Goal: Task Accomplishment & Management: Manage account settings

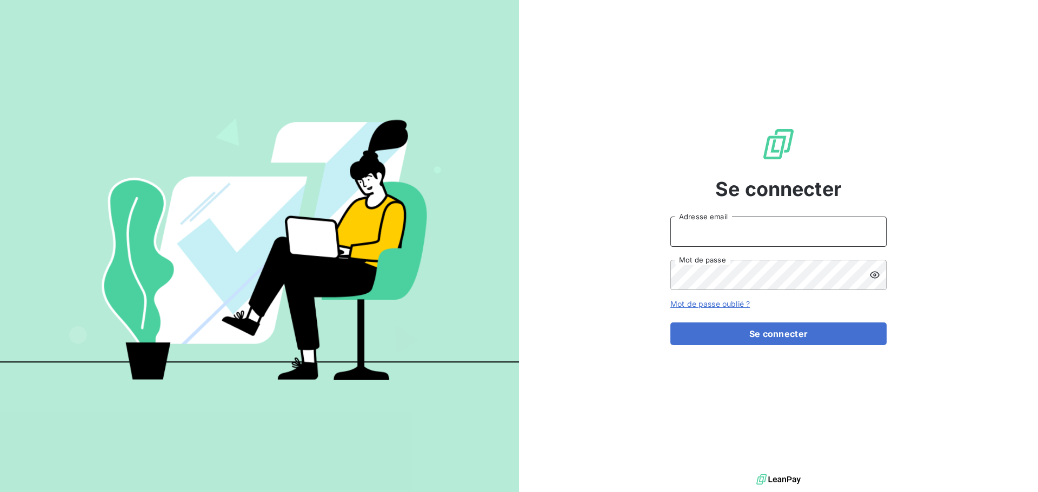
click at [715, 225] on input "Adresse email" at bounding box center [778, 232] width 216 height 30
type input "[EMAIL_ADDRESS][PERSON_NAME][DOMAIN_NAME]"
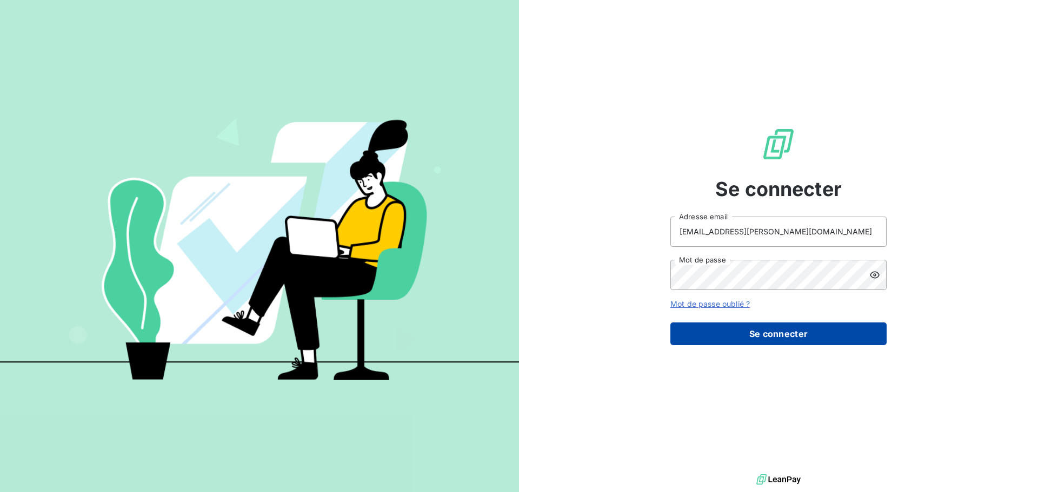
click at [760, 337] on button "Se connecter" at bounding box center [778, 334] width 216 height 23
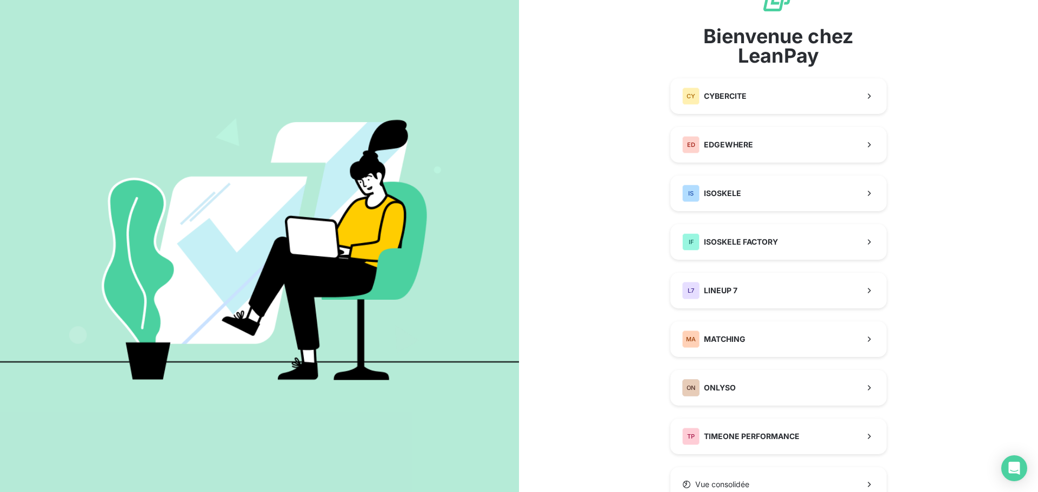
scroll to position [86, 0]
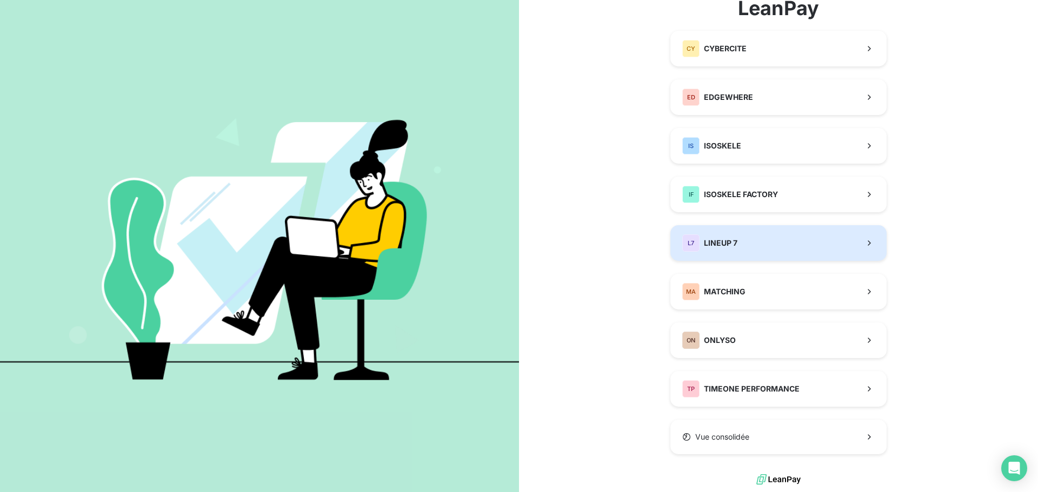
click at [757, 249] on button "L7 LINEUP 7" at bounding box center [778, 243] width 216 height 36
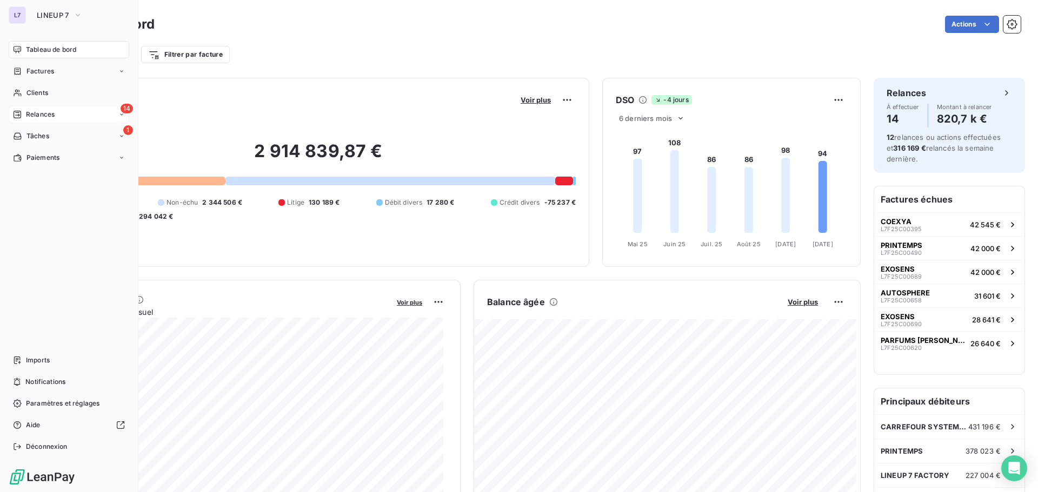
click at [24, 113] on div "Relances" at bounding box center [34, 115] width 42 height 10
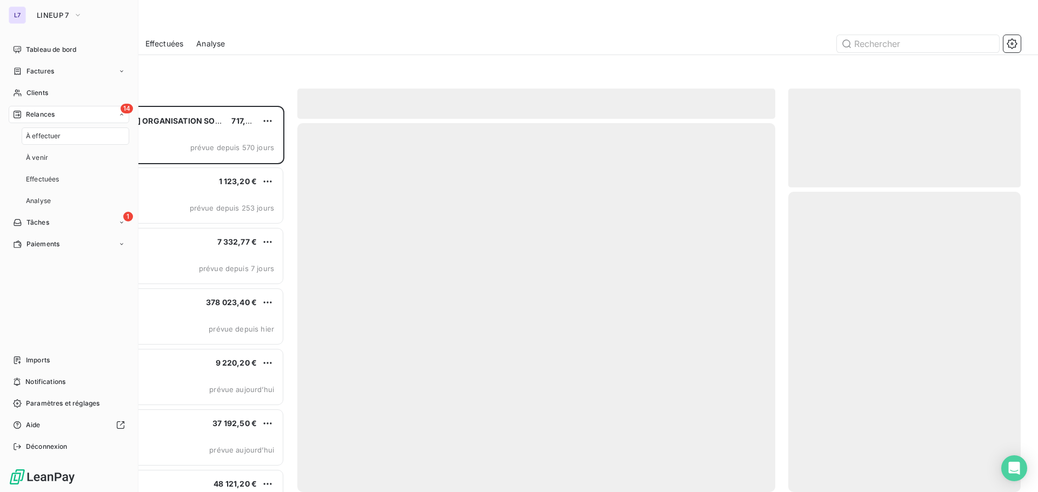
scroll to position [378, 224]
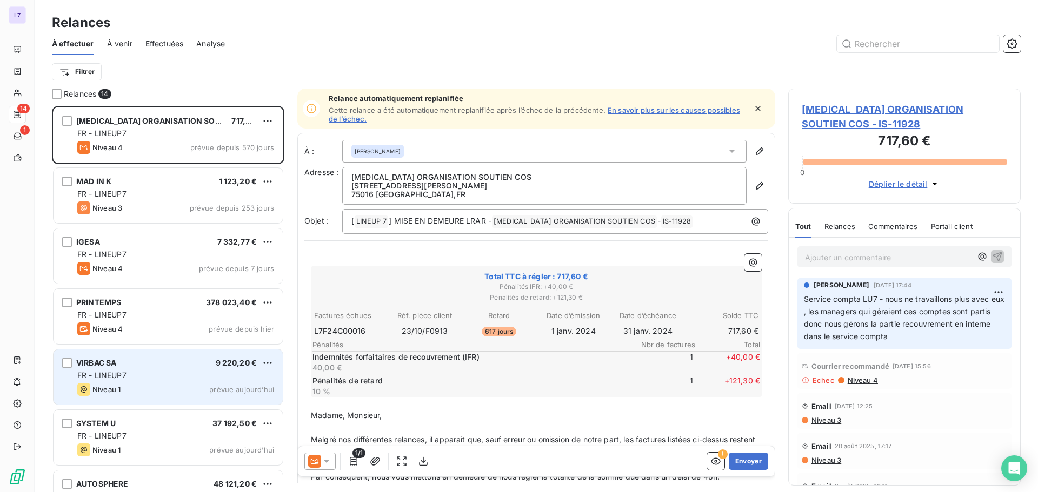
click at [186, 355] on div "VIRBAC SA 9 220,20 € FR - LINEUP7 Niveau 1 prévue [DATE]" at bounding box center [168, 377] width 229 height 55
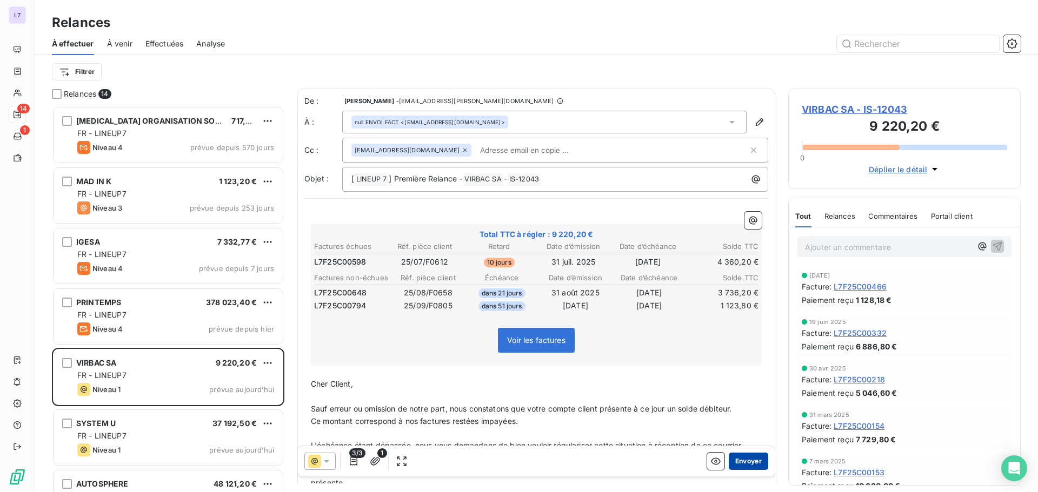
click at [728, 465] on button "Envoyer" at bounding box center [747, 461] width 39 height 17
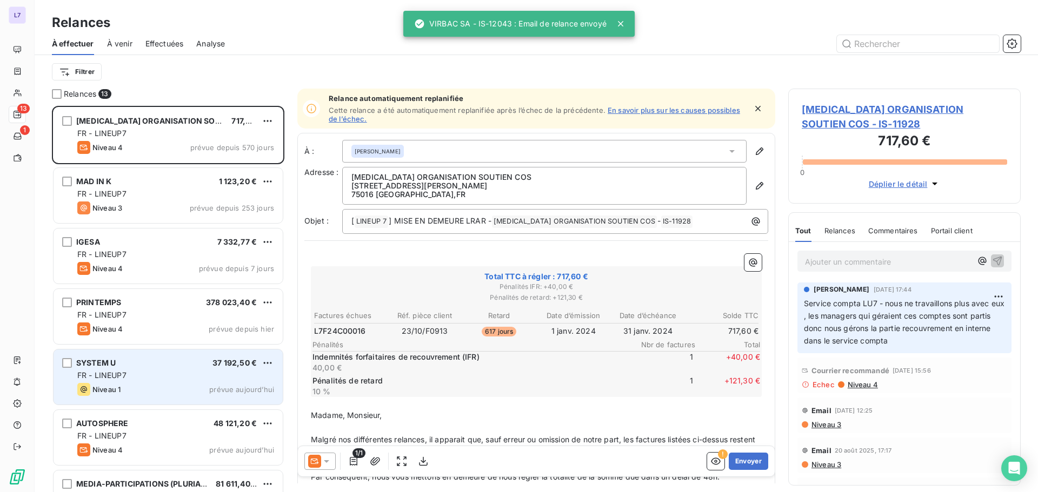
click at [175, 380] on div "FR - LINEUP7" at bounding box center [175, 375] width 197 height 11
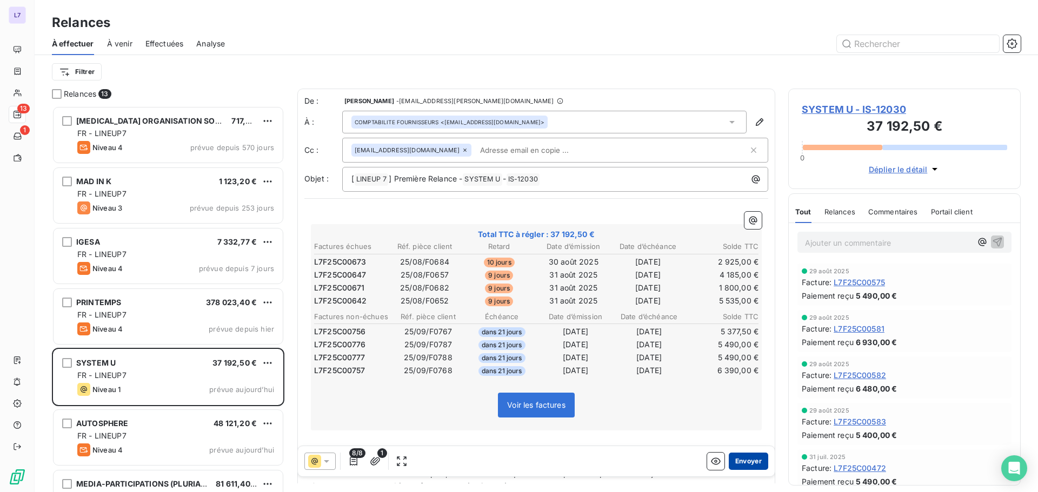
click at [754, 460] on button "Envoyer" at bounding box center [747, 461] width 39 height 17
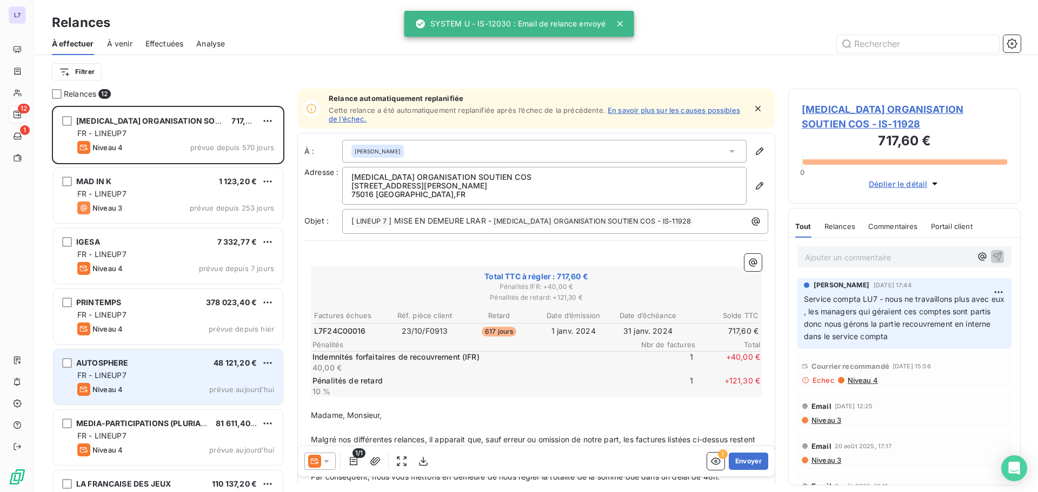
click at [191, 380] on div "FR - LINEUP7" at bounding box center [175, 375] width 197 height 11
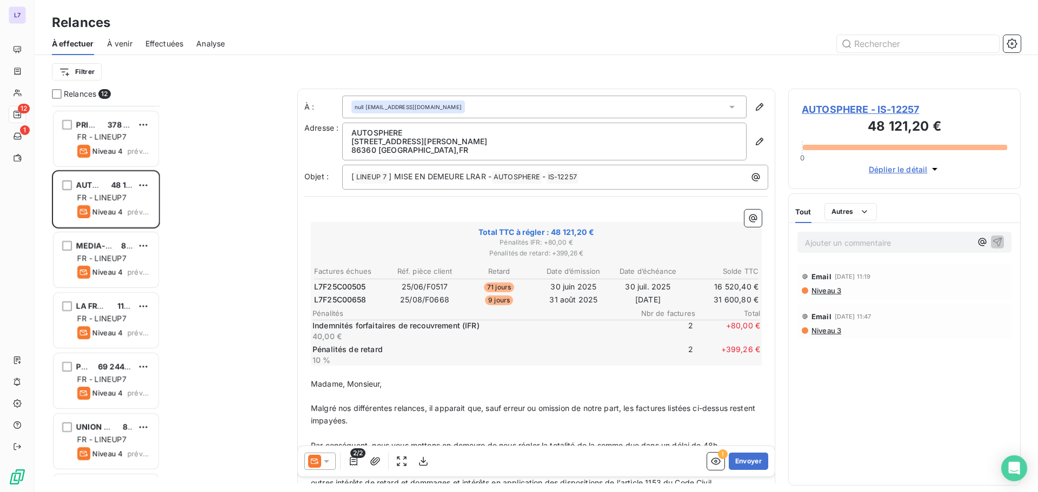
scroll to position [378, 224]
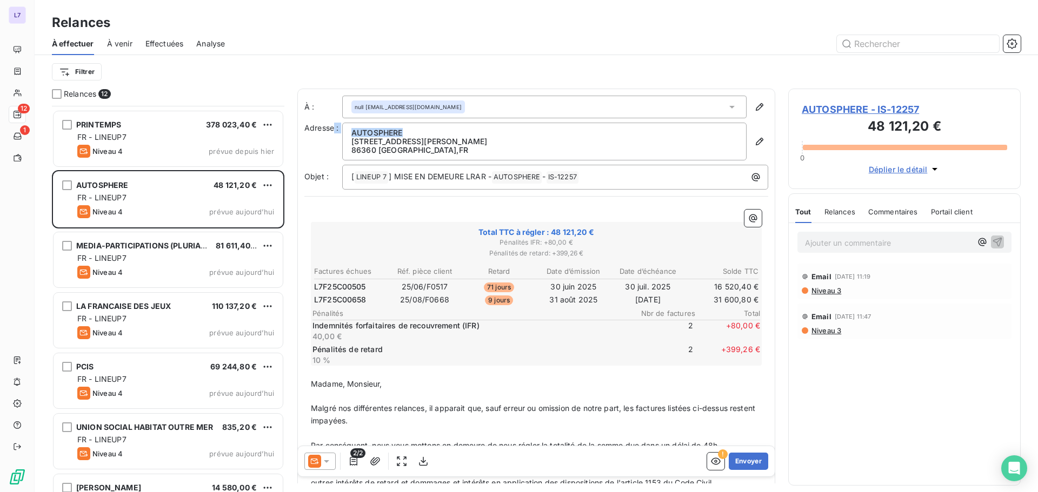
drag, startPoint x: 402, startPoint y: 132, endPoint x: 332, endPoint y: 126, distance: 70.0
click at [332, 126] on div "Adresse : AUTOSPHERE [STREET_ADDRESS][PERSON_NAME]" at bounding box center [536, 142] width 464 height 38
click at [387, 129] on p "AUTOSPHERE" at bounding box center [544, 133] width 386 height 9
drag, startPoint x: 403, startPoint y: 131, endPoint x: 352, endPoint y: 136, distance: 51.6
click at [352, 134] on p "AUTOSPHERE" at bounding box center [544, 133] width 386 height 9
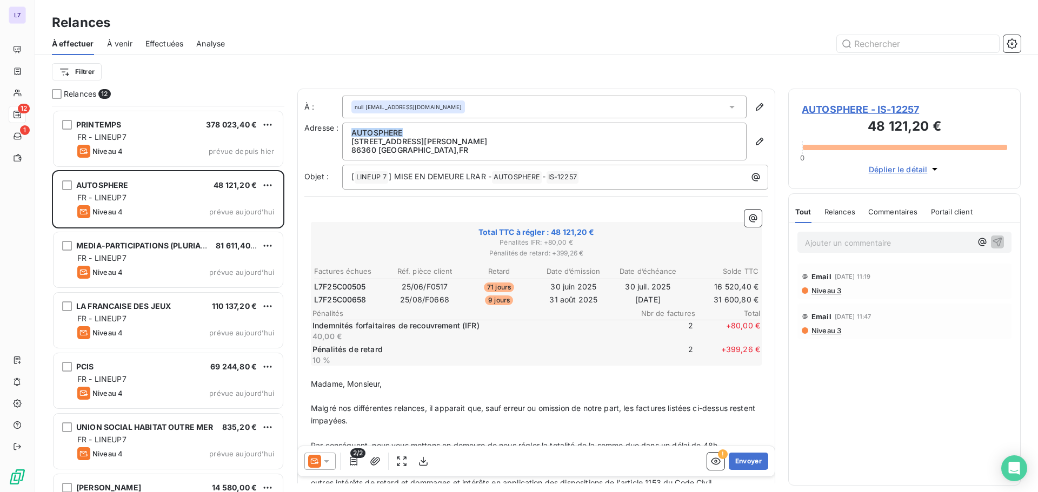
copy p "AUTOSPHERE"
click at [741, 464] on button "Envoyer" at bounding box center [747, 461] width 39 height 17
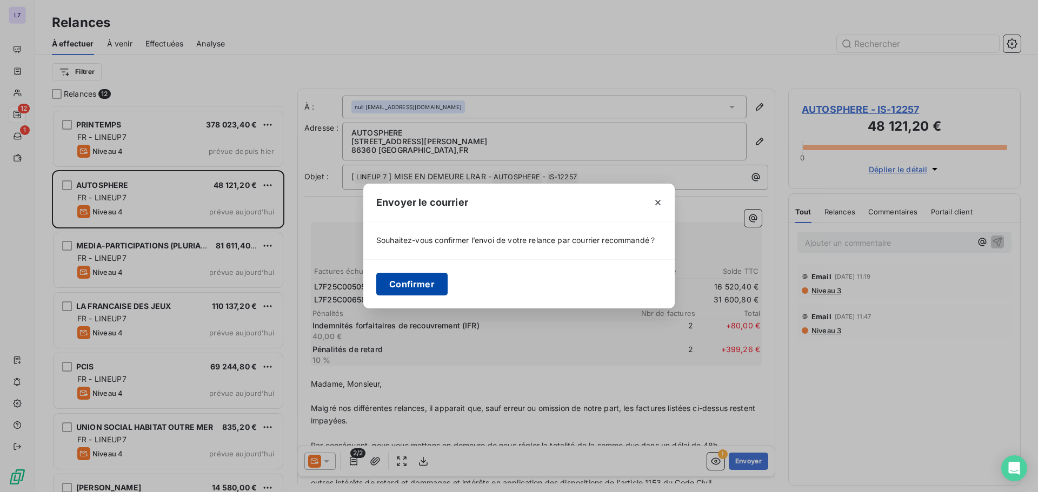
click at [418, 283] on button "Confirmer" at bounding box center [411, 284] width 71 height 23
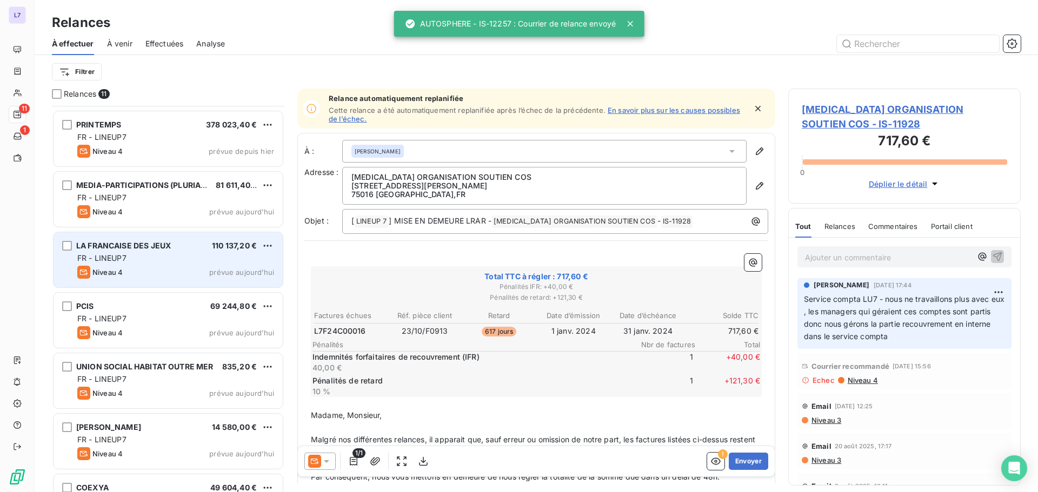
click at [159, 261] on div "FR - LINEUP7" at bounding box center [175, 258] width 197 height 11
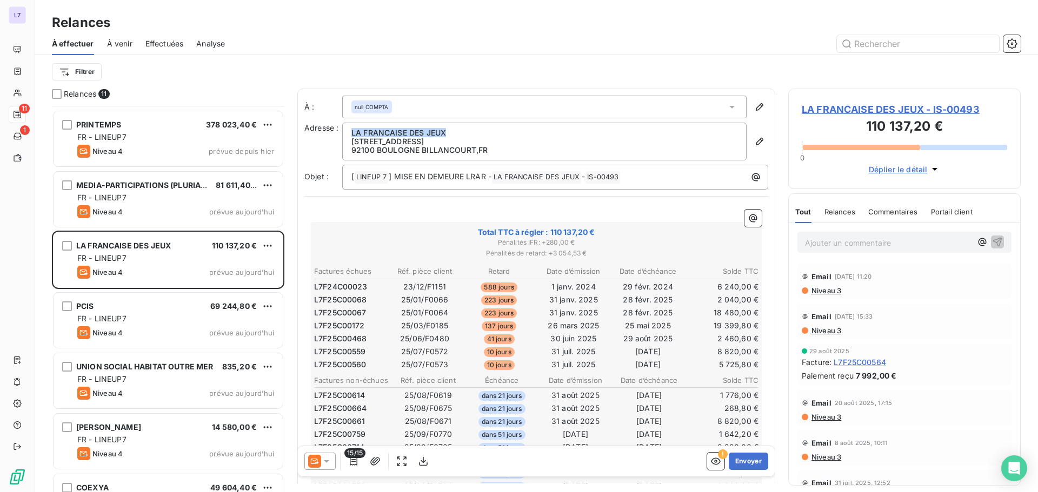
drag, startPoint x: 444, startPoint y: 132, endPoint x: 345, endPoint y: 131, distance: 98.9
click at [345, 131] on div "LA FRANCAISE DES JEUX [STREET_ADDRESS]" at bounding box center [544, 142] width 404 height 38
copy p "LA FRANCAISE DES JEUX"
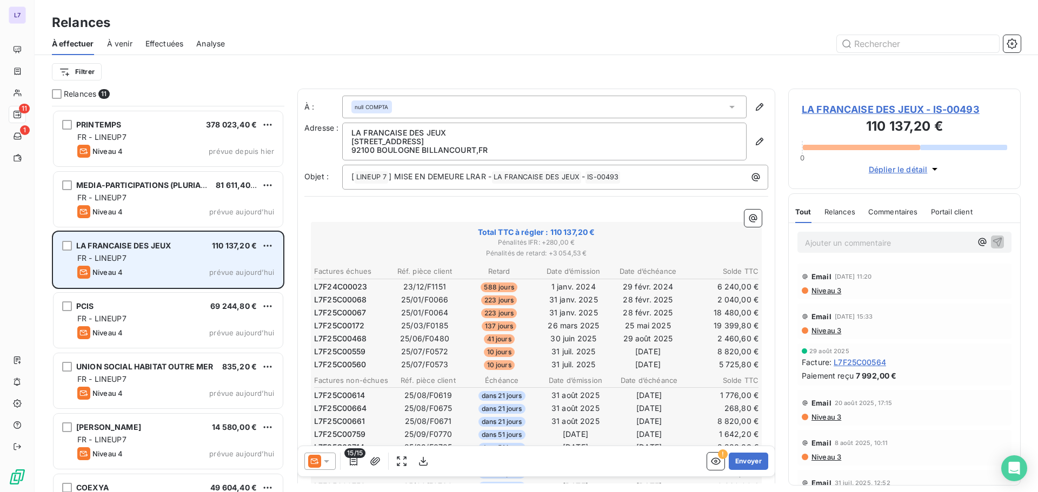
click at [223, 244] on span "110 137,20 €" at bounding box center [234, 245] width 45 height 9
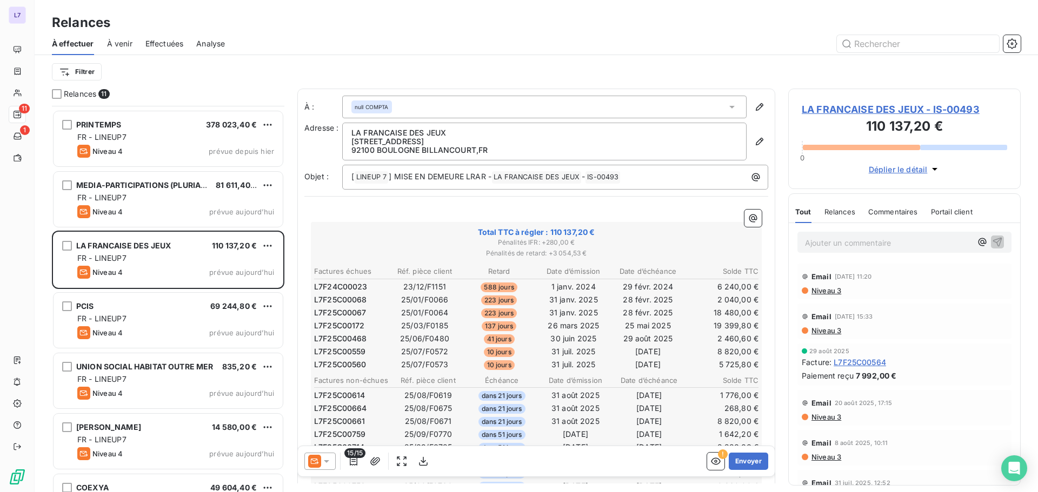
click at [849, 113] on span "LA FRANCAISE DES JEUX - IS-00493" at bounding box center [903, 109] width 205 height 15
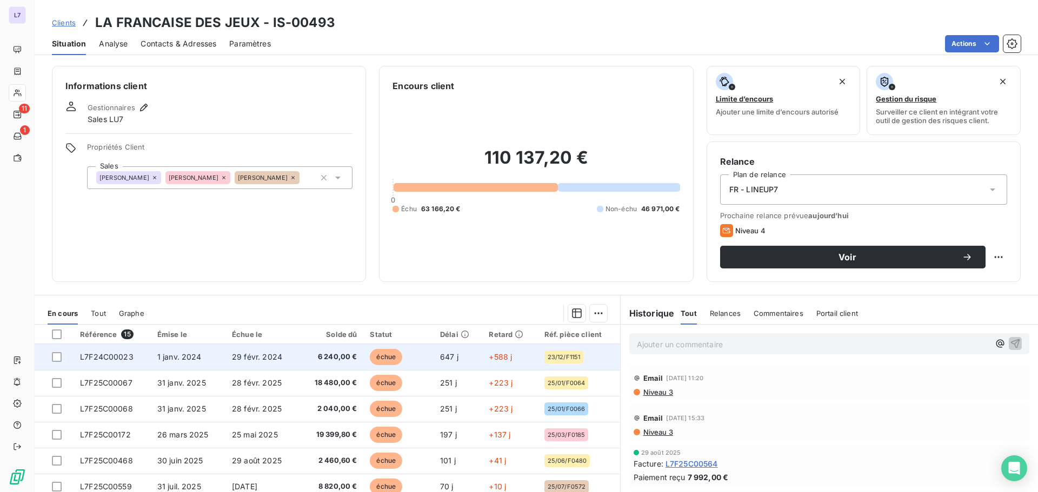
click at [337, 366] on td "6 240,00 €" at bounding box center [331, 357] width 64 height 26
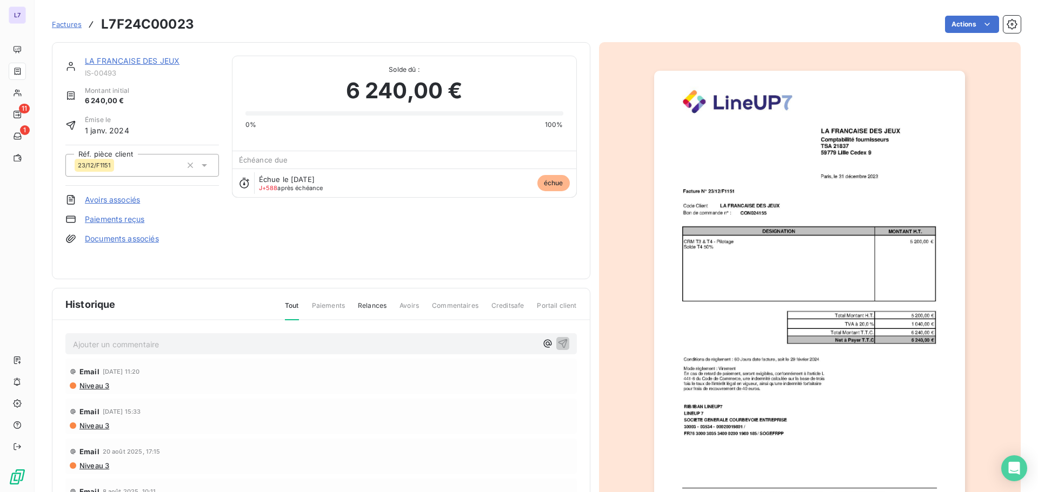
click at [699, 176] on img "button" at bounding box center [809, 291] width 311 height 440
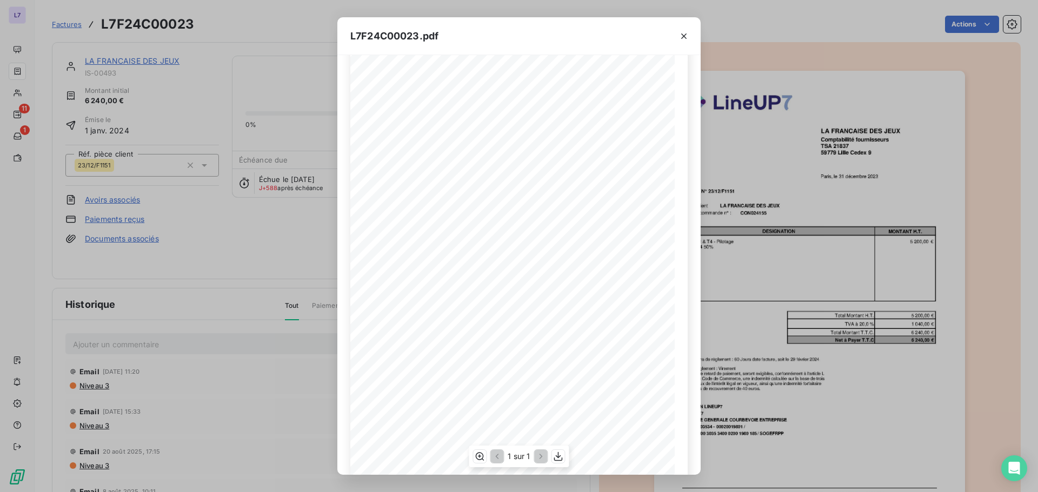
scroll to position [54, 0]
click at [679, 38] on icon "button" at bounding box center [683, 36] width 11 height 11
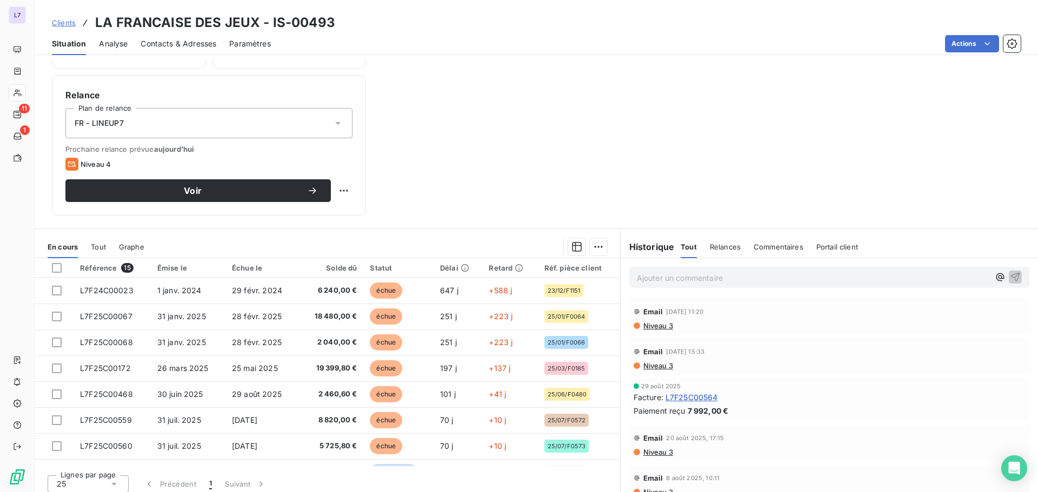
scroll to position [223, 0]
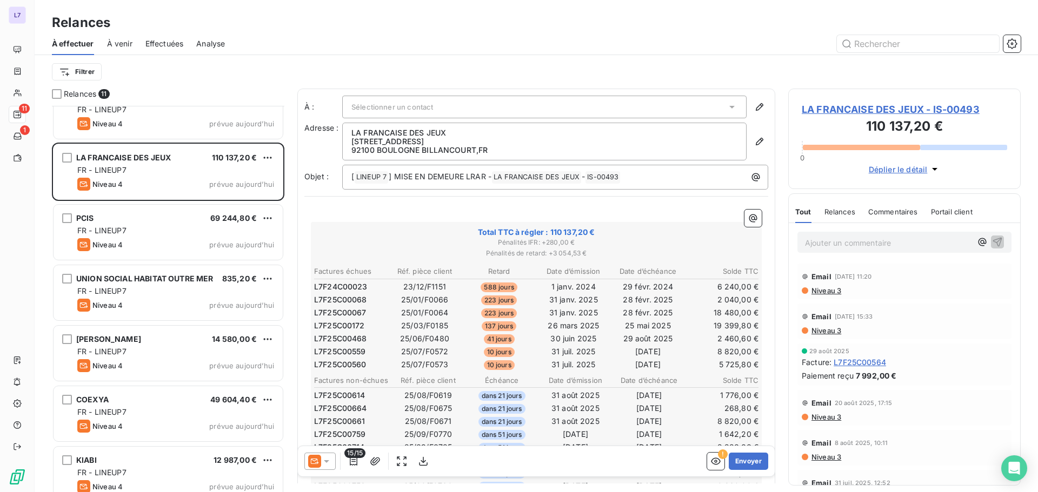
scroll to position [271, 0]
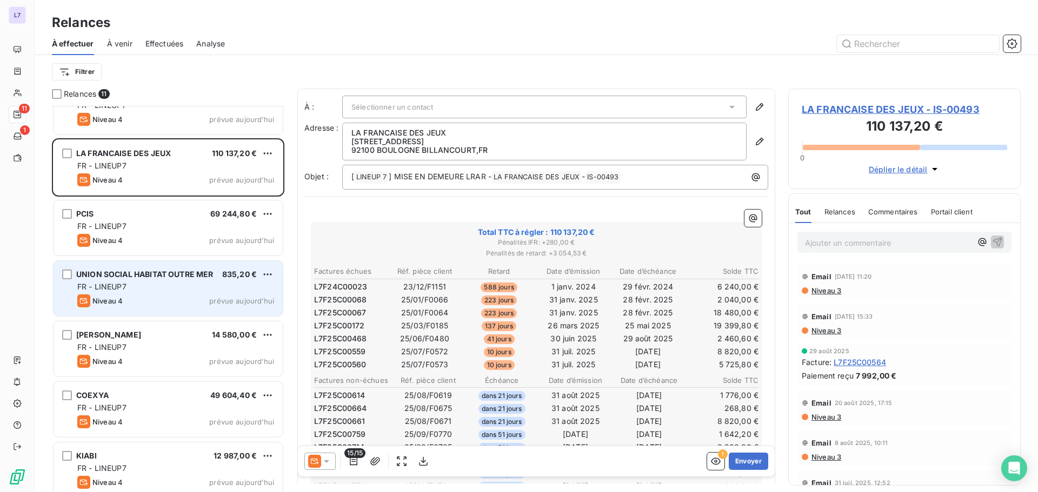
click at [172, 297] on div "Niveau 4 prévue aujourd’hui" at bounding box center [175, 301] width 197 height 13
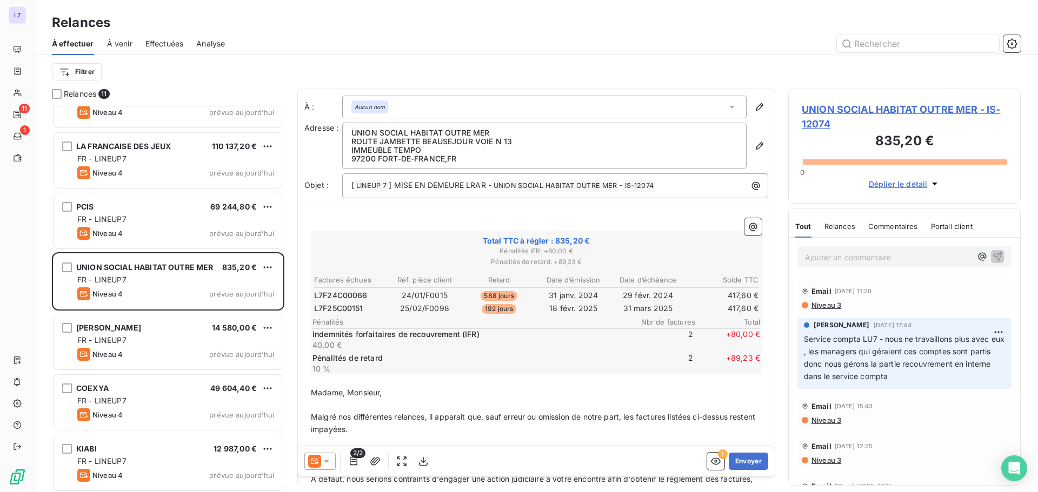
scroll to position [280, 0]
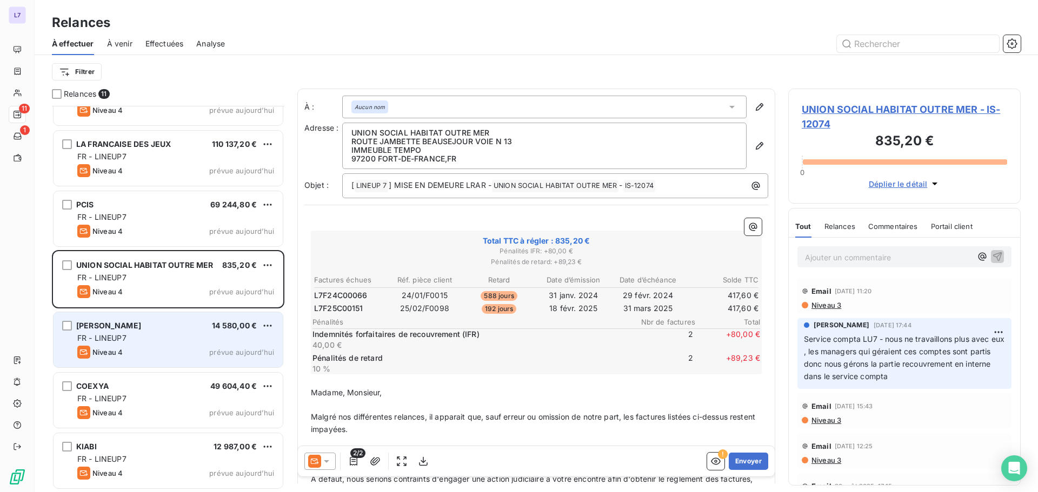
click at [146, 323] on div "JULES 14 580,00 €" at bounding box center [175, 326] width 197 height 10
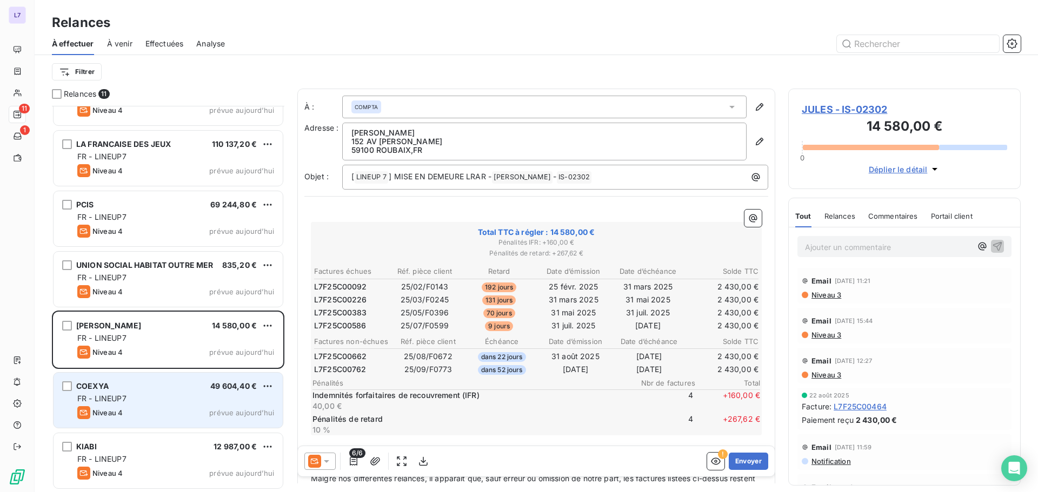
click at [177, 402] on div "FR - LINEUP7" at bounding box center [175, 398] width 197 height 11
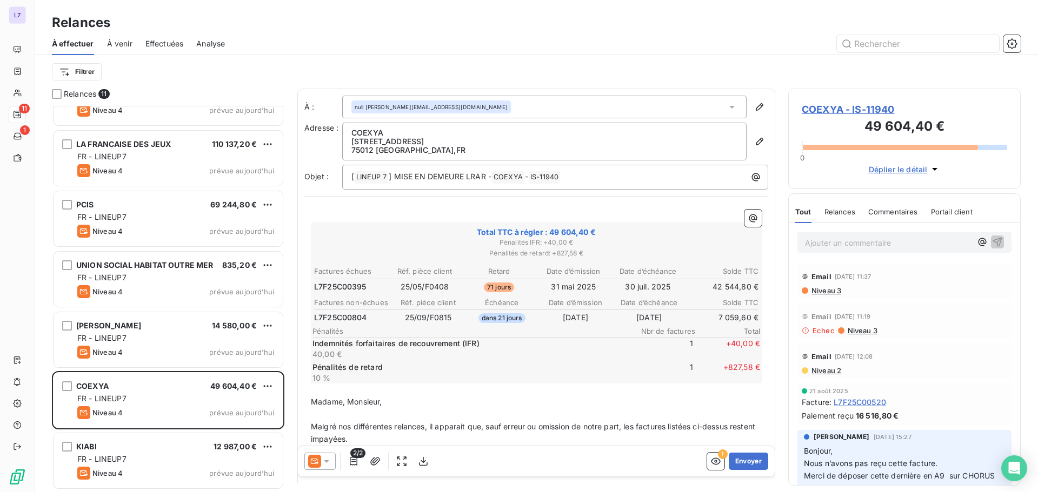
click at [338, 285] on span "L7F25C00395" at bounding box center [340, 287] width 52 height 11
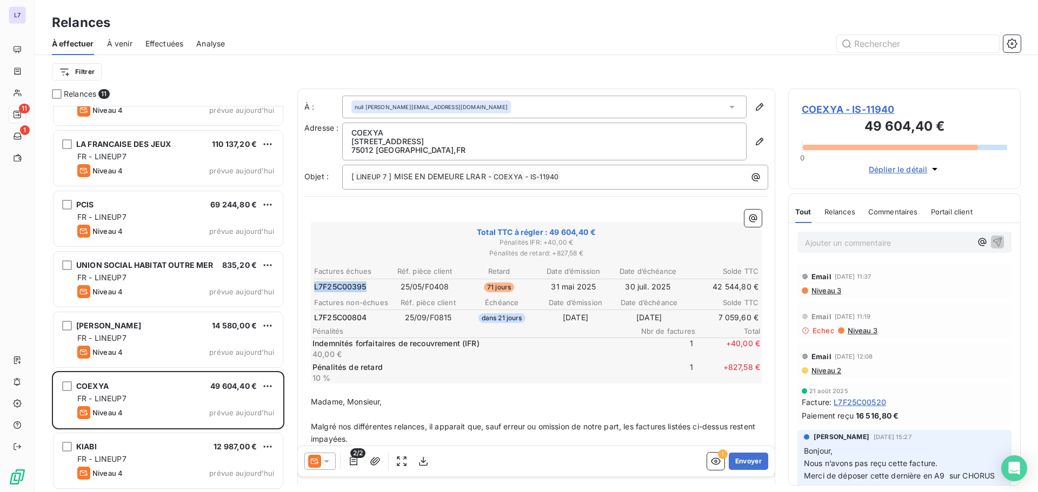
copy span "L7F25C00395"
click at [338, 285] on span "L7F25C00395" at bounding box center [340, 287] width 52 height 11
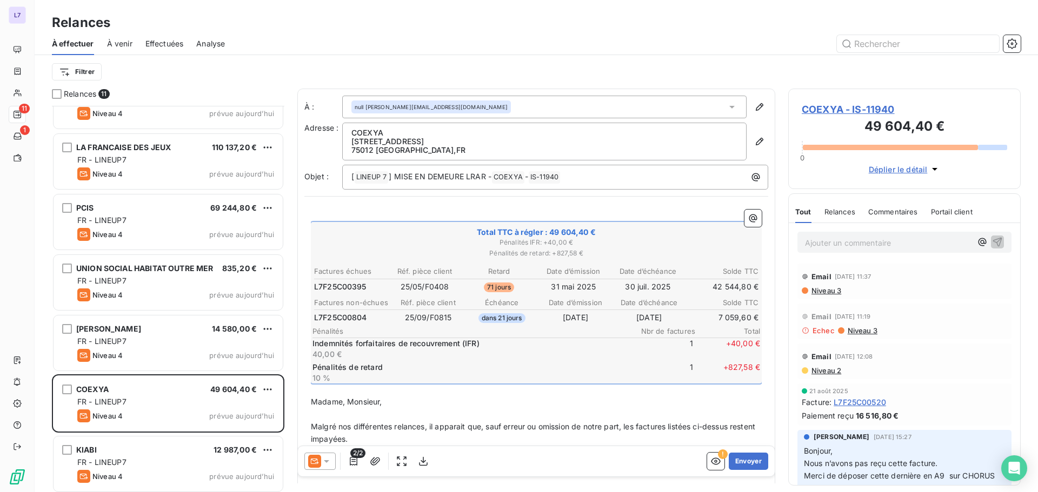
scroll to position [280, 0]
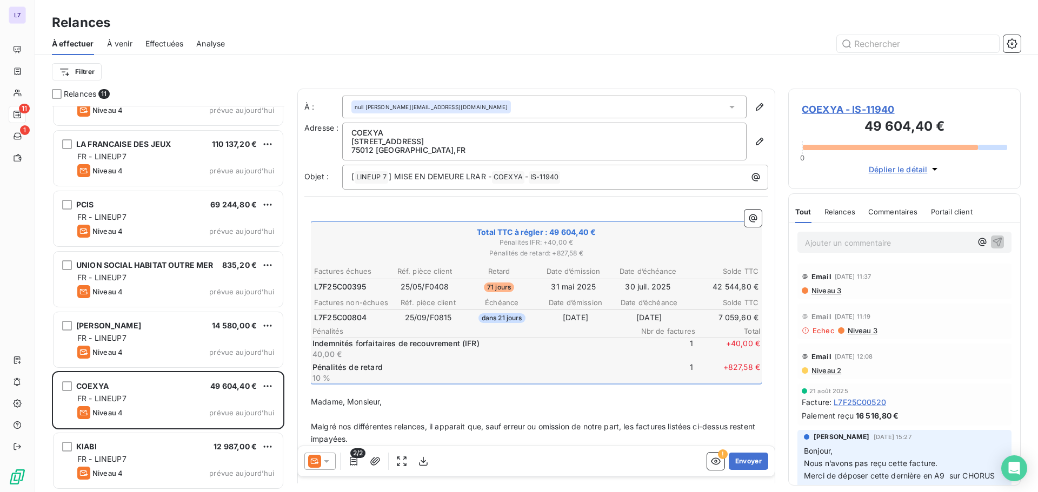
click at [175, 42] on span "Effectuées" at bounding box center [164, 43] width 38 height 11
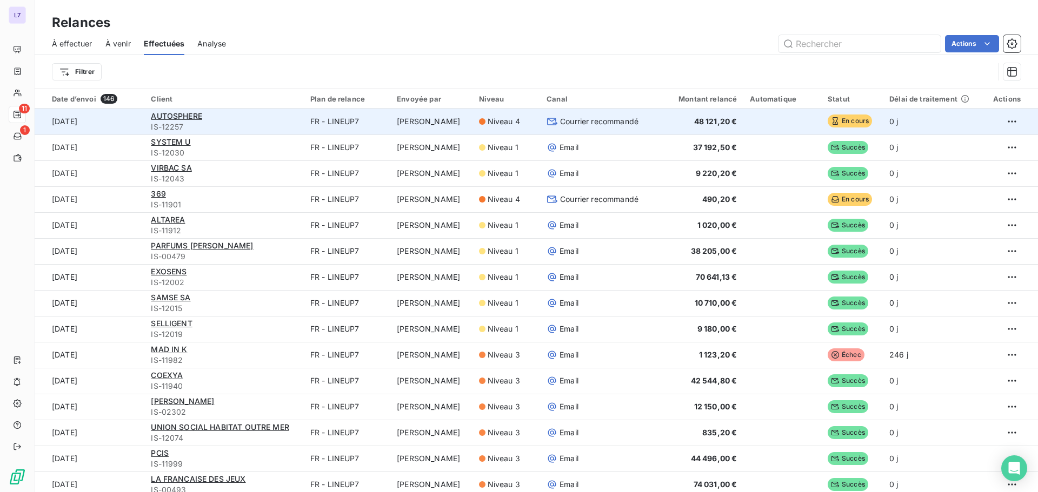
click at [239, 123] on span "IS-12257" at bounding box center [224, 127] width 146 height 11
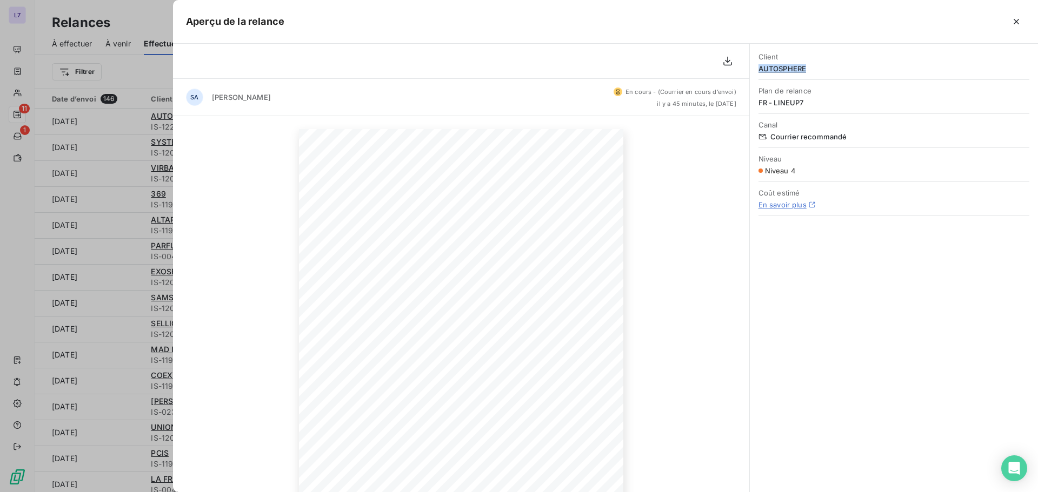
drag, startPoint x: 809, startPoint y: 69, endPoint x: 757, endPoint y: 70, distance: 51.9
click at [757, 70] on div "Client AUTOSPHERE Plan de relance FR - LINEUP7 Canal Courrier recommandé Niveau…" at bounding box center [894, 131] width 288 height 175
copy span "AUTOSPHERE"
drag, startPoint x: 1012, startPoint y: 21, endPoint x: 1004, endPoint y: 21, distance: 8.1
click at [1013, 21] on icon "button" at bounding box center [1016, 21] width 11 height 11
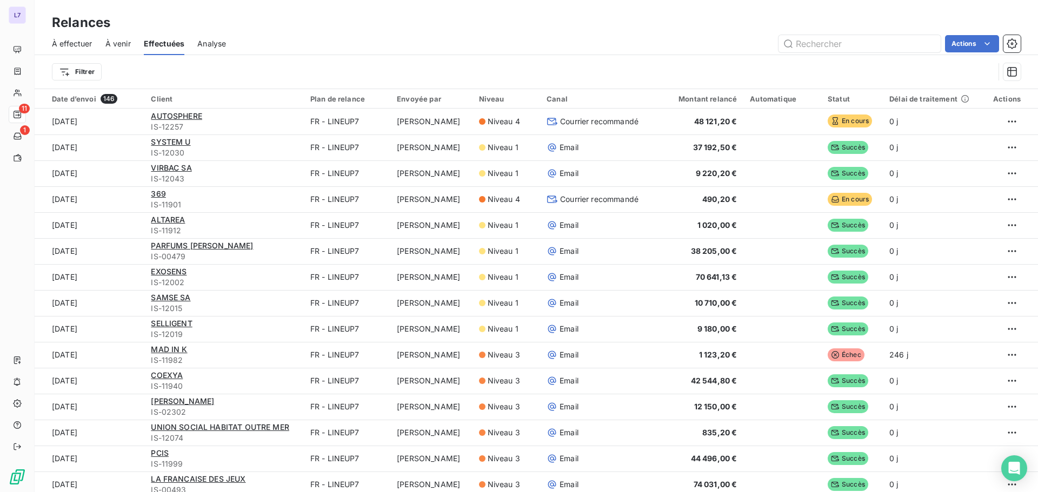
click at [80, 43] on span "À effectuer" at bounding box center [72, 43] width 41 height 11
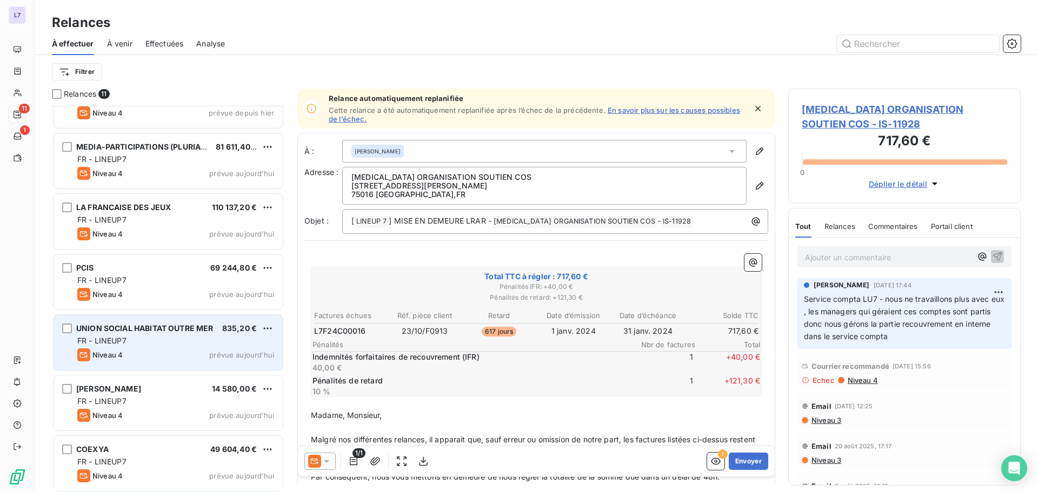
scroll to position [280, 0]
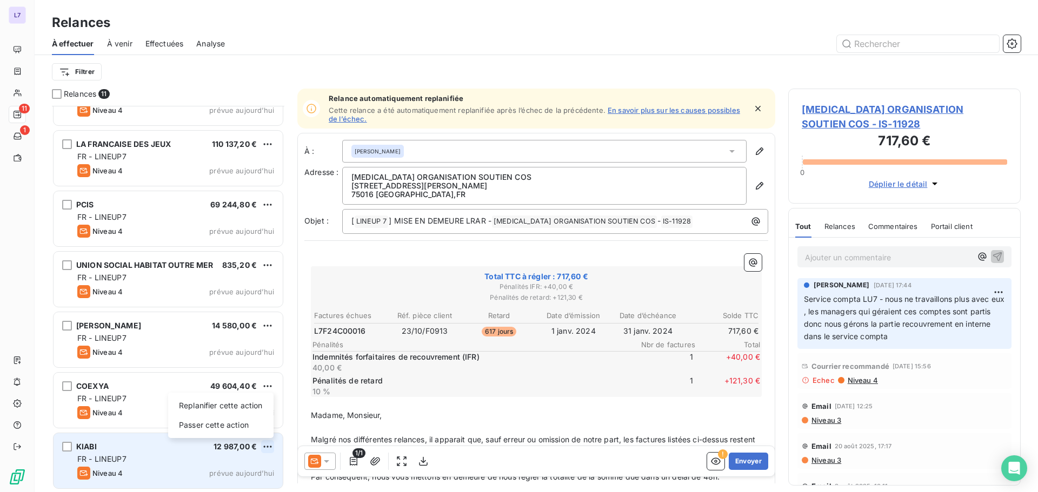
click at [266, 447] on html "L7 11 1 Relances À effectuer À venir Effectuées Analyse Filtrer Relances 11 PRI…" at bounding box center [519, 246] width 1038 height 492
click at [240, 429] on div "Passer cette action" at bounding box center [220, 425] width 97 height 17
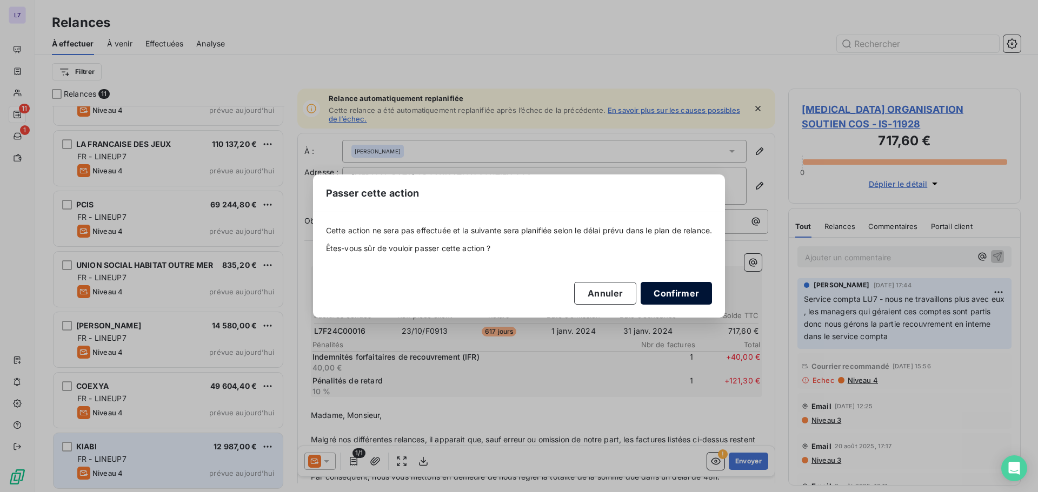
click at [668, 294] on button "Confirmer" at bounding box center [675, 293] width 71 height 23
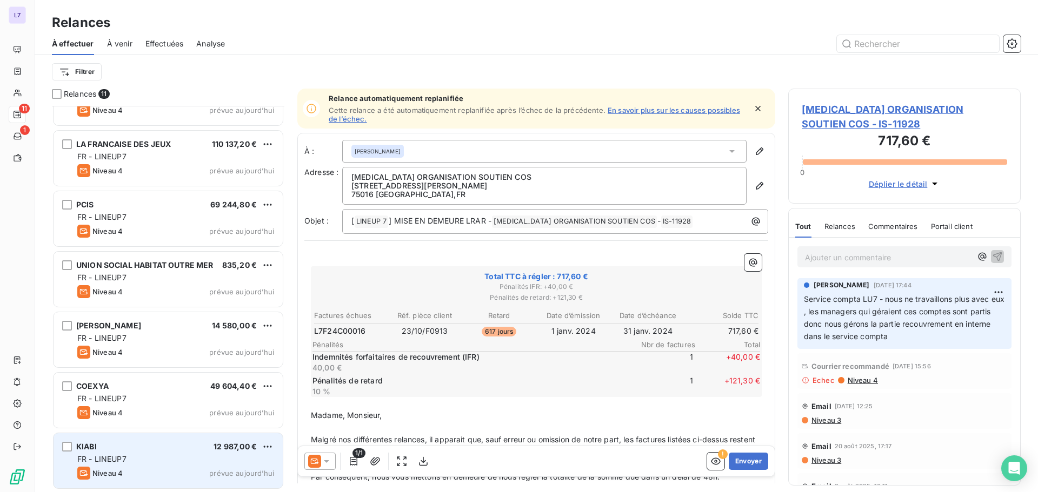
scroll to position [219, 0]
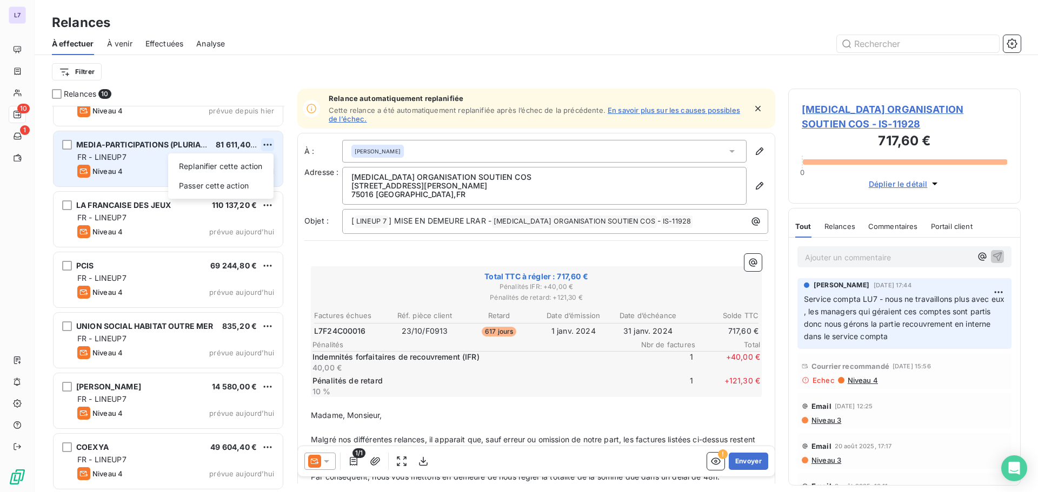
click at [268, 146] on html "L7 10 1 Relances À effectuer À venir Effectuées Analyse Filtrer Relances 10 [ME…" at bounding box center [519, 246] width 1038 height 492
click at [238, 185] on div "Passer cette action" at bounding box center [220, 185] width 97 height 17
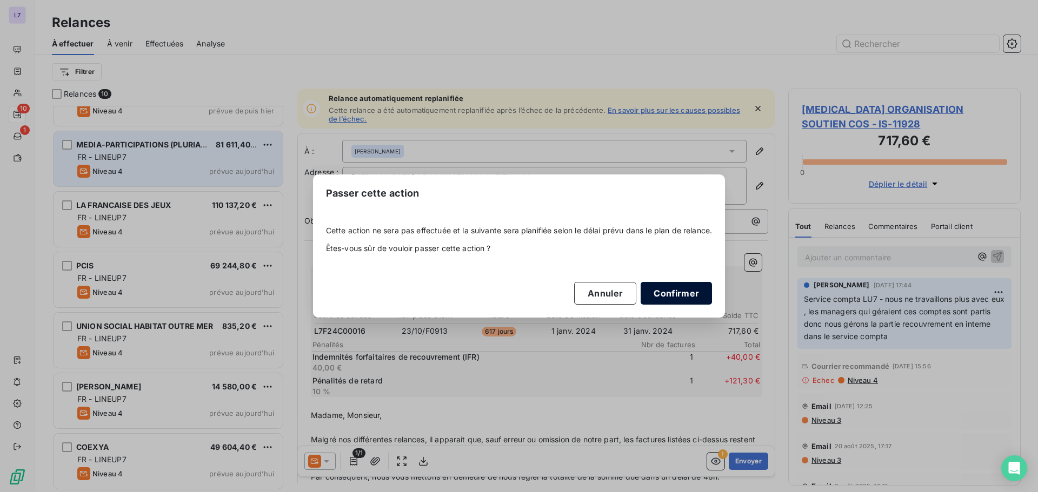
click at [681, 290] on button "Confirmer" at bounding box center [675, 293] width 71 height 23
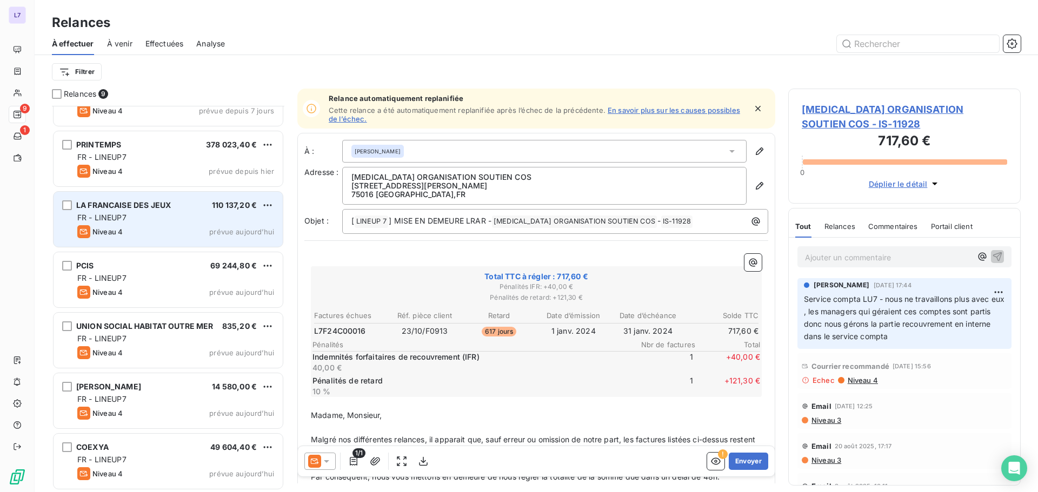
scroll to position [0, 0]
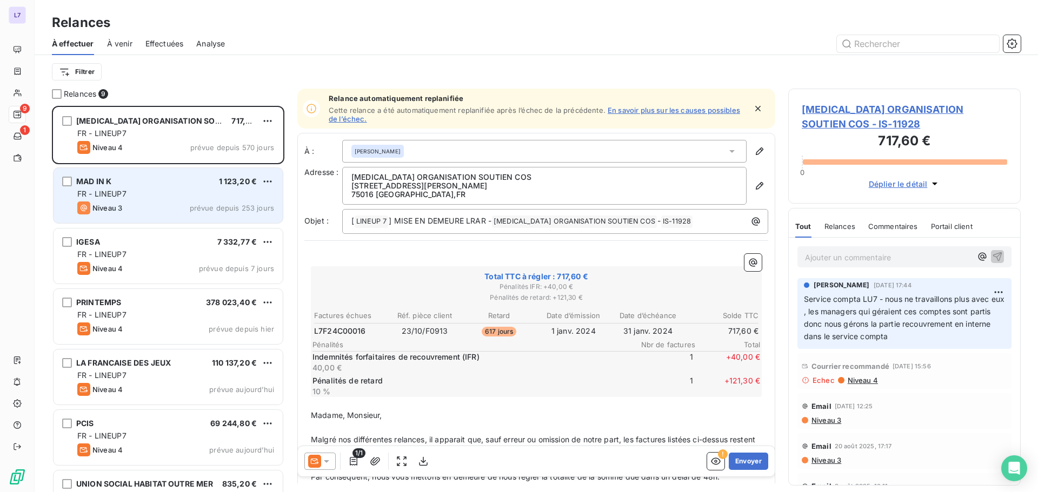
click at [164, 215] on div "MAD IN K 1 123,20 € FR - LINEUP7 Niveau 3 prévue depuis 253 jours" at bounding box center [168, 195] width 229 height 55
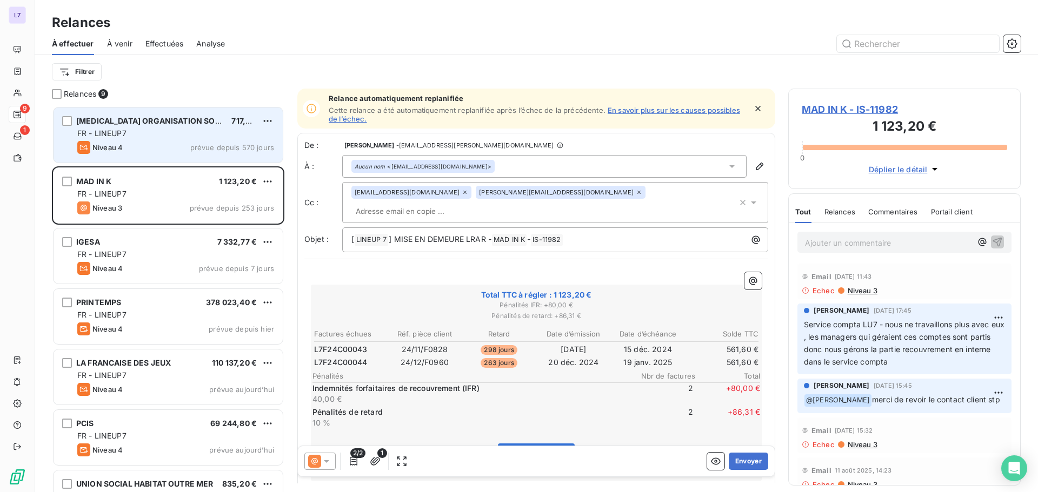
click at [157, 145] on div "Niveau 4 prévue depuis 570 jours" at bounding box center [175, 147] width 197 height 13
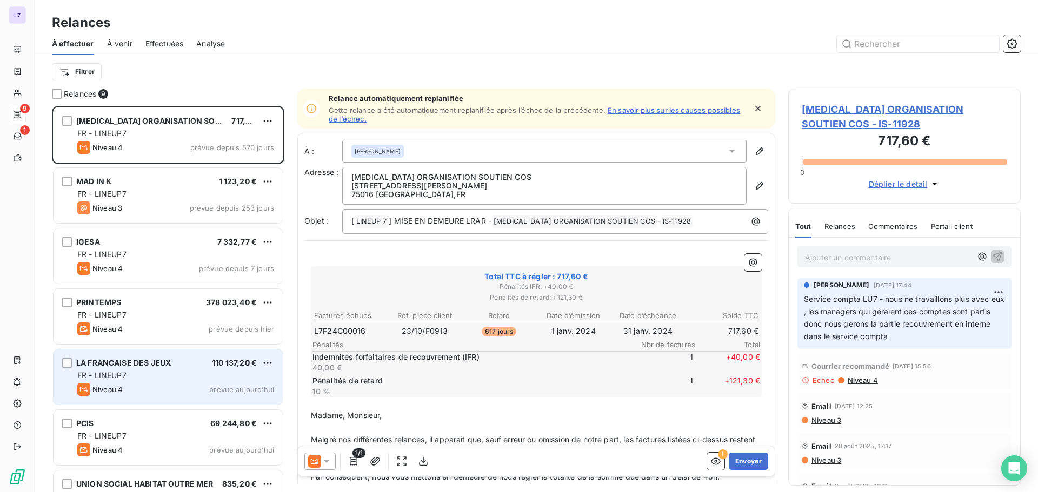
click at [166, 371] on div "FR - LINEUP7" at bounding box center [175, 375] width 197 height 11
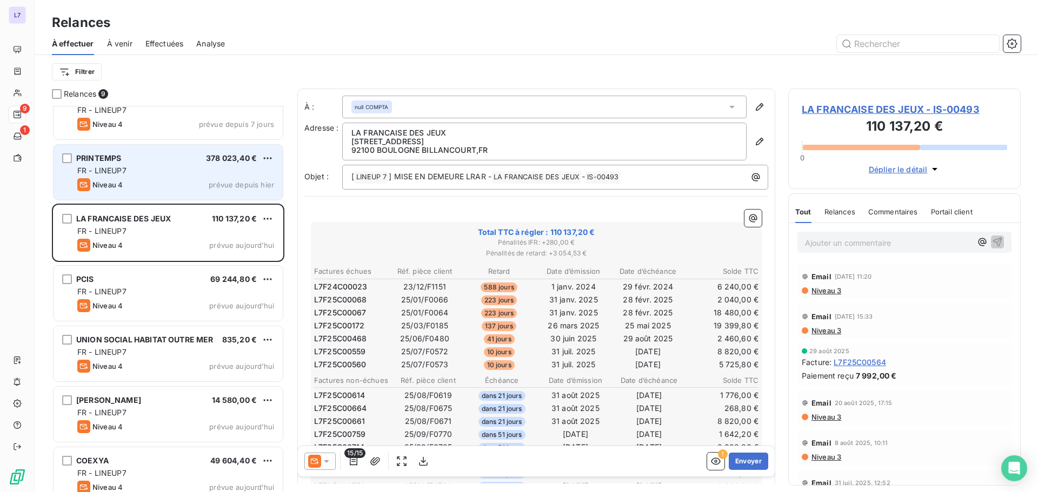
scroll to position [159, 0]
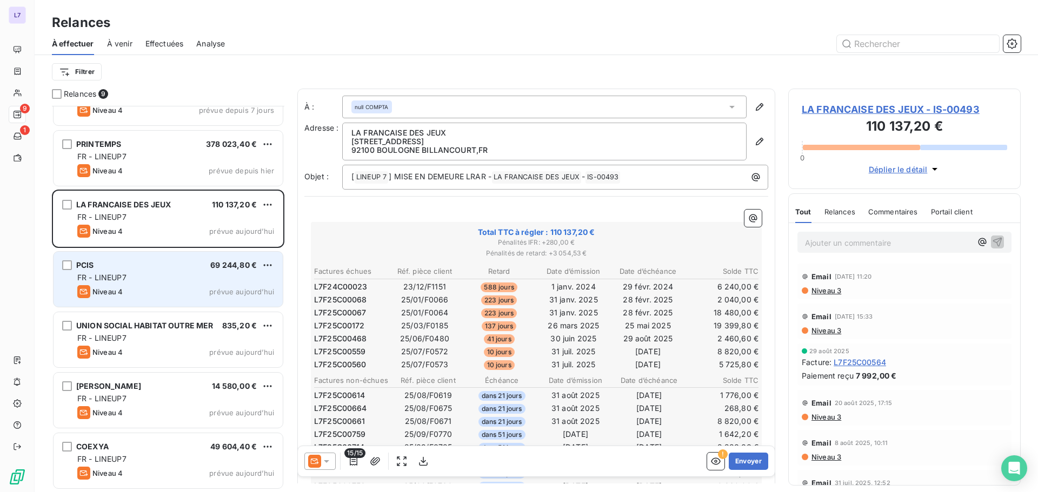
click at [180, 260] on div "PCIS 69 244,80 €" at bounding box center [175, 265] width 197 height 10
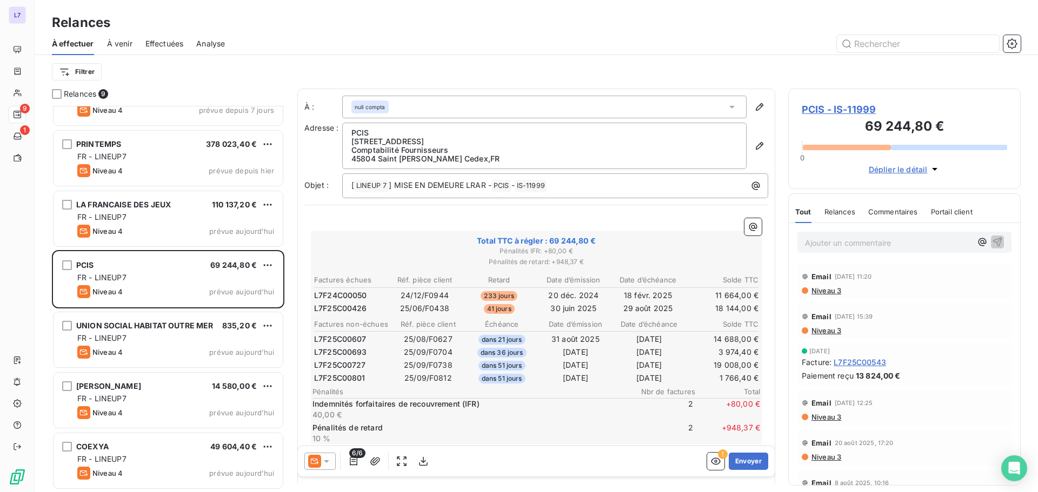
click at [346, 298] on span "L7F24C00050" at bounding box center [340, 295] width 53 height 11
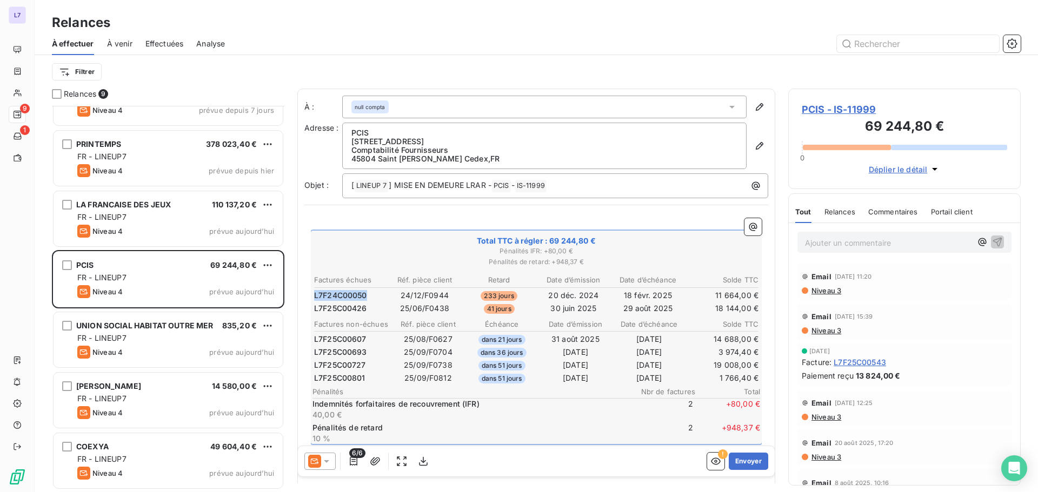
click at [346, 298] on span "L7F24C00050" at bounding box center [340, 295] width 53 height 11
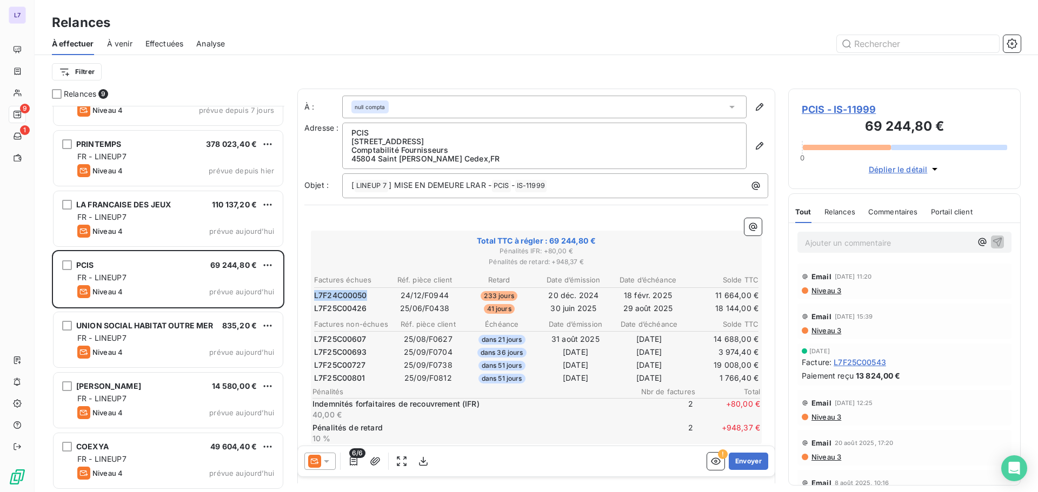
copy span "L7F24C00050"
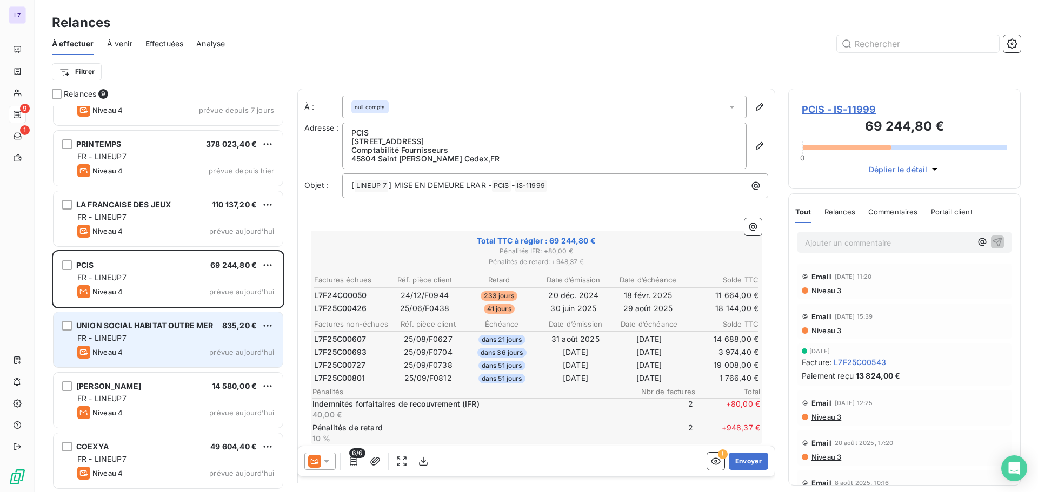
click at [152, 330] on span "UNION SOCIAL HABITAT OUTRE MER" at bounding box center [144, 325] width 137 height 9
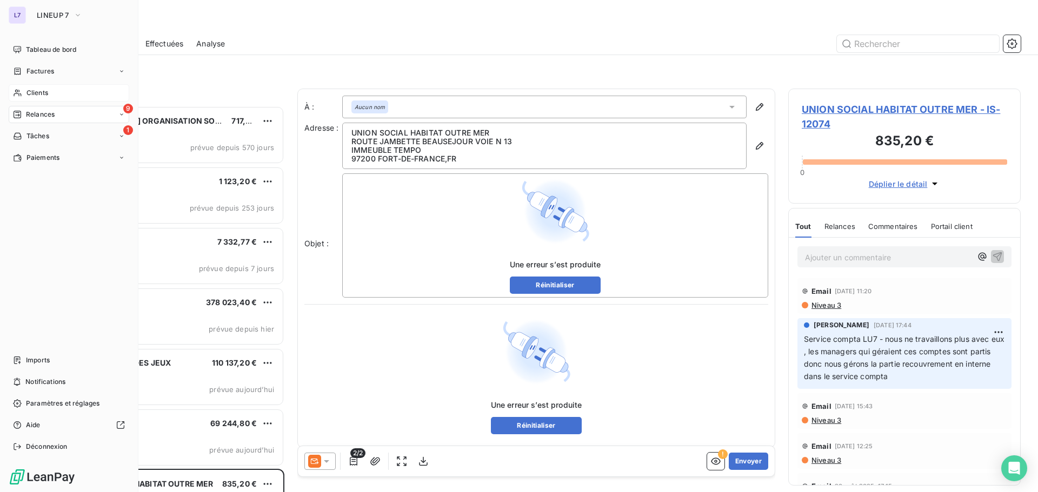
click at [36, 91] on span "Clients" at bounding box center [37, 93] width 22 height 10
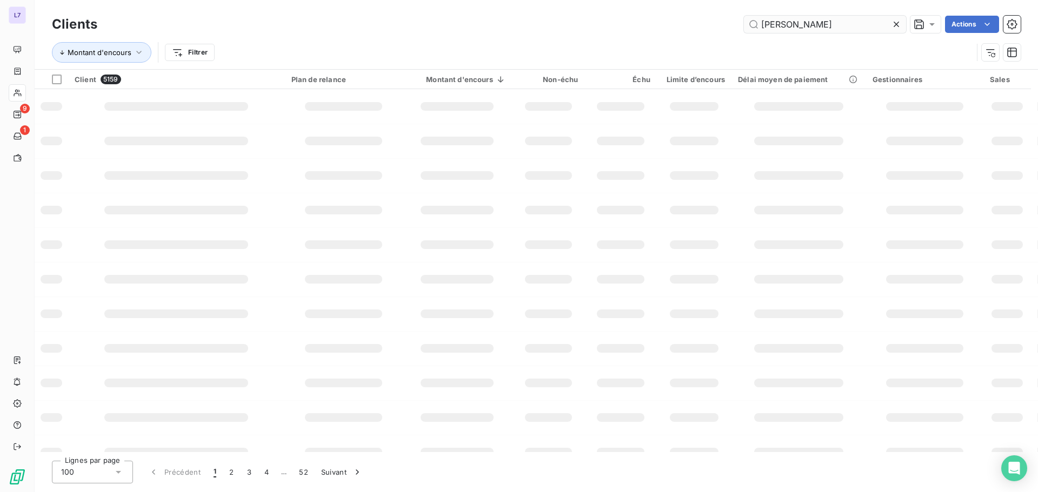
type input "[PERSON_NAME]"
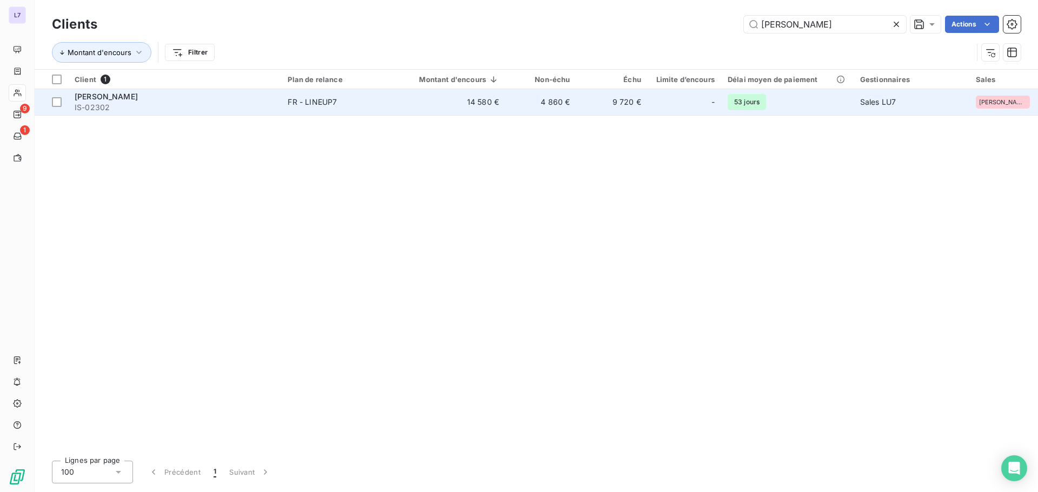
click at [380, 106] on span "FR - LINEUP7" at bounding box center [338, 102] width 103 height 11
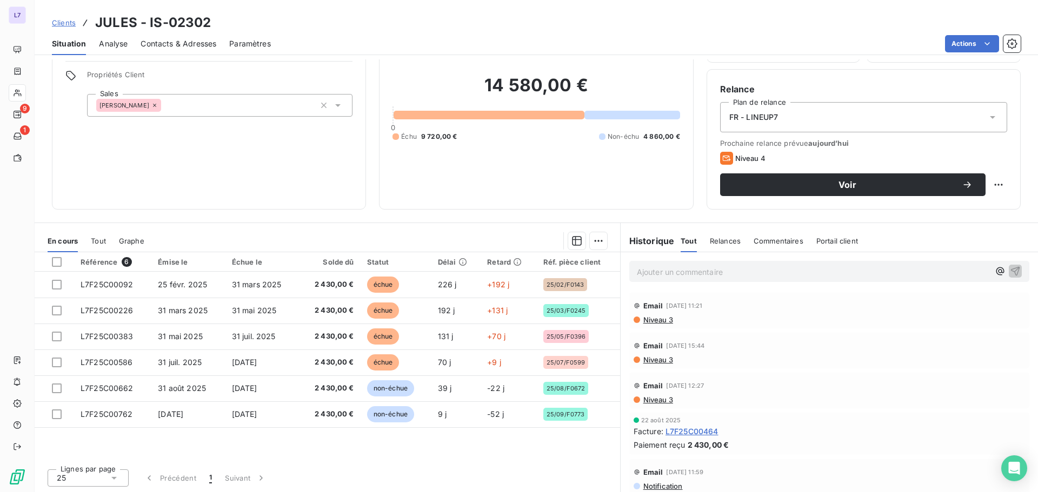
scroll to position [73, 0]
click at [645, 319] on span "Niveau 3" at bounding box center [657, 319] width 31 height 9
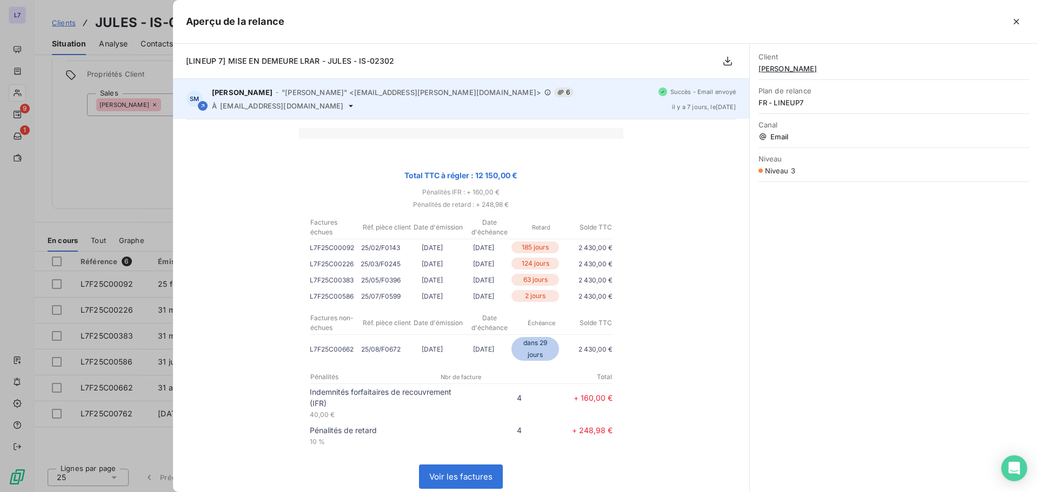
click at [317, 106] on span "[EMAIL_ADDRESS][DOMAIN_NAME]" at bounding box center [281, 106] width 123 height 9
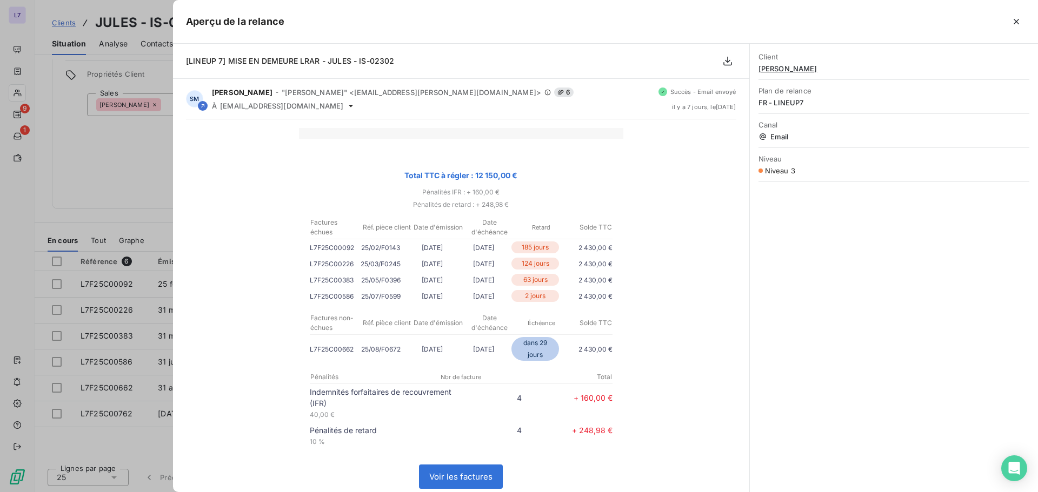
click at [135, 189] on div at bounding box center [519, 246] width 1038 height 492
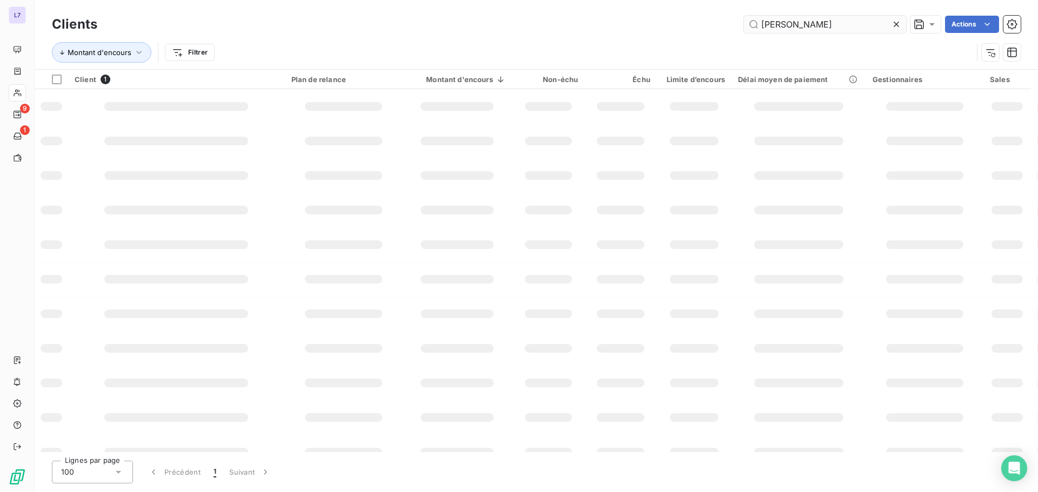
click at [766, 25] on input "[PERSON_NAME]" at bounding box center [825, 24] width 162 height 17
type input "autos"
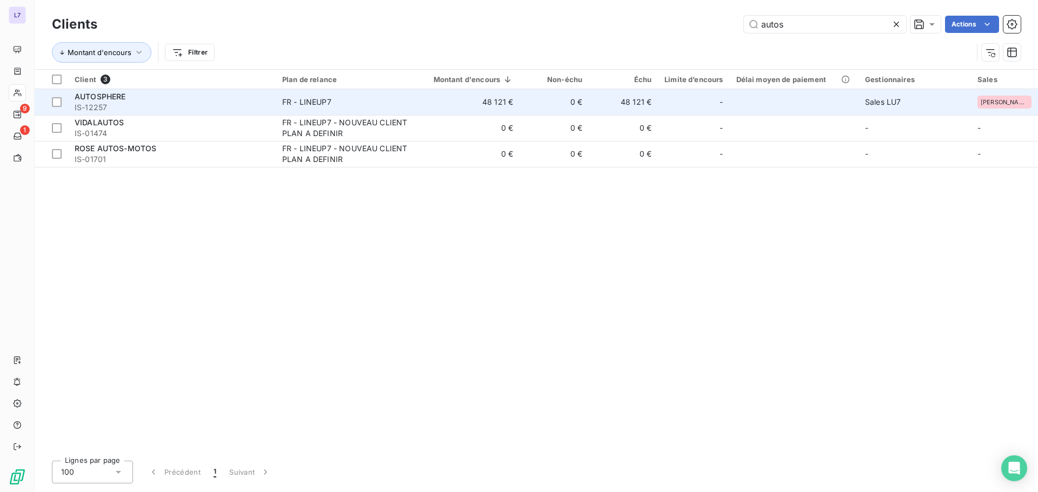
click at [456, 101] on td "48 121 €" at bounding box center [467, 102] width 106 height 26
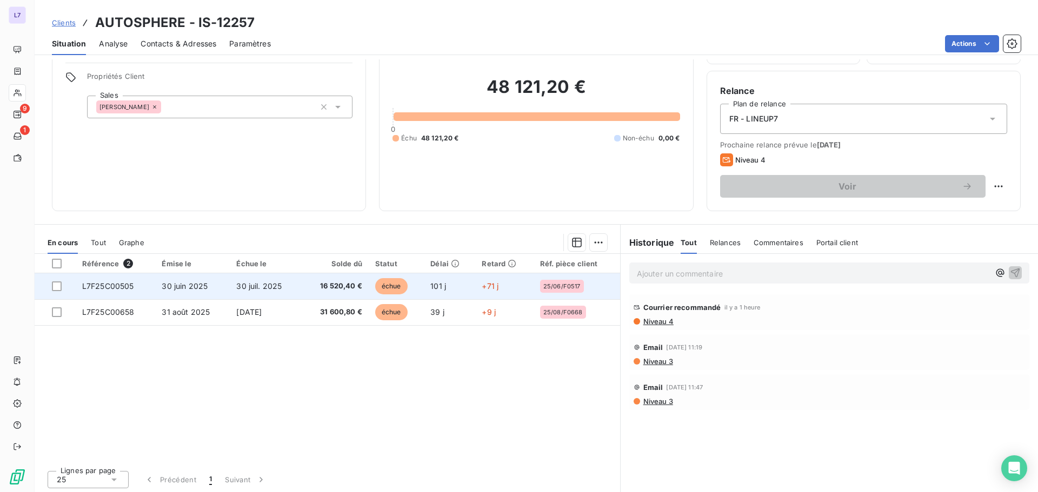
scroll to position [73, 0]
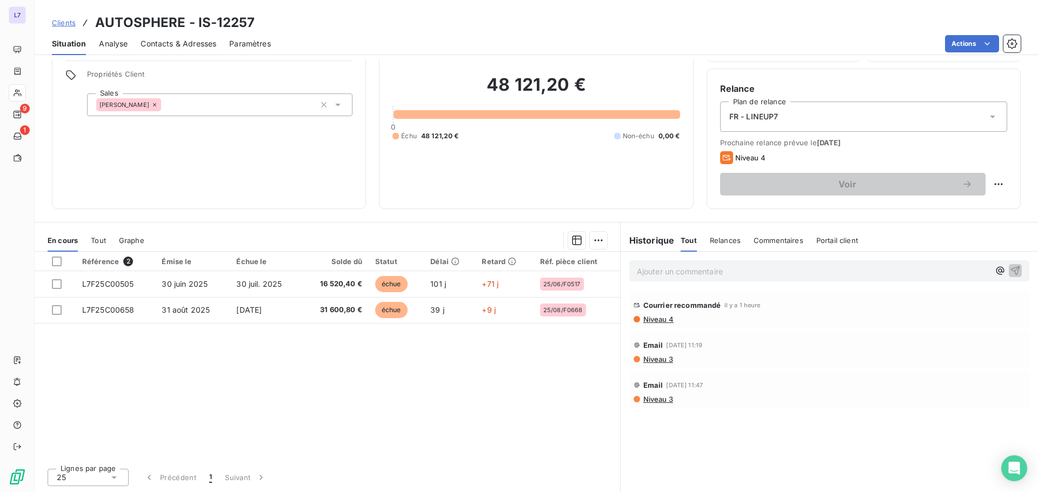
click at [653, 359] on span "Niveau 3" at bounding box center [657, 359] width 31 height 9
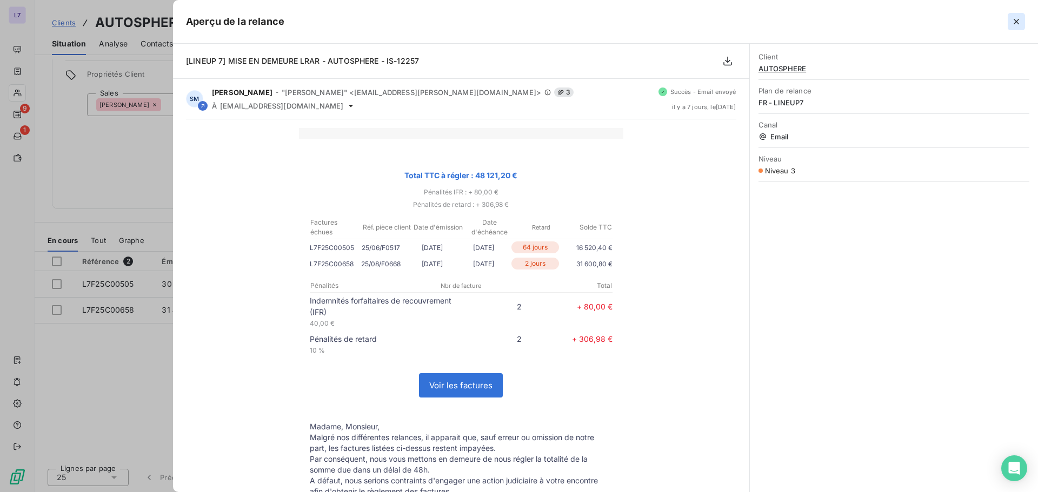
click at [1019, 24] on icon "button" at bounding box center [1016, 21] width 11 height 11
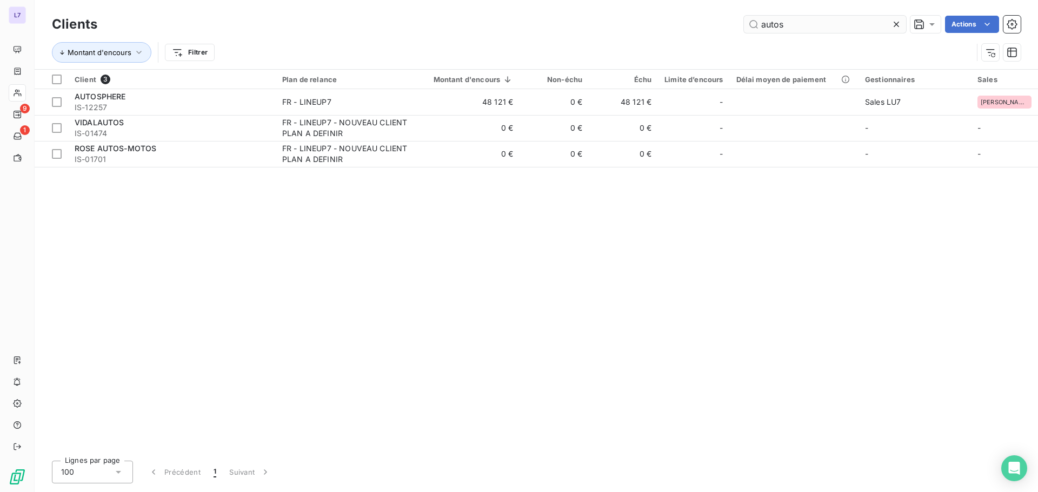
click at [792, 22] on input "autos" at bounding box center [825, 24] width 162 height 17
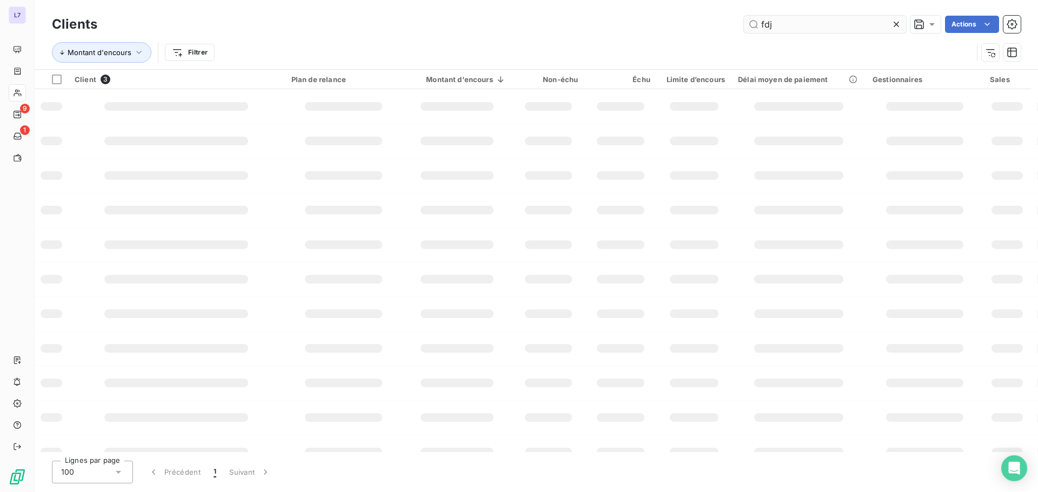
type input "fdj"
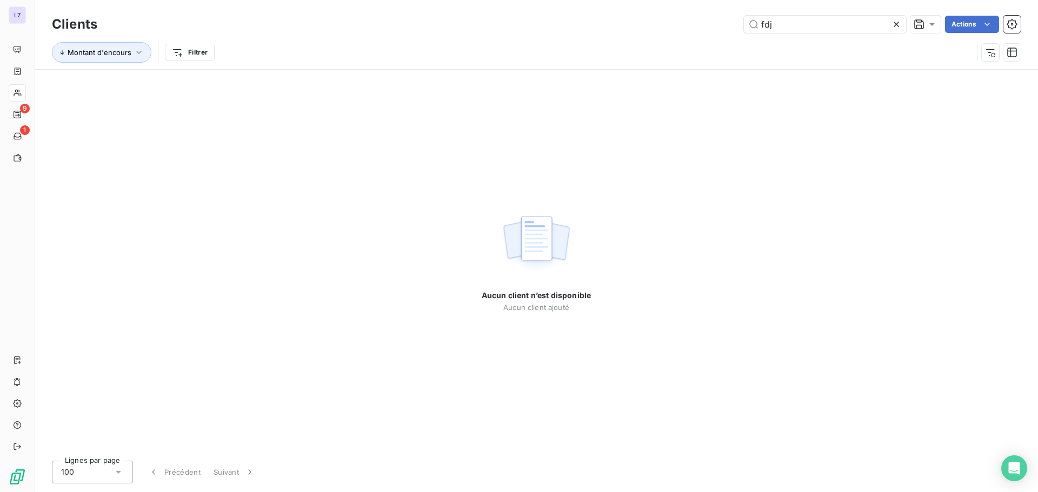
click at [900, 28] on icon at bounding box center [896, 24] width 11 height 11
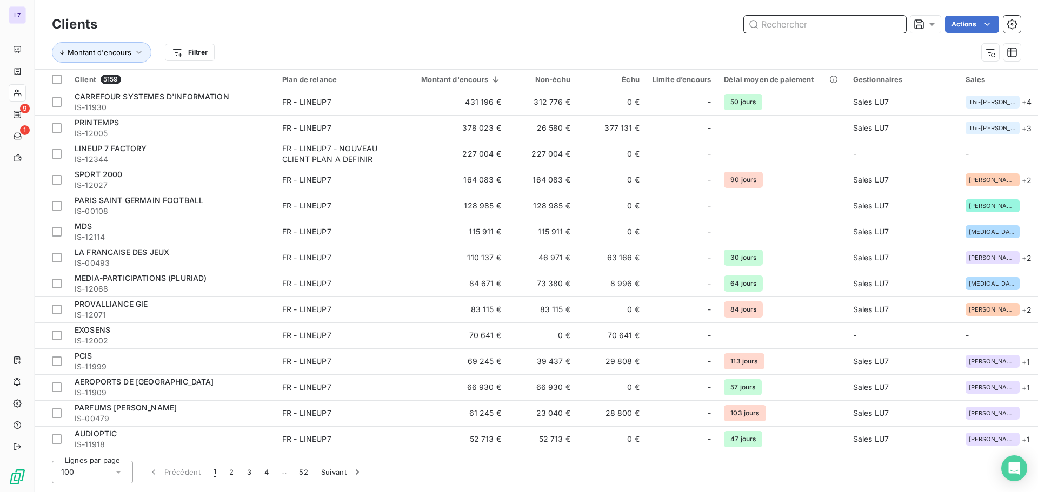
click at [819, 29] on input "text" at bounding box center [825, 24] width 162 height 17
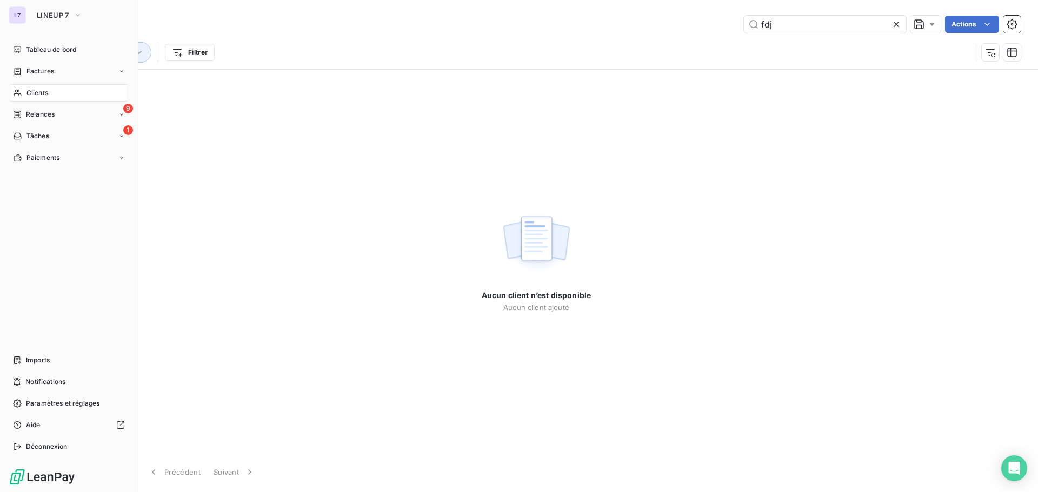
click at [22, 91] on icon at bounding box center [17, 93] width 9 height 9
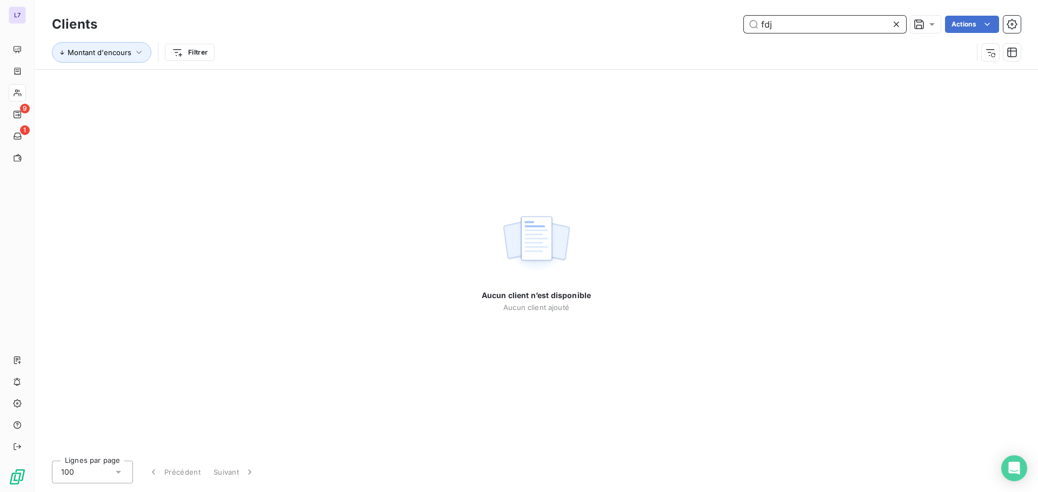
click at [824, 22] on input "fdj" at bounding box center [825, 24] width 162 height 17
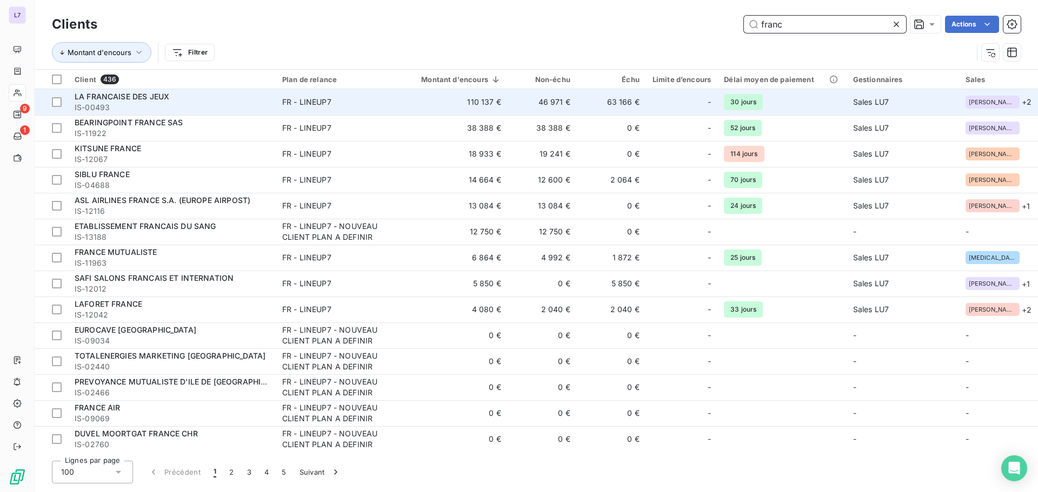
type input "franc"
click at [239, 99] on div "LA FRANCAISE DES JEUX" at bounding box center [172, 96] width 195 height 11
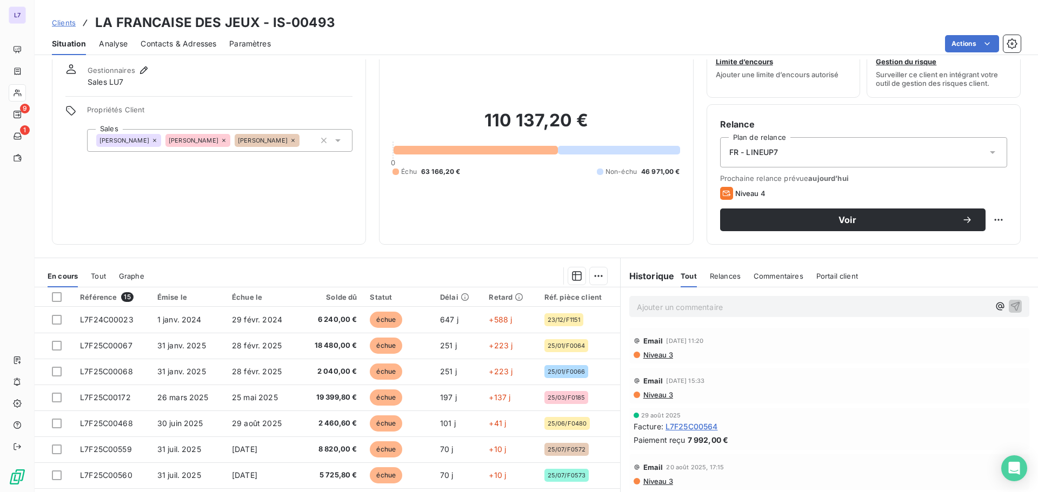
scroll to position [73, 0]
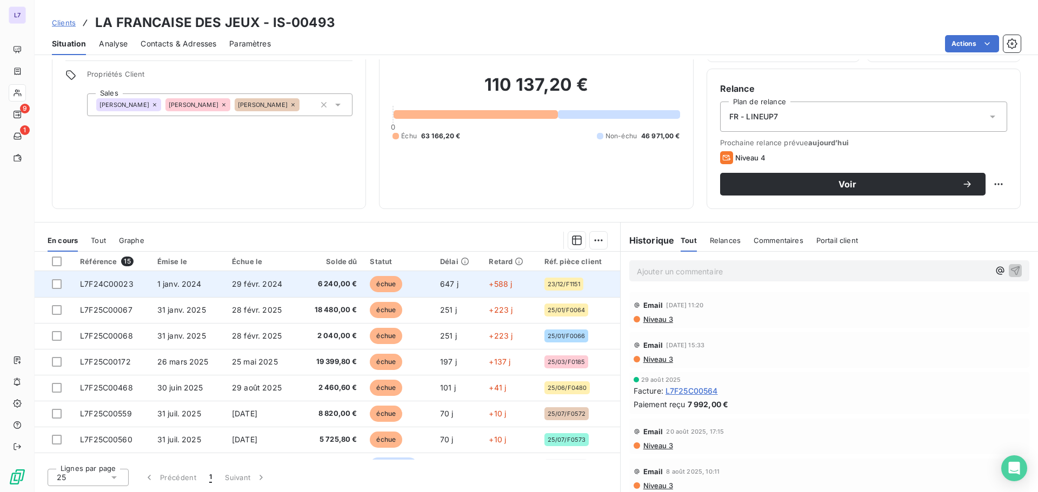
click at [329, 275] on td "6 240,00 €" at bounding box center [331, 284] width 64 height 26
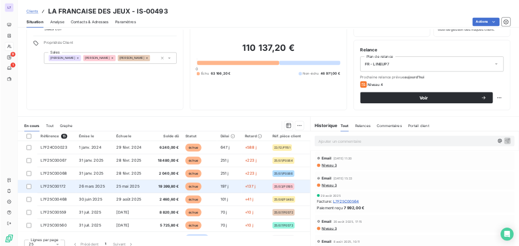
scroll to position [73, 0]
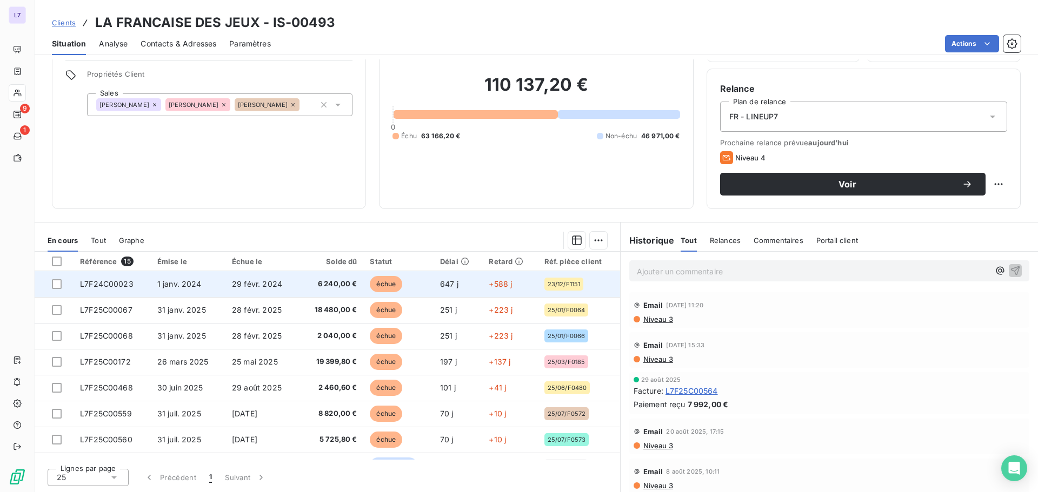
click at [413, 282] on td "échue" at bounding box center [398, 284] width 70 height 26
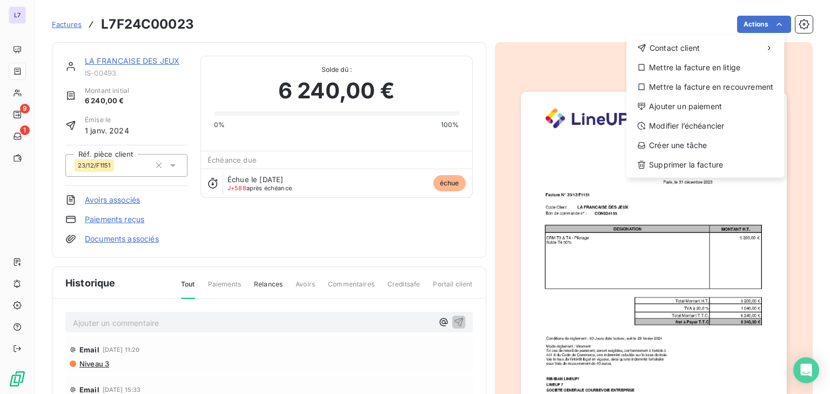
click at [803, 25] on html "L7 9 1 Factures L7F24C00023 Actions Contact client Mettre la facture en litige …" at bounding box center [415, 197] width 830 height 394
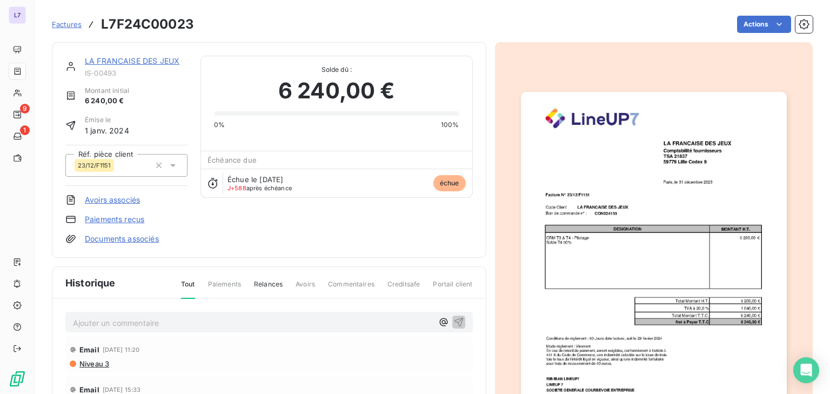
click at [803, 25] on icon "button" at bounding box center [804, 24] width 11 height 11
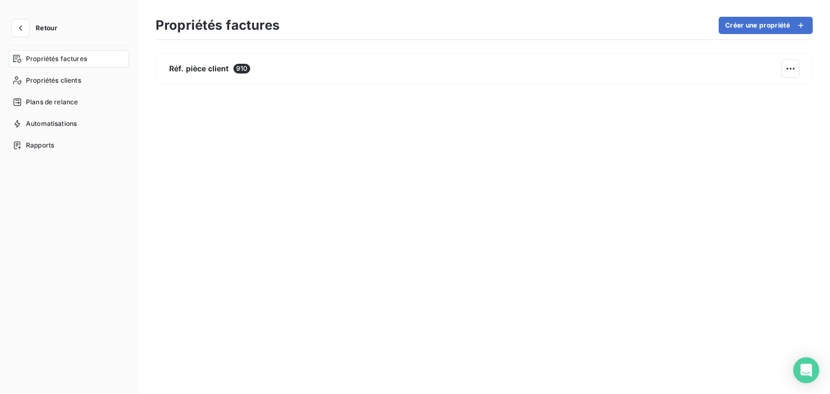
click at [800, 27] on icon "button" at bounding box center [800, 25] width 11 height 11
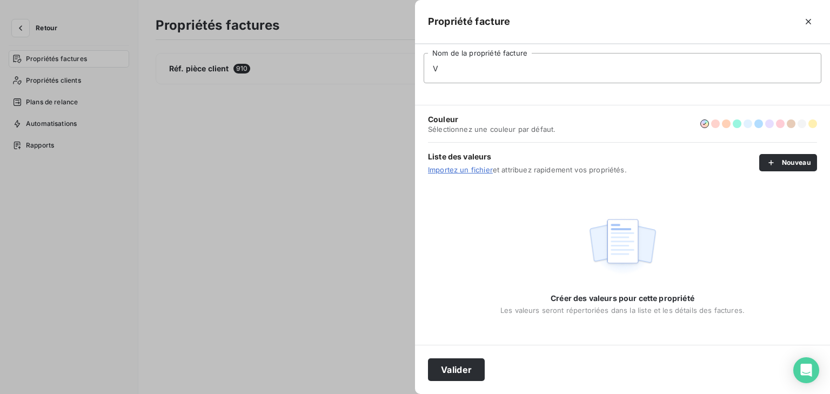
type input "[PERSON_NAME]"
click at [802, 164] on button "Nouveau" at bounding box center [788, 162] width 58 height 17
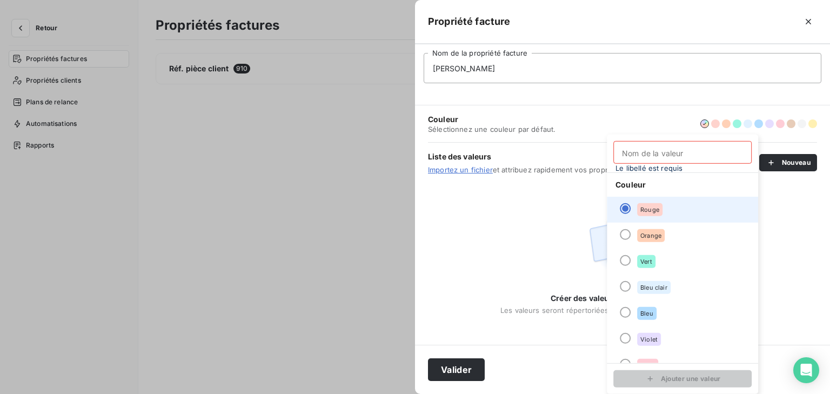
click at [708, 208] on li "Rouge" at bounding box center [682, 210] width 151 height 26
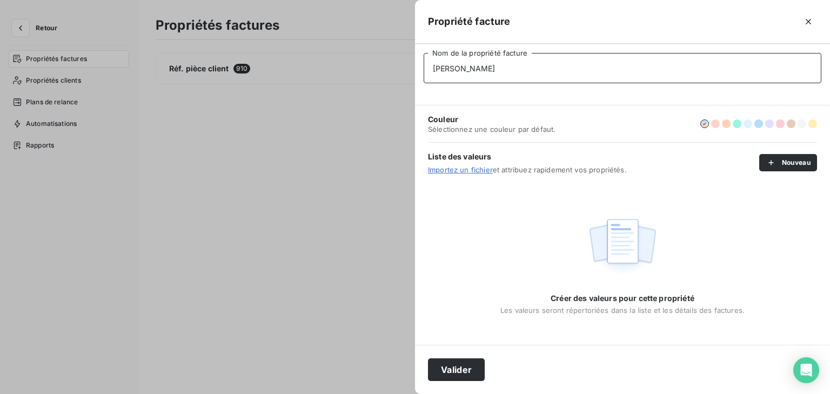
click at [566, 65] on input "[PERSON_NAME]" at bounding box center [623, 68] width 398 height 30
click at [471, 365] on button "Valider" at bounding box center [456, 369] width 57 height 23
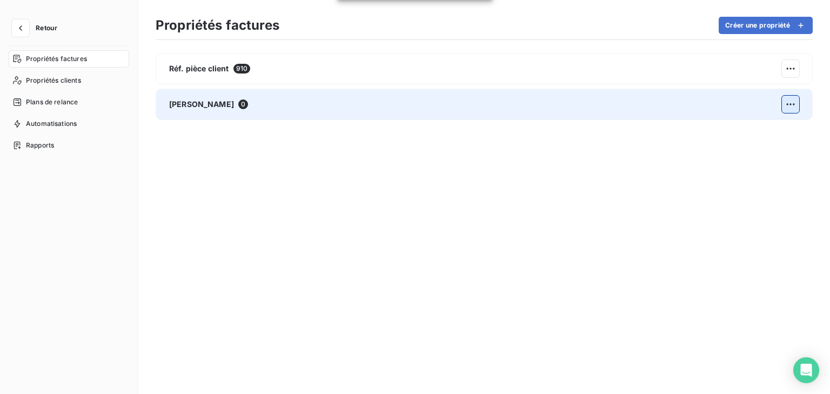
click at [791, 103] on html "Retour Propriétés factures Propriétés clients Plans de relance Automatisations …" at bounding box center [415, 197] width 830 height 394
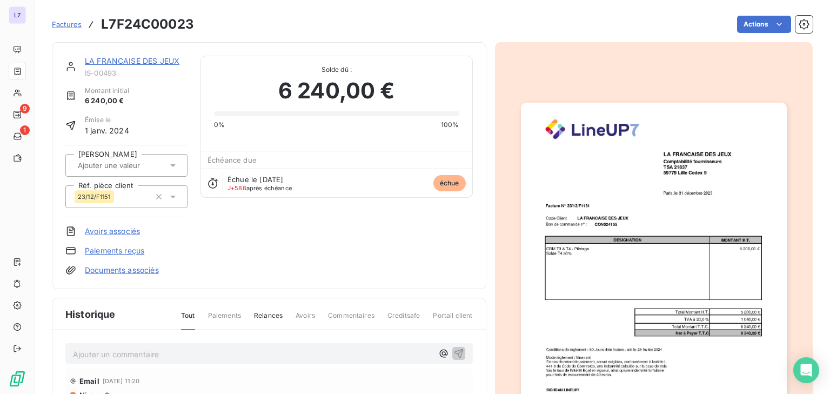
click at [162, 167] on input "text" at bounding box center [131, 166] width 109 height 10
click at [168, 167] on icon at bounding box center [173, 165] width 11 height 11
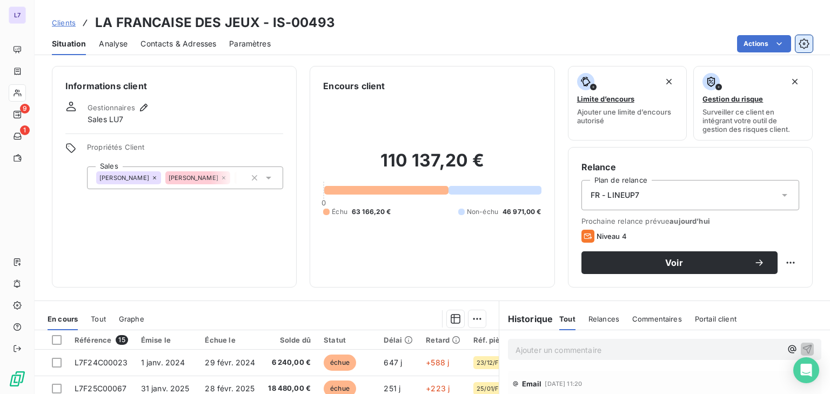
click at [803, 42] on html "L7 9 1 Clients LA FRANCAISE DES JEUX - IS-00493 Situation Analyse Contacts & Ad…" at bounding box center [415, 197] width 830 height 394
click at [803, 42] on icon "button" at bounding box center [804, 43] width 11 height 11
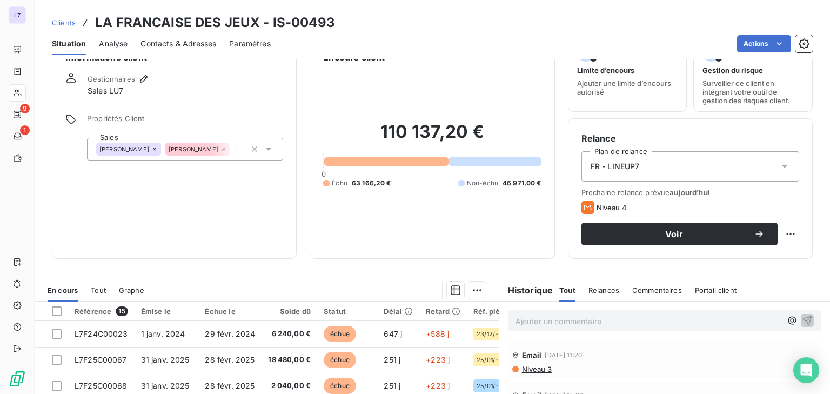
scroll to position [43, 0]
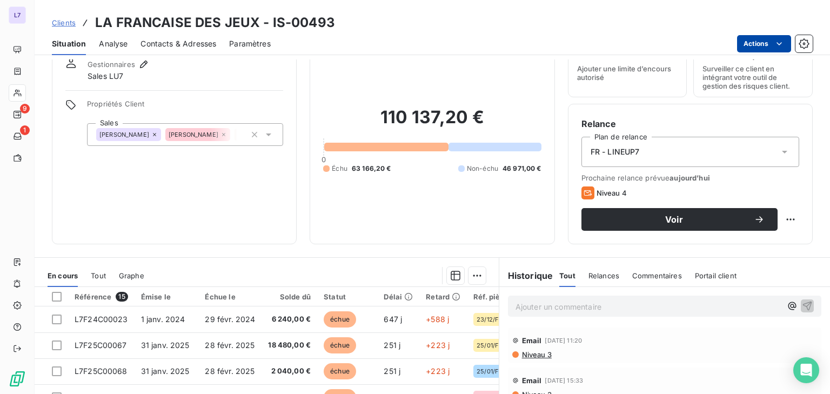
click at [771, 39] on html "L7 9 1 Clients LA FRANCAISE DES JEUX - IS-00493 Situation Analyse Contacts & Ad…" at bounding box center [415, 197] width 830 height 394
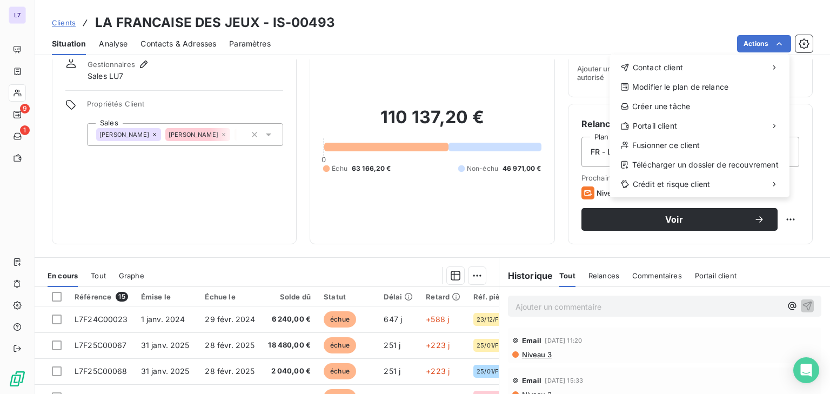
click at [804, 38] on html "L7 9 1 Clients LA FRANCAISE DES JEUX - IS-00493 Situation Analyse Contacts & Ad…" at bounding box center [415, 197] width 830 height 394
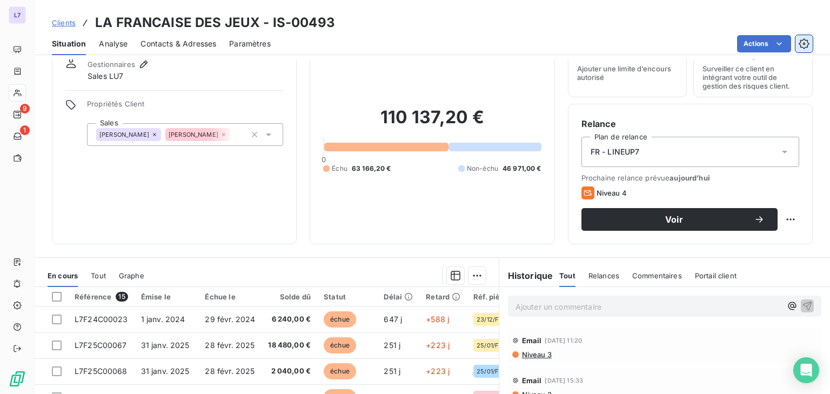
click at [804, 38] on icon "button" at bounding box center [804, 43] width 11 height 11
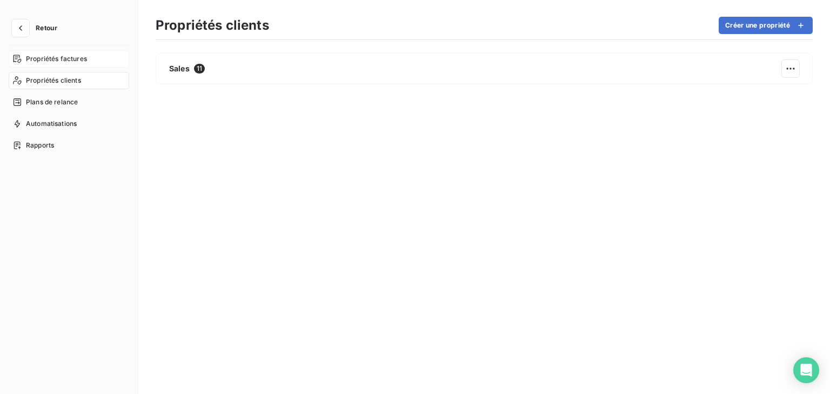
click at [45, 59] on span "Propriétés factures" at bounding box center [56, 59] width 61 height 10
click at [785, 108] on html "Retour Propriétés factures Propriétés clients Plans de relance Automatisations …" at bounding box center [415, 197] width 830 height 394
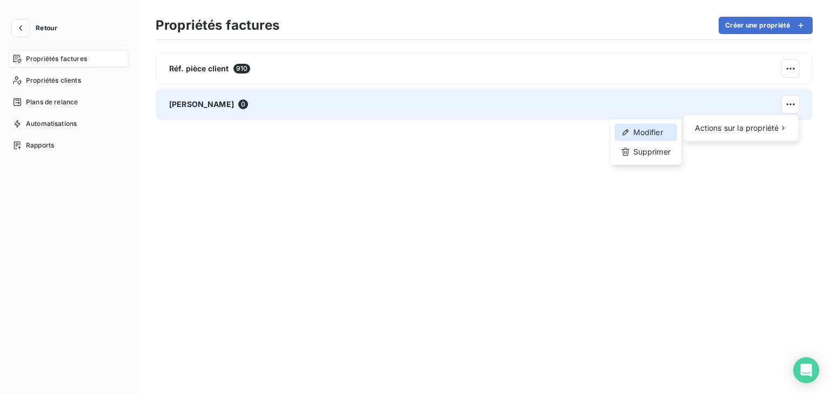
click at [639, 133] on div "Modifier" at bounding box center [646, 132] width 62 height 17
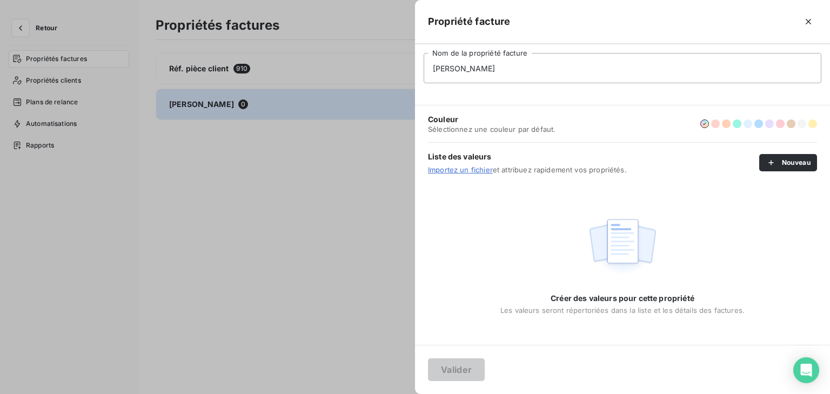
drag, startPoint x: 482, startPoint y: 70, endPoint x: 402, endPoint y: 71, distance: 80.5
click at [402, 394] on div "Propriété facture [PERSON_NAME] Nom de la propriété facture Couleur Sélectionne…" at bounding box center [415, 394] width 830 height 0
type input "s"
type input "Sales"
click at [466, 359] on button "Valider" at bounding box center [456, 369] width 57 height 23
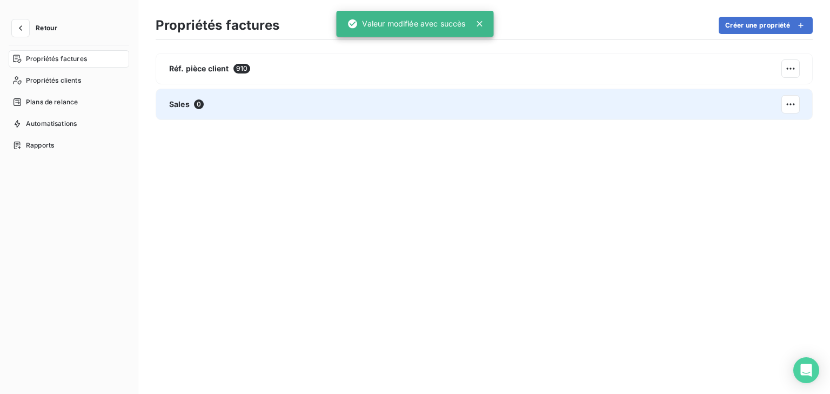
click at [467, 367] on div "Réf. pièce client 910 Sales 0" at bounding box center [484, 215] width 657 height 324
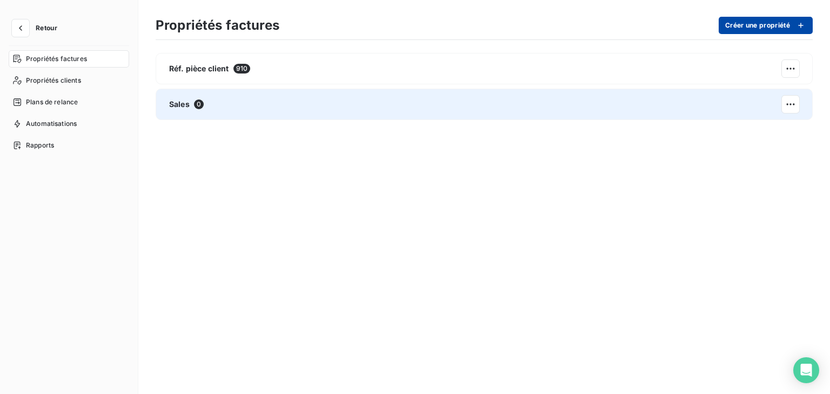
click at [783, 24] on button "Créer une propriété" at bounding box center [766, 25] width 94 height 17
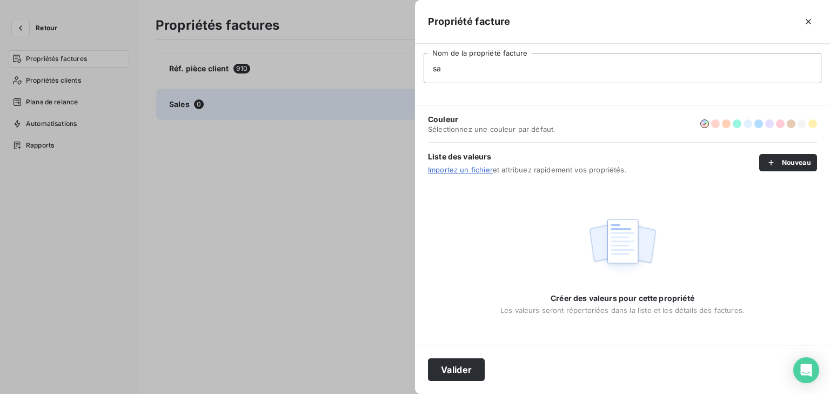
type input "sa"
click at [304, 203] on div at bounding box center [415, 197] width 830 height 394
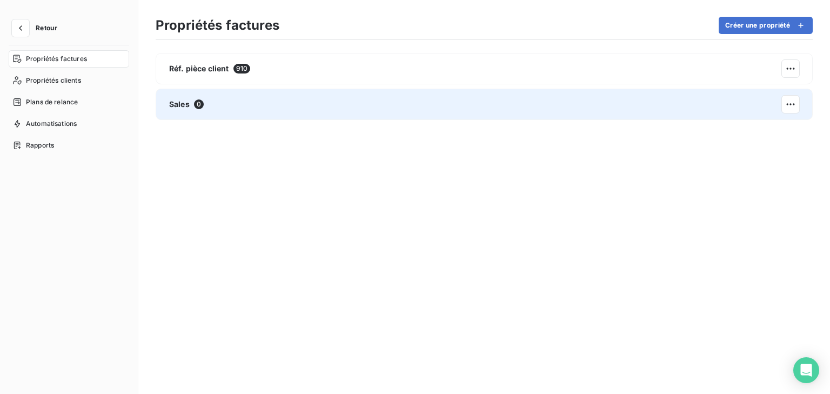
click at [357, 104] on div "Sales 0" at bounding box center [484, 104] width 657 height 31
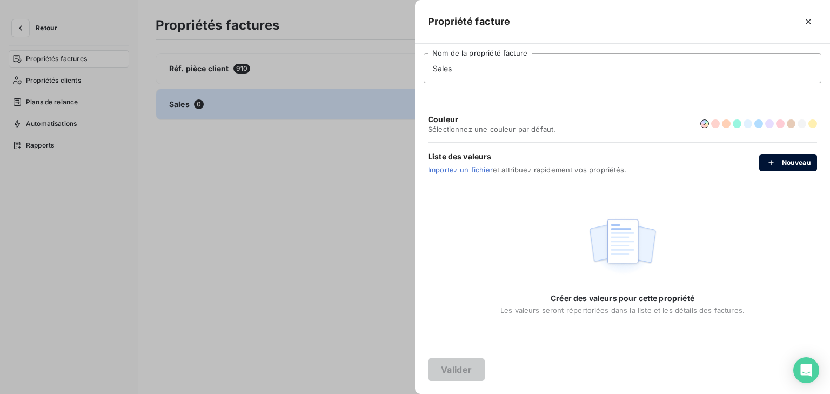
click at [776, 168] on button "Nouveau" at bounding box center [788, 162] width 58 height 17
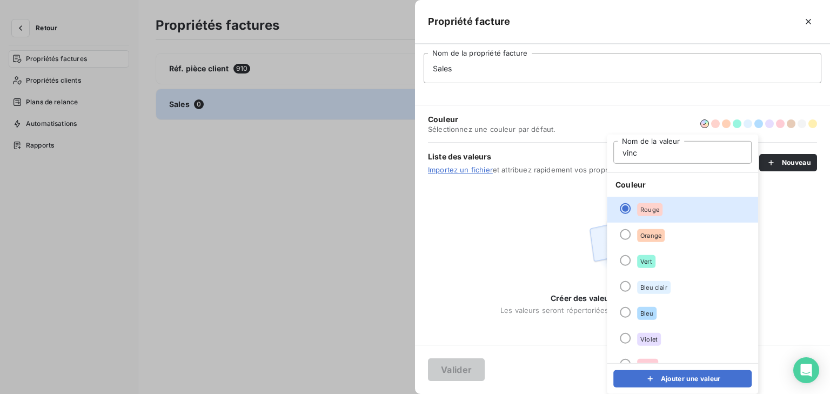
type input "[PERSON_NAME]"
click at [688, 383] on button "Ajouter une valeur" at bounding box center [682, 378] width 138 height 17
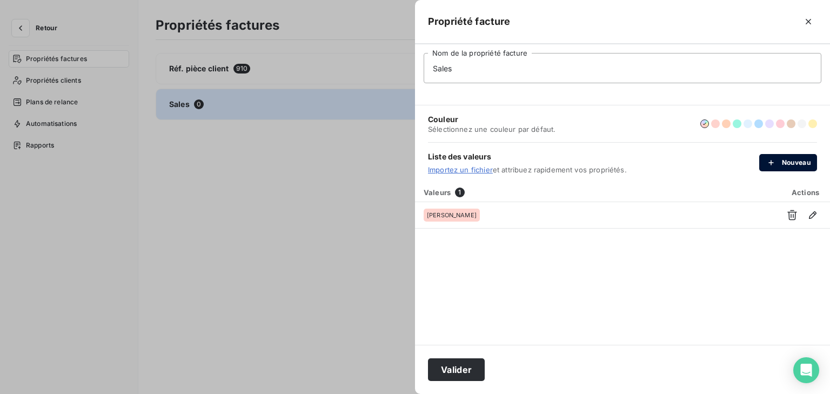
click at [787, 157] on button "Nouveau" at bounding box center [788, 162] width 58 height 17
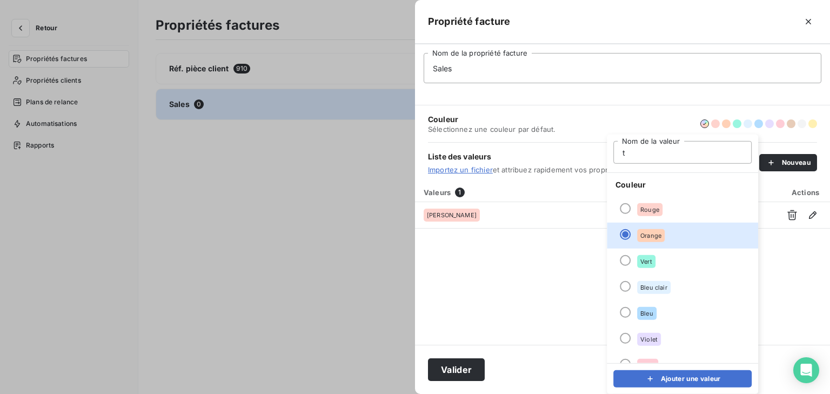
type input "[PERSON_NAME]"
click at [684, 374] on button "Ajouter une valeur" at bounding box center [682, 378] width 138 height 17
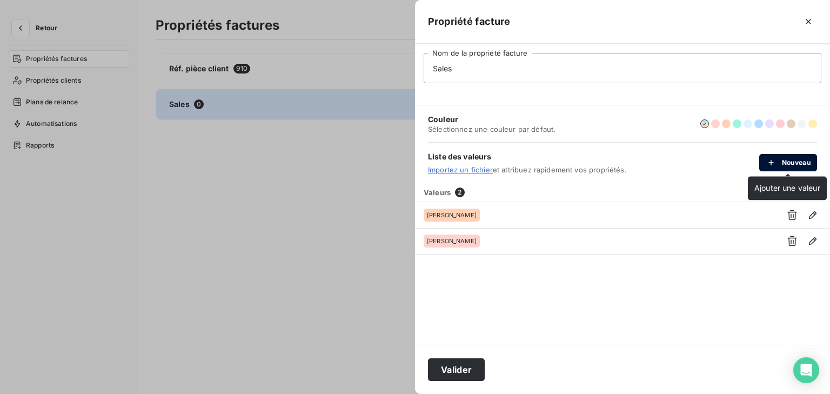
click at [780, 162] on button "Nouveau" at bounding box center [788, 162] width 58 height 17
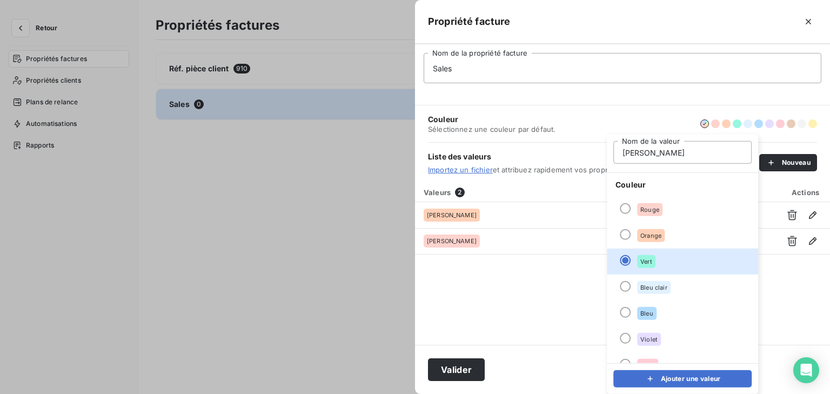
type input "[PERSON_NAME]"
click at [691, 378] on button "Ajouter une valeur" at bounding box center [682, 378] width 138 height 17
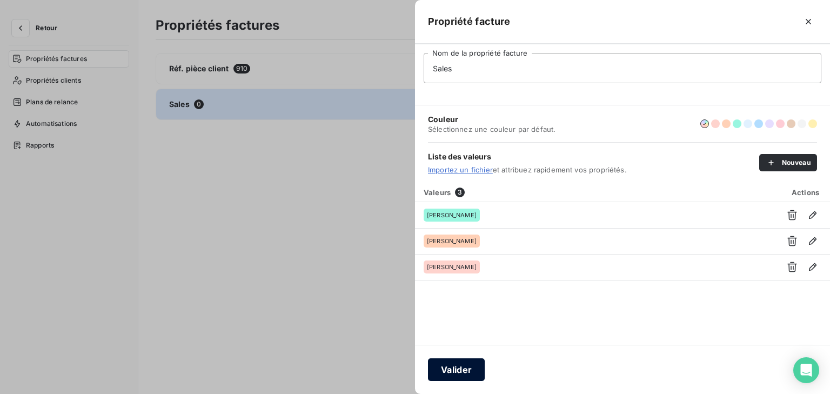
click at [465, 375] on button "Valider" at bounding box center [456, 369] width 57 height 23
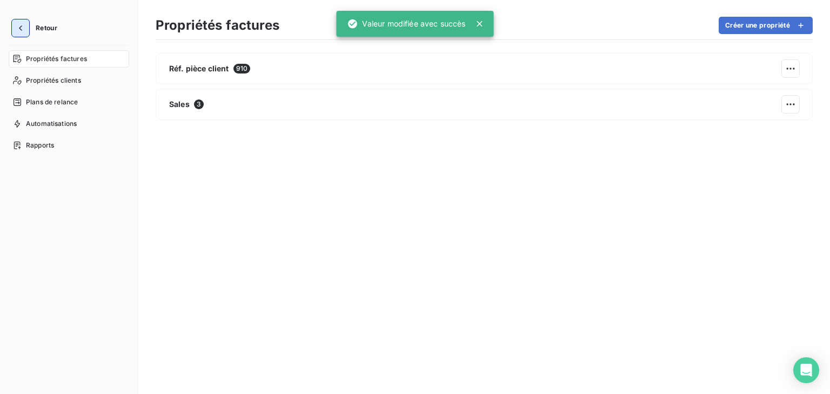
click at [21, 26] on icon "button" at bounding box center [20, 27] width 3 height 5
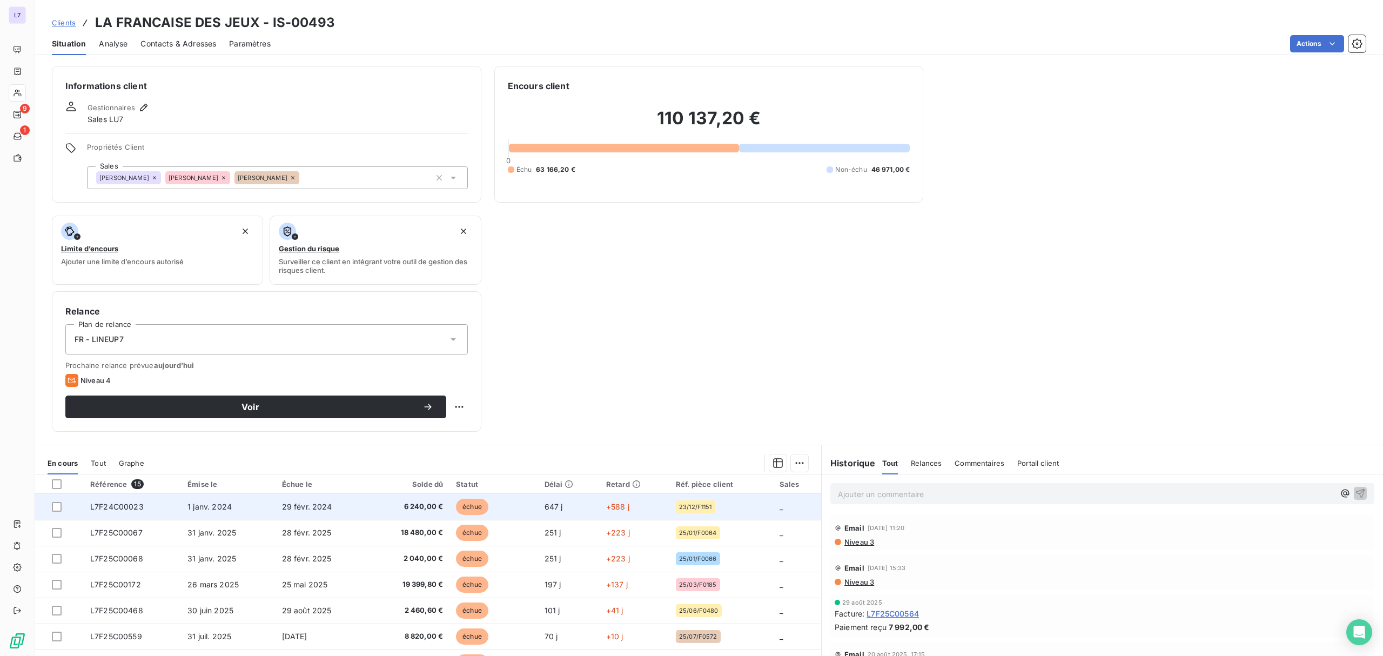
click at [505, 492] on td "échue" at bounding box center [494, 507] width 89 height 26
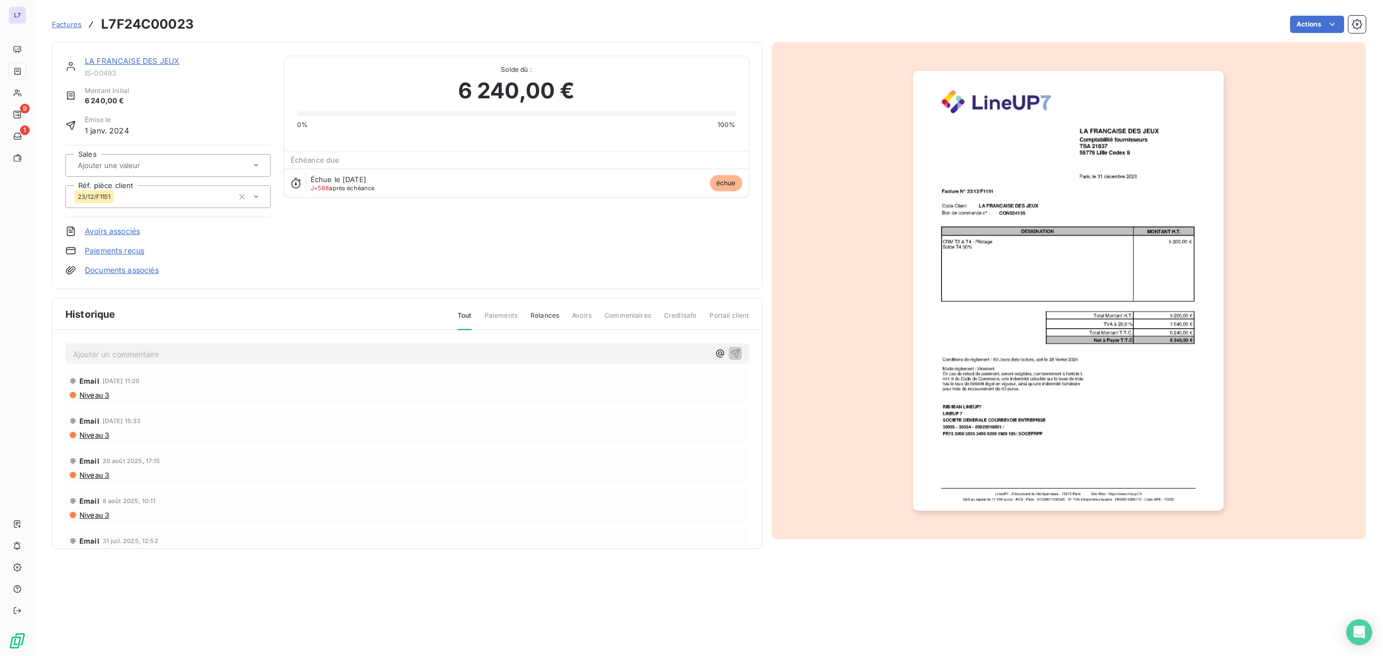
click at [166, 165] on div at bounding box center [163, 165] width 176 height 14
click at [153, 238] on div "[PERSON_NAME]" at bounding box center [174, 245] width 175 height 17
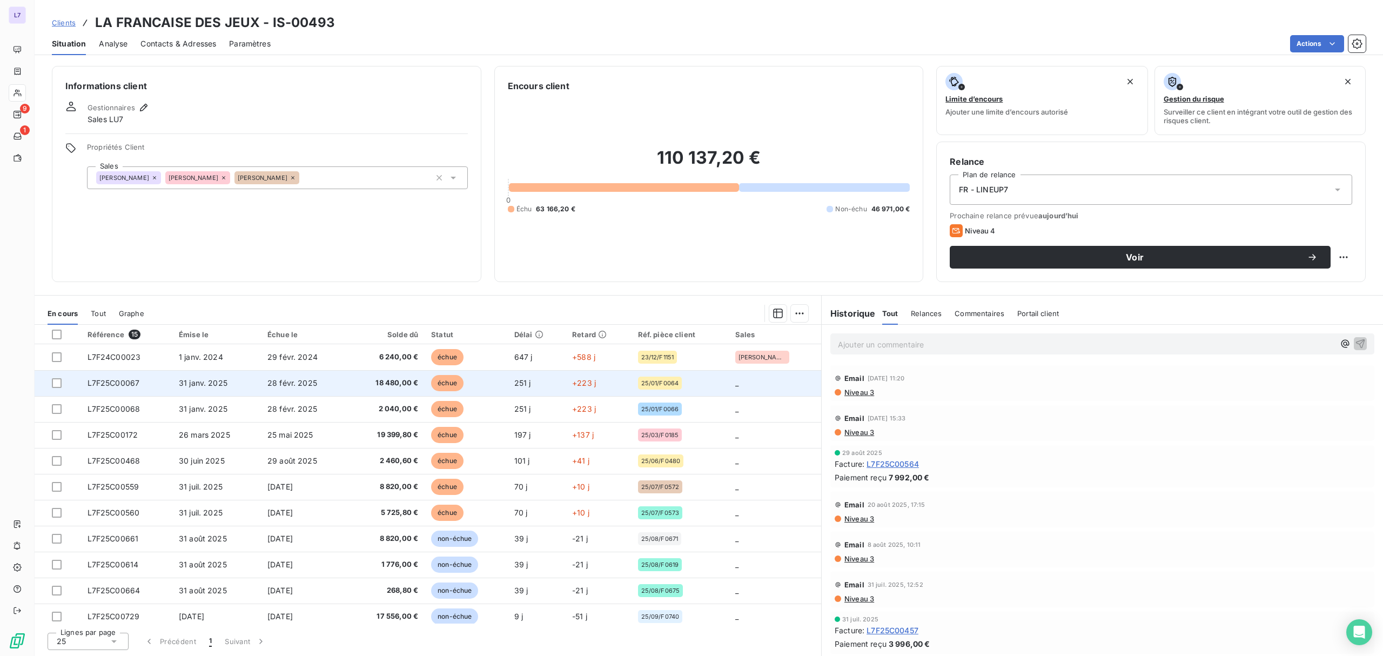
click at [370, 388] on span "18 480,00 €" at bounding box center [387, 383] width 64 height 11
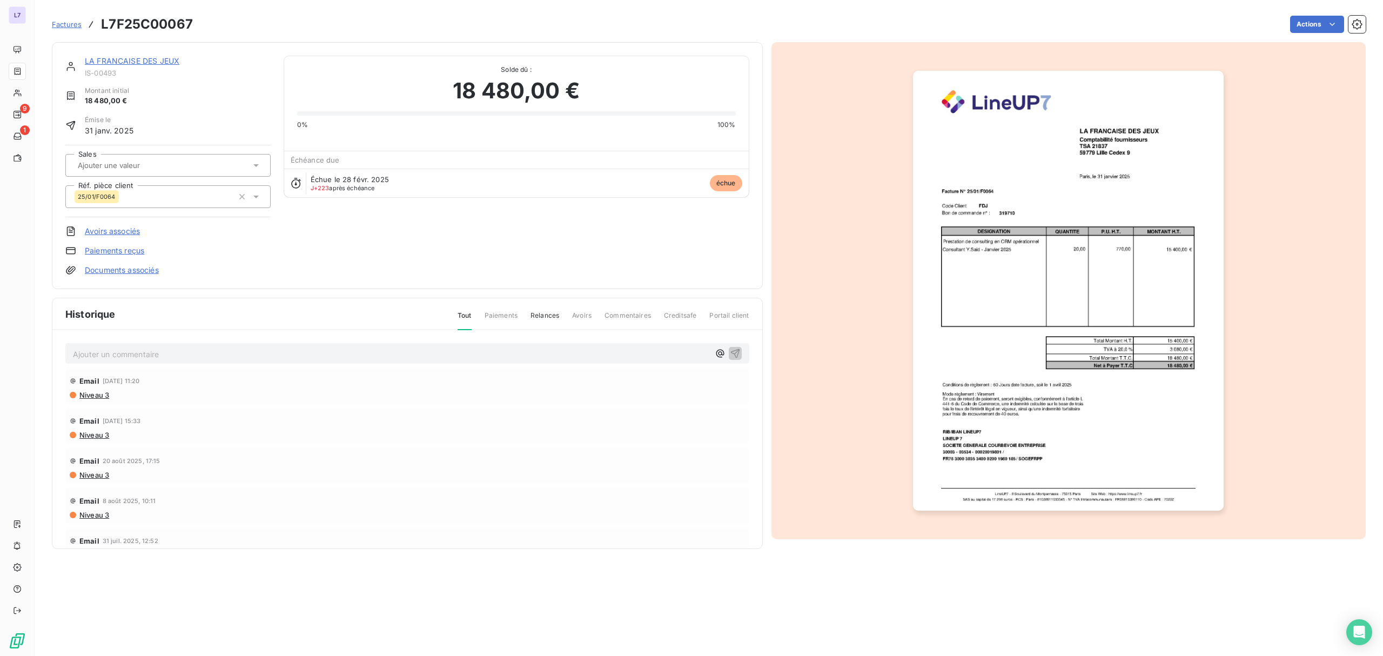
click at [1015, 259] on img "button" at bounding box center [1068, 291] width 311 height 440
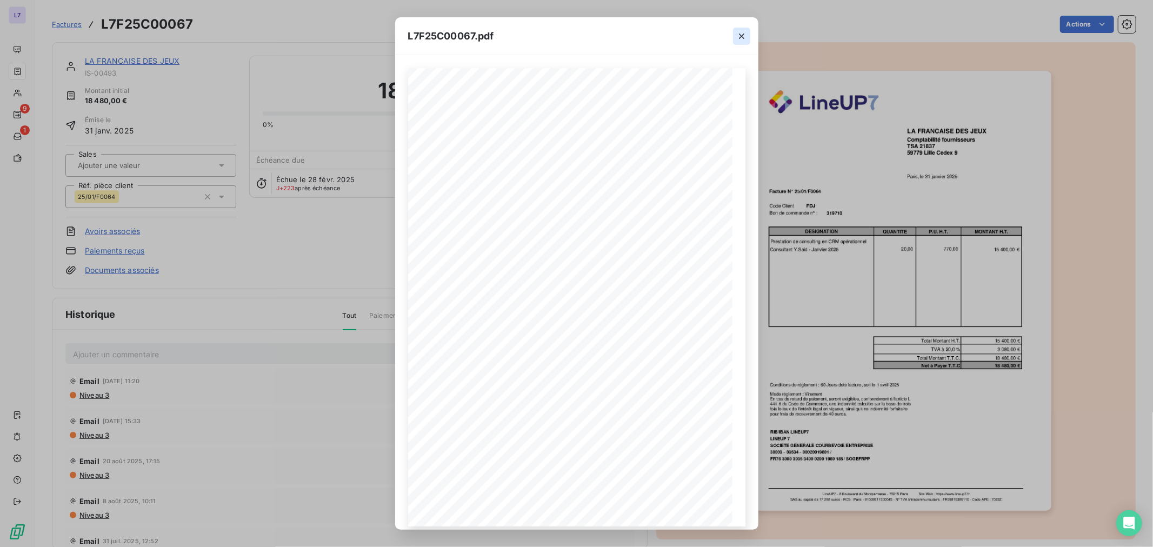
click at [747, 36] on button "button" at bounding box center [741, 36] width 17 height 17
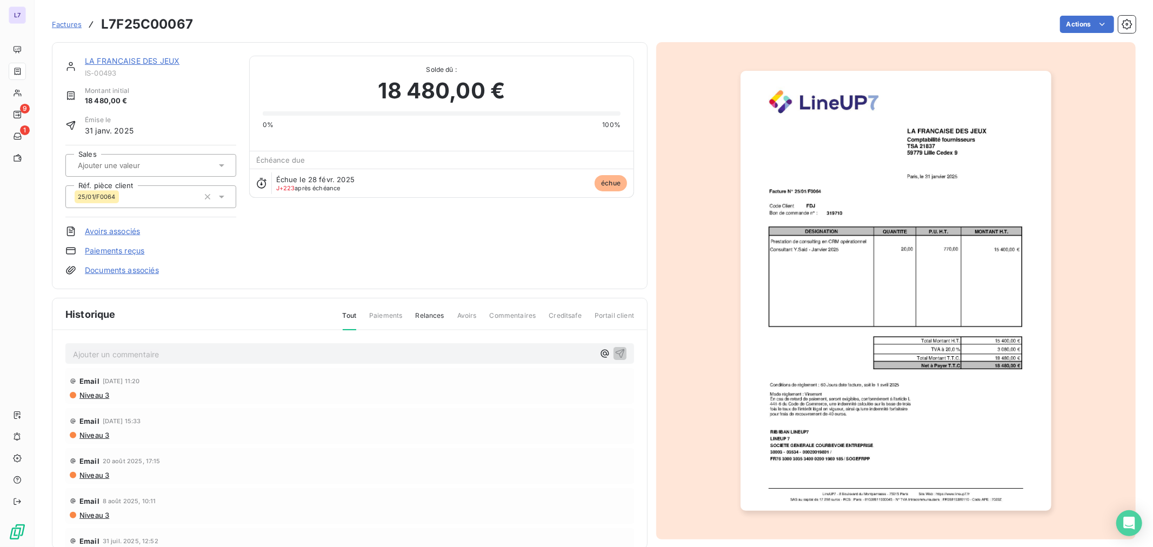
click at [105, 171] on div at bounding box center [146, 165] width 142 height 14
click at [106, 223] on span "[PERSON_NAME]" at bounding box center [115, 220] width 50 height 6
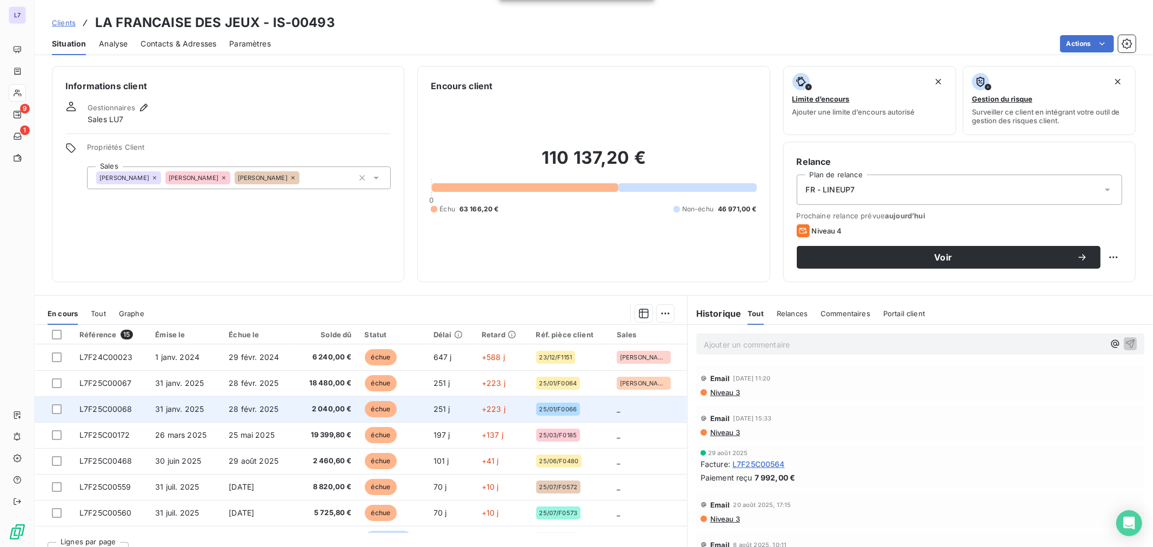
click at [239, 411] on span "28 févr. 2025" at bounding box center [254, 408] width 50 height 9
click at [324, 419] on td "2 040,00 €" at bounding box center [326, 409] width 63 height 26
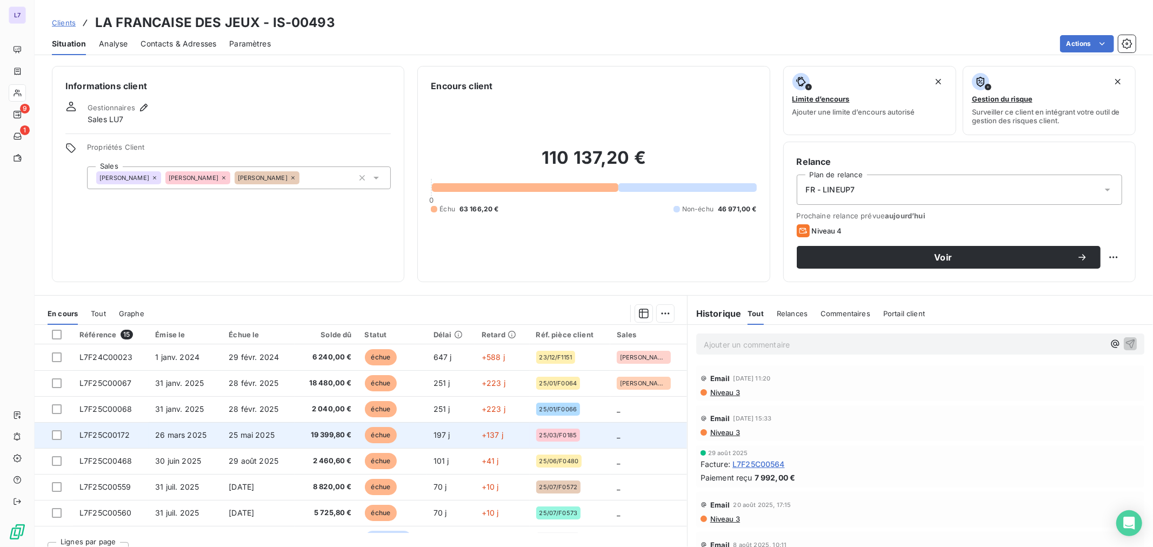
click at [209, 434] on td "26 mars 2025" at bounding box center [185, 435] width 73 height 26
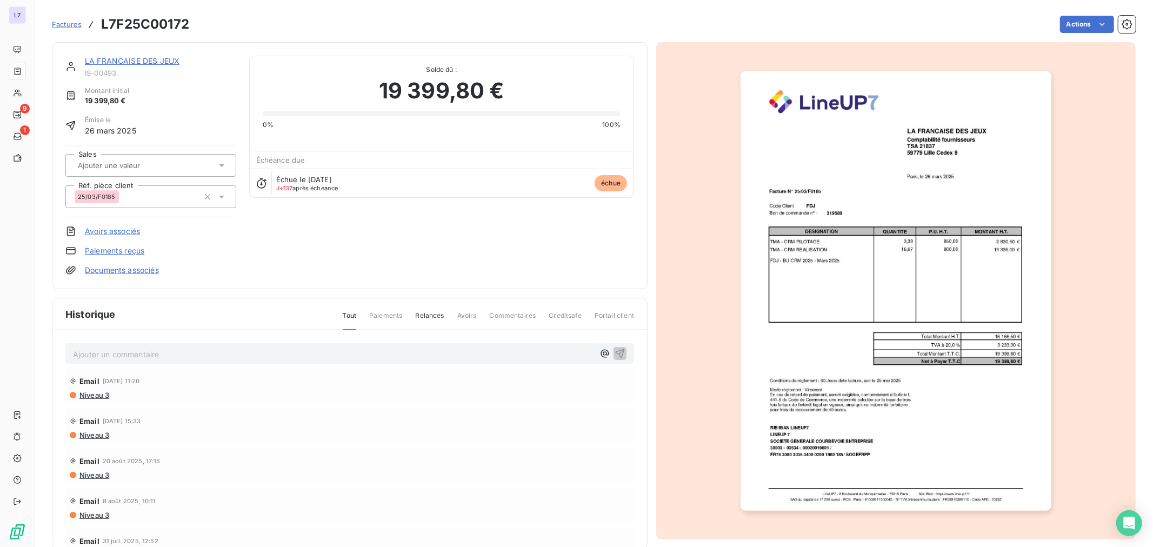
click at [874, 274] on img "button" at bounding box center [895, 291] width 311 height 440
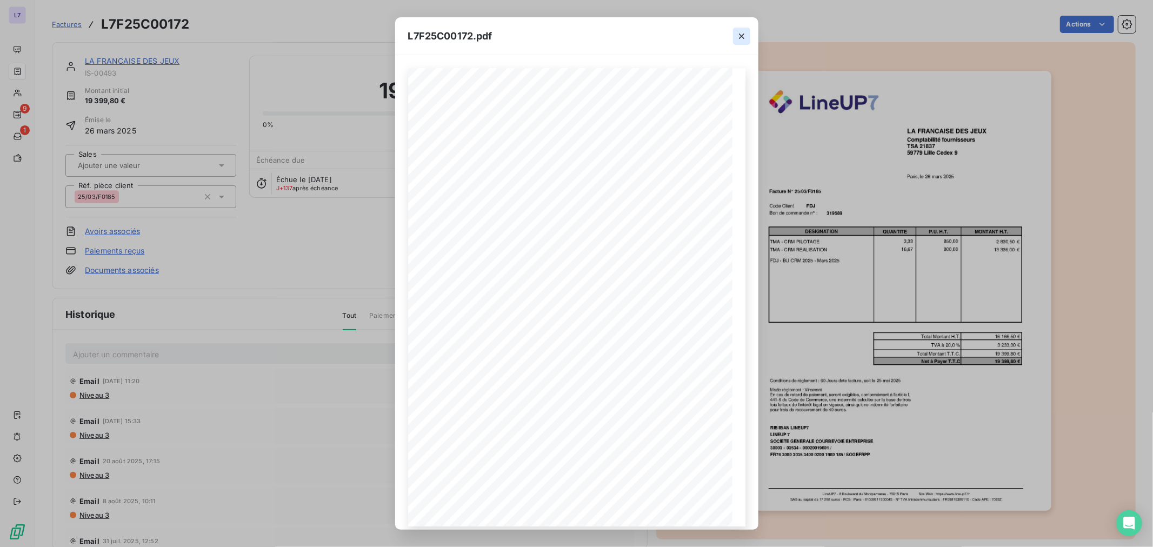
click at [738, 38] on icon "button" at bounding box center [741, 36] width 11 height 11
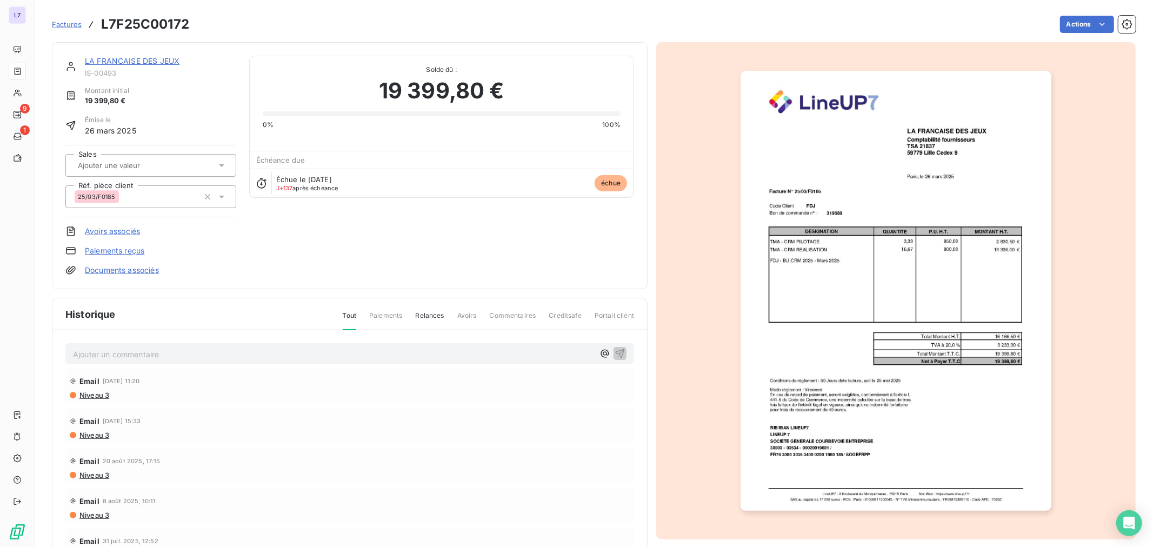
click at [121, 170] on div at bounding box center [146, 165] width 142 height 14
click at [116, 192] on span "[PERSON_NAME]" at bounding box center [115, 194] width 50 height 6
click at [142, 170] on div "[PERSON_NAME]" at bounding box center [137, 165] width 124 height 17
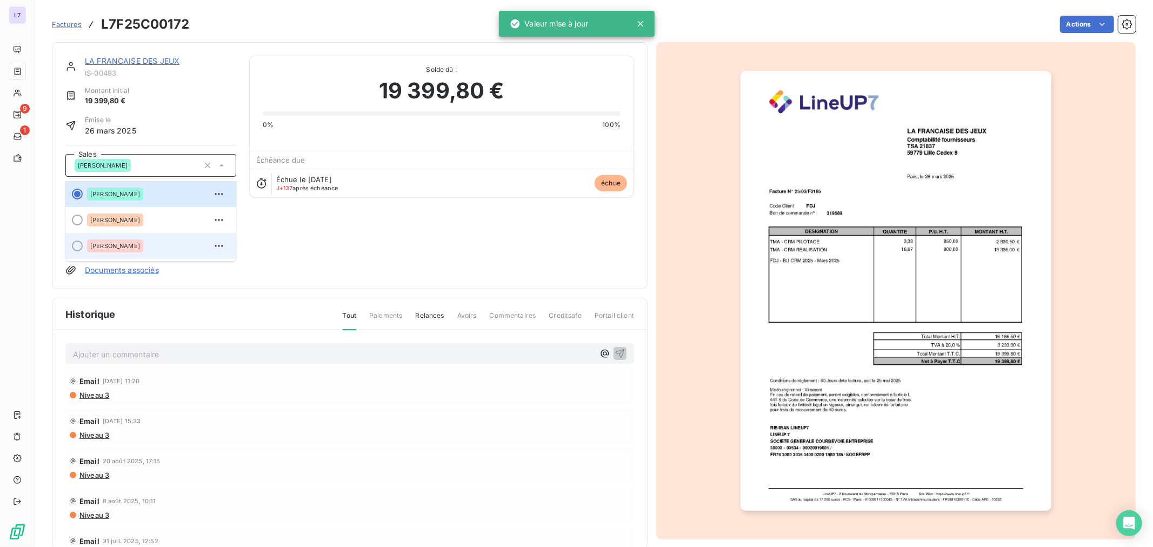
click at [132, 243] on div "[PERSON_NAME]" at bounding box center [115, 245] width 56 height 13
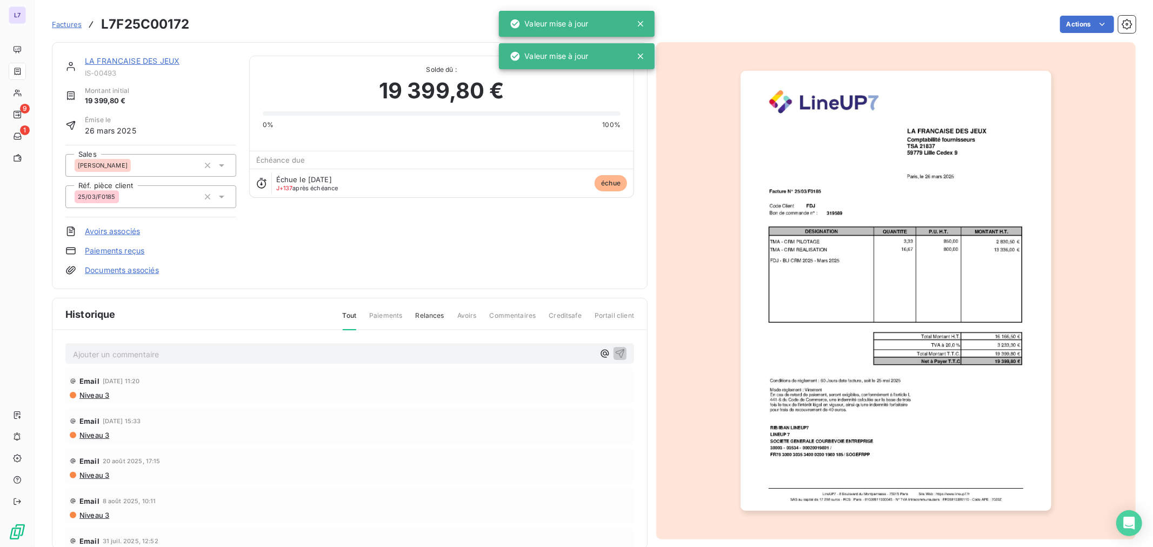
click at [152, 169] on div "[PERSON_NAME]" at bounding box center [137, 165] width 124 height 17
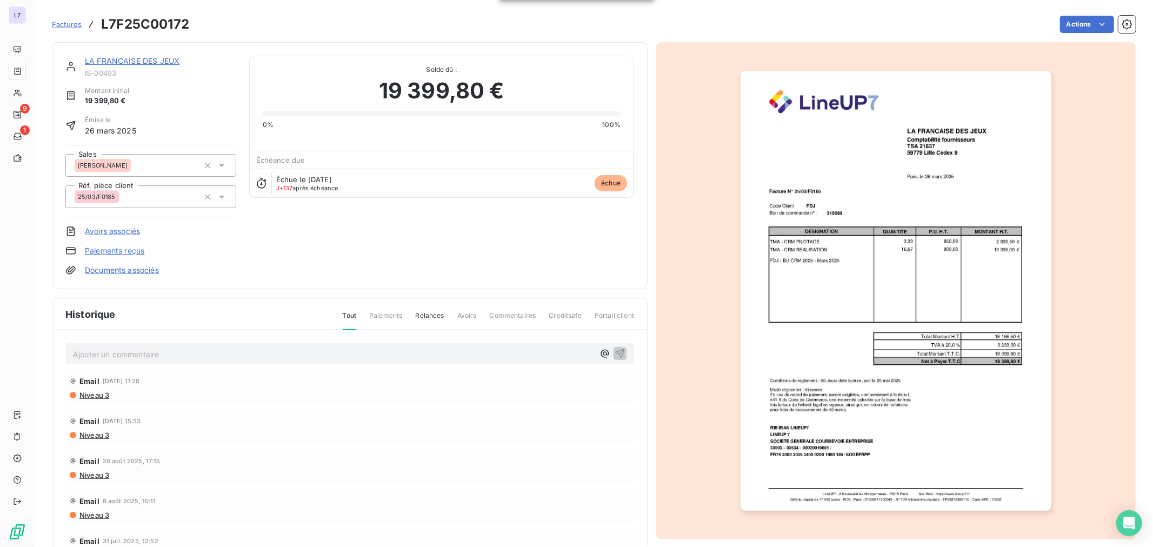
click at [157, 132] on div "Émise le [DATE]" at bounding box center [150, 125] width 171 height 21
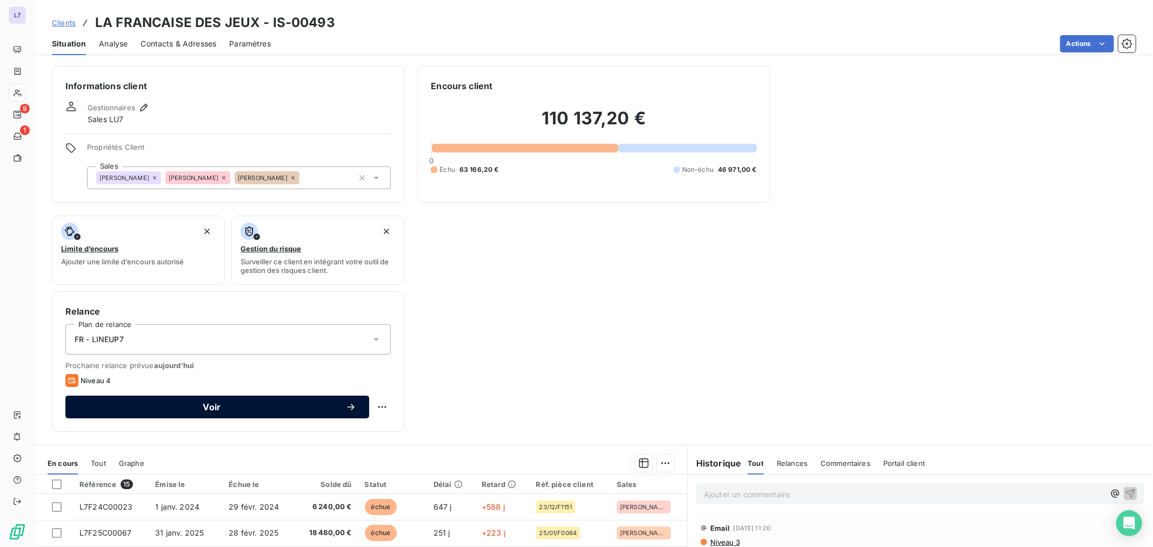
scroll to position [168, 0]
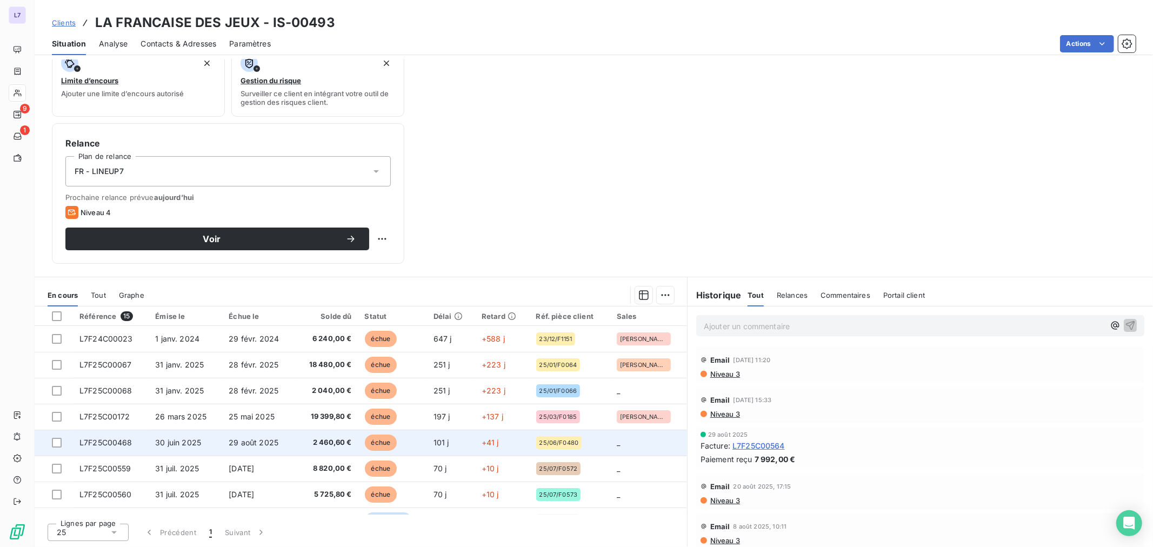
click at [352, 442] on td "2 460,60 €" at bounding box center [326, 443] width 63 height 26
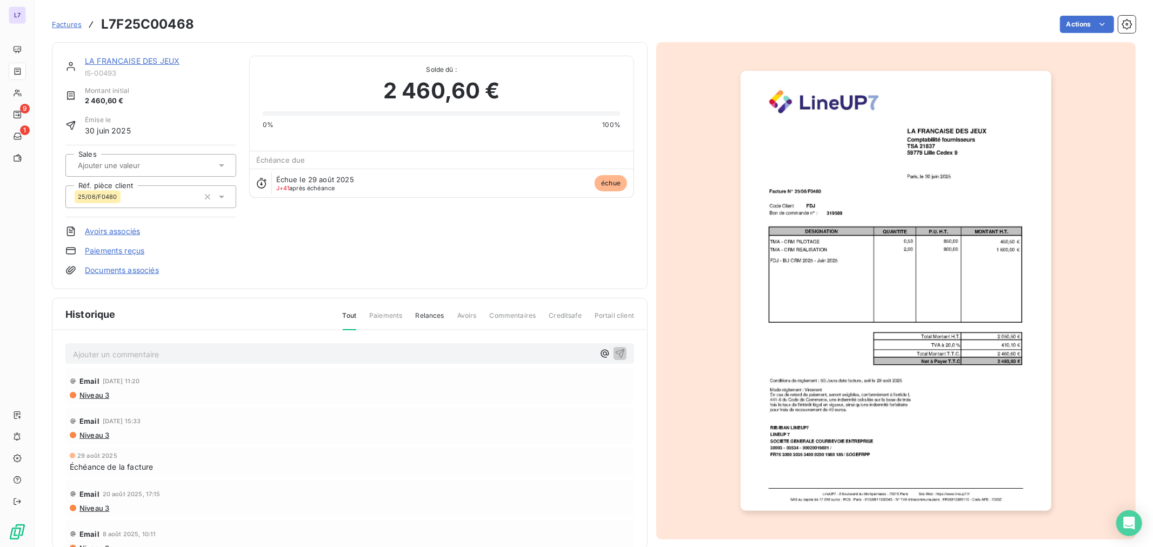
click at [180, 169] on div at bounding box center [146, 165] width 142 height 14
click at [160, 248] on div "[PERSON_NAME]" at bounding box center [157, 245] width 141 height 17
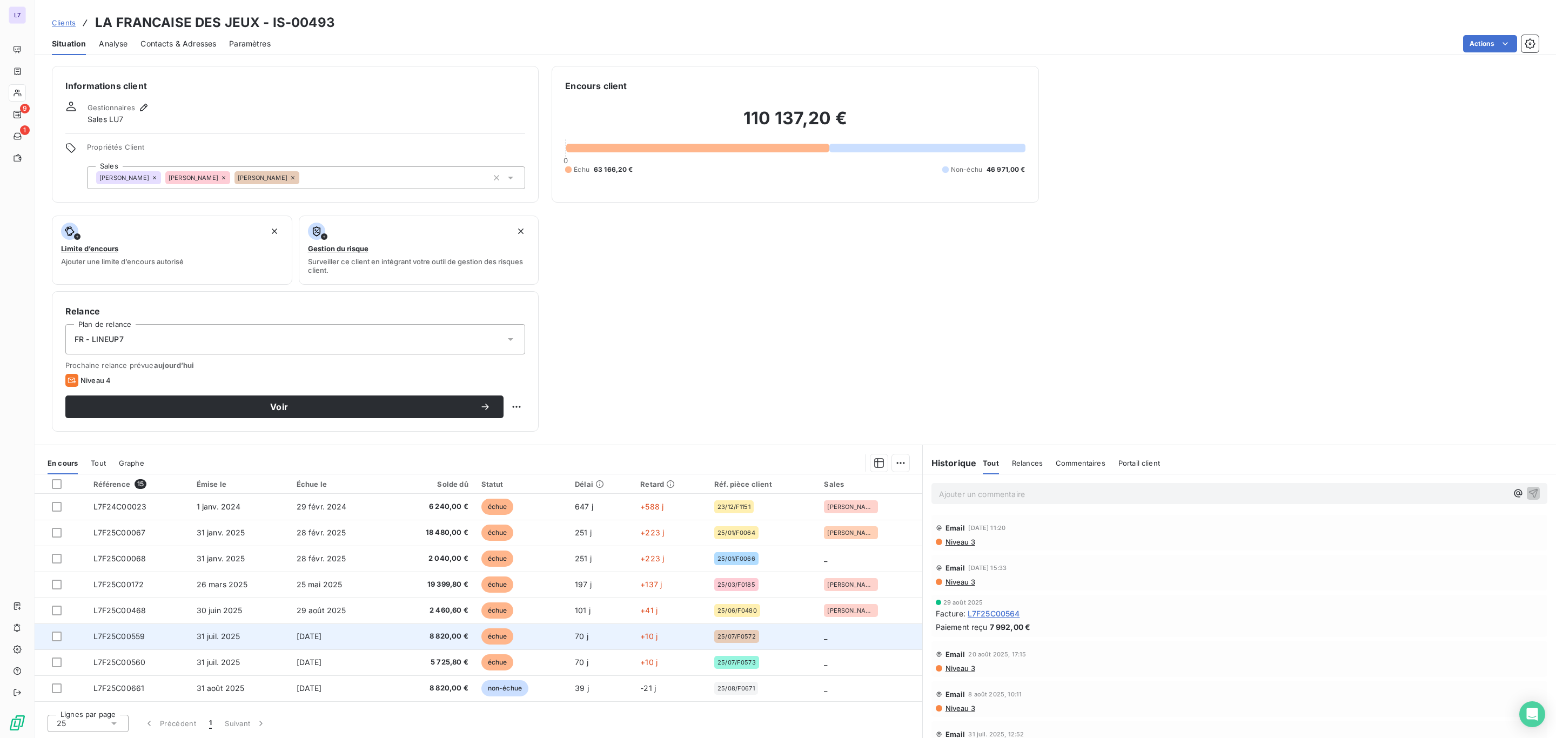
click at [832, 492] on td "_" at bounding box center [870, 637] width 104 height 26
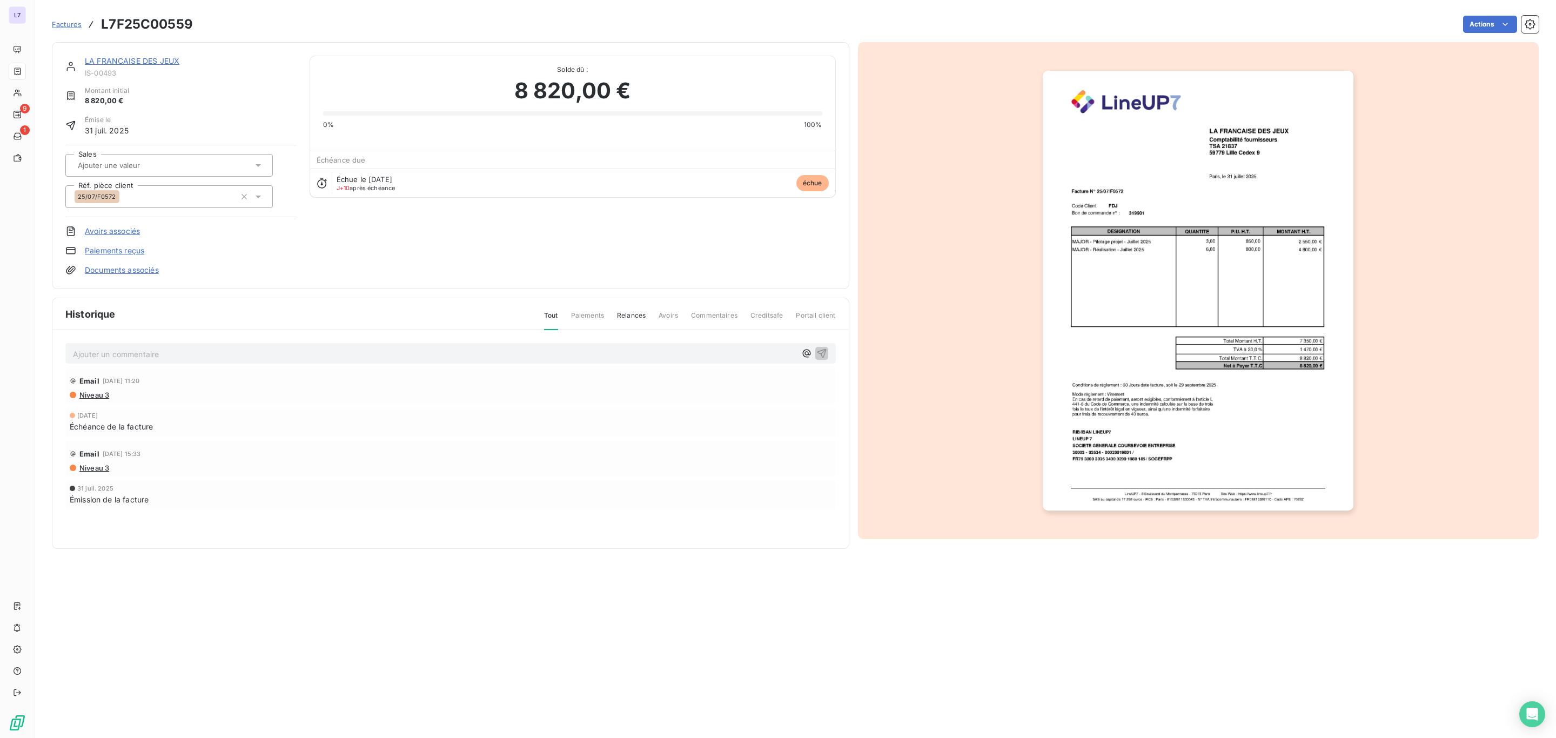
click at [1037, 259] on img "button" at bounding box center [1198, 291] width 311 height 440
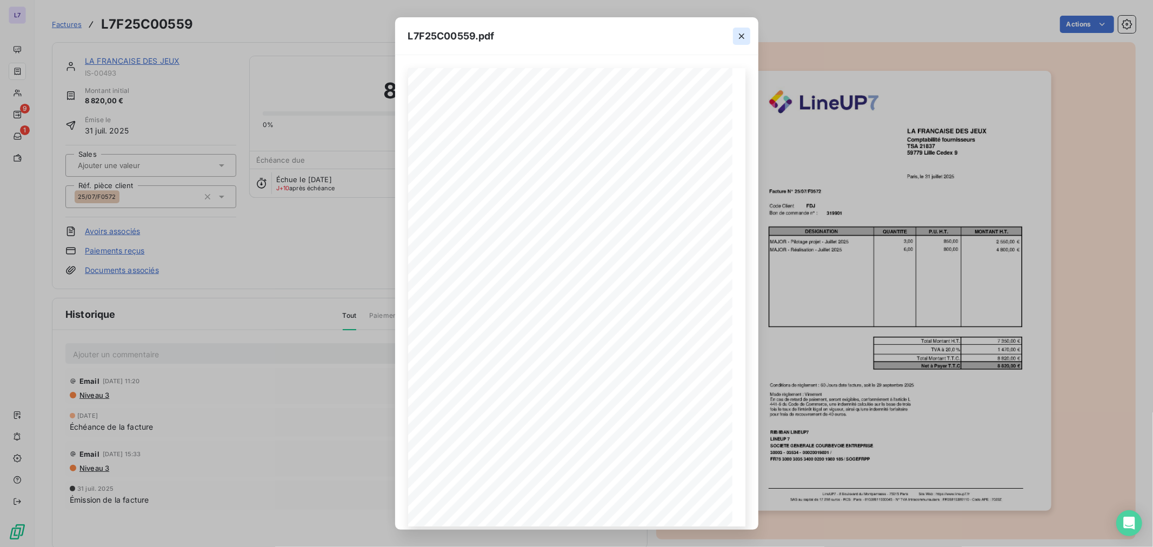
click at [741, 33] on icon "button" at bounding box center [741, 36] width 11 height 11
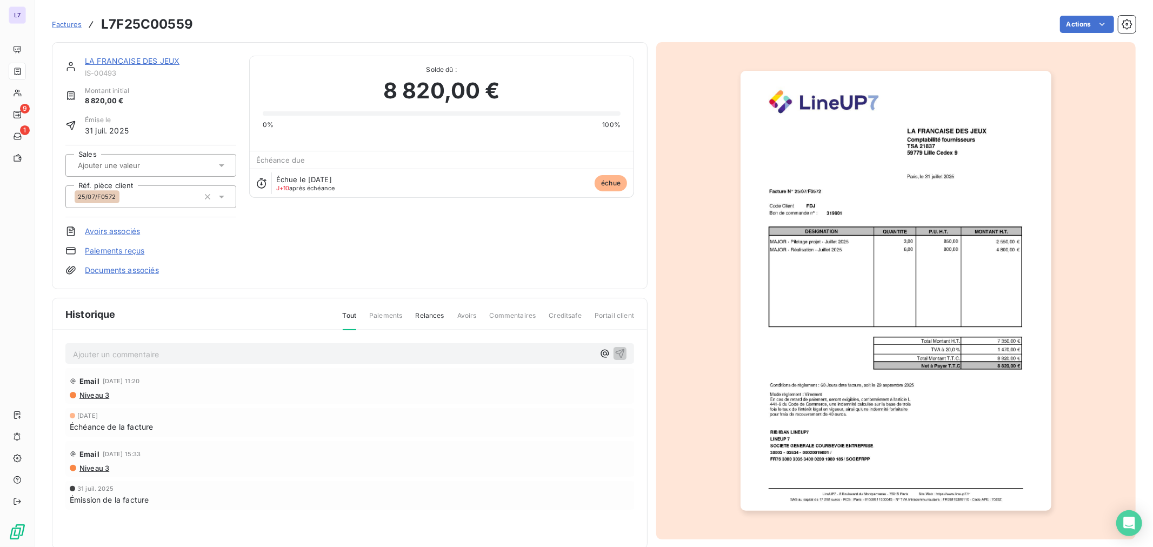
click at [166, 163] on input "text" at bounding box center [131, 166] width 109 height 10
click at [148, 240] on div "[PERSON_NAME]" at bounding box center [157, 245] width 141 height 17
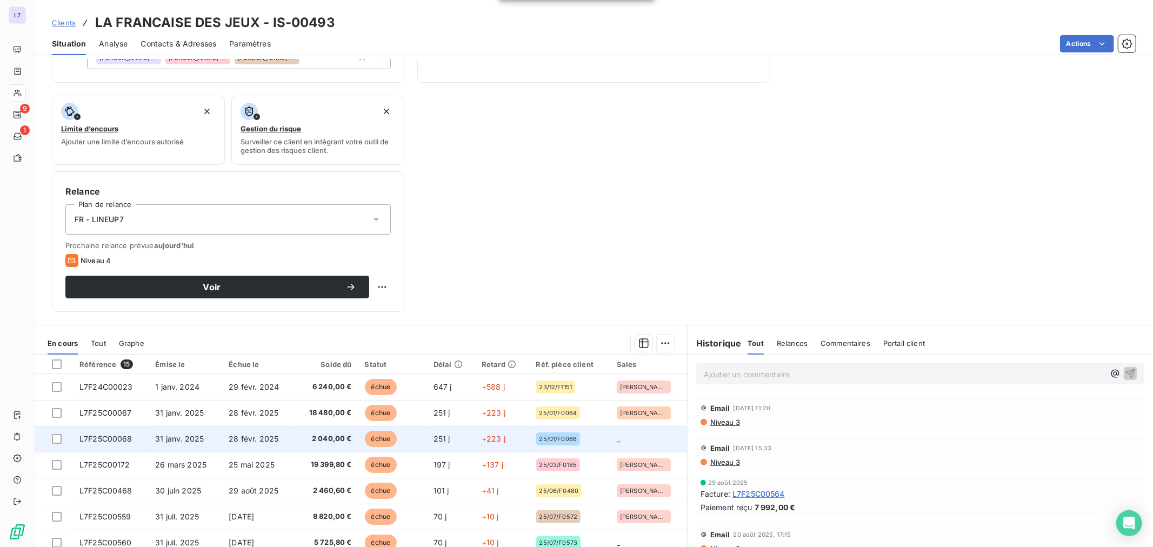
scroll to position [168, 0]
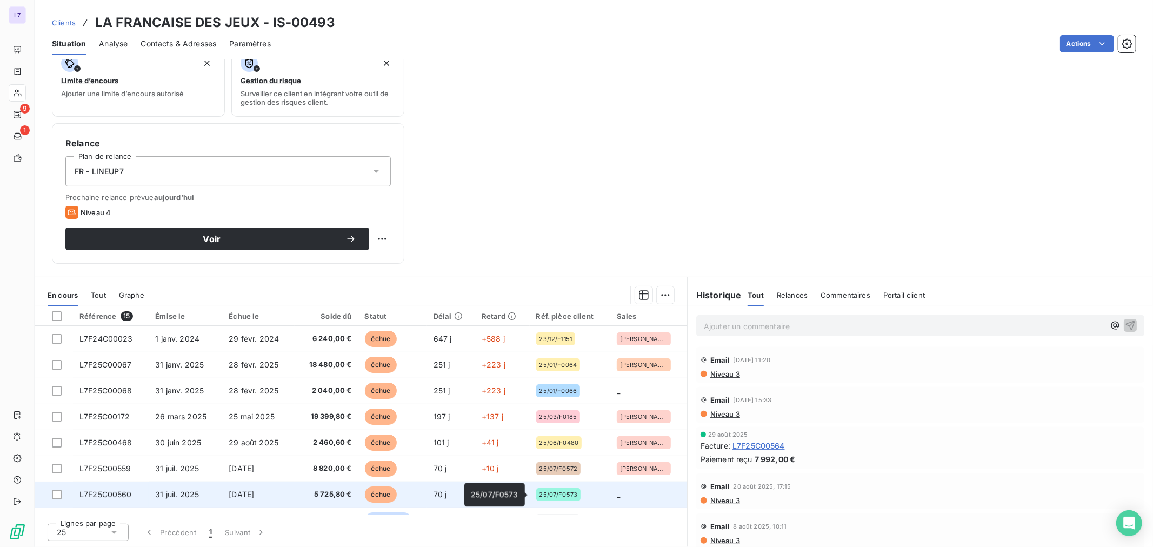
click at [591, 492] on div "25/07/F0573" at bounding box center [570, 494] width 68 height 13
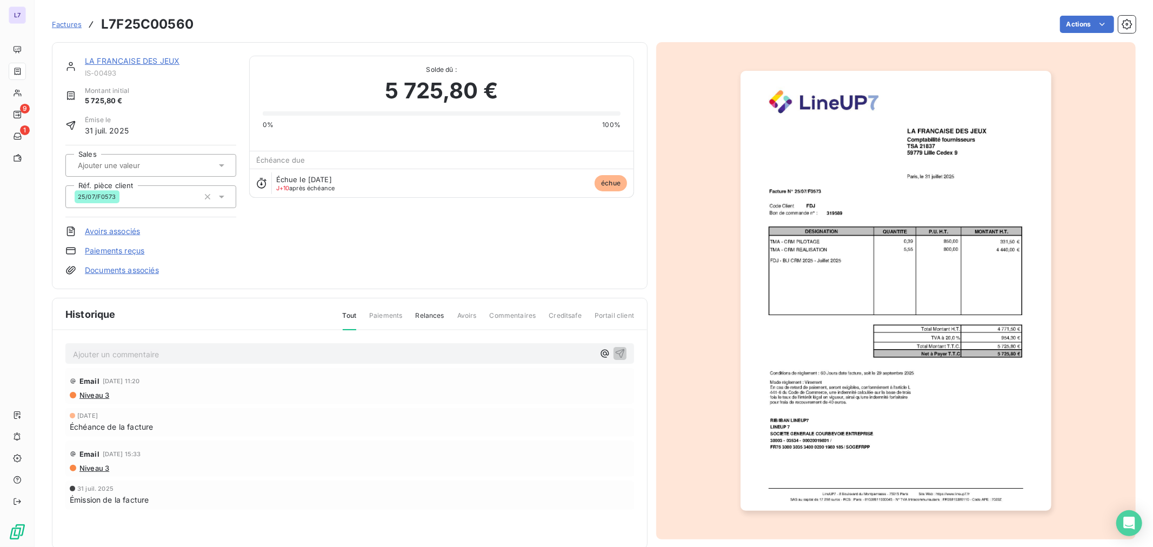
click at [153, 165] on input "text" at bounding box center [131, 166] width 109 height 10
click at [161, 250] on div "[PERSON_NAME]" at bounding box center [157, 245] width 141 height 17
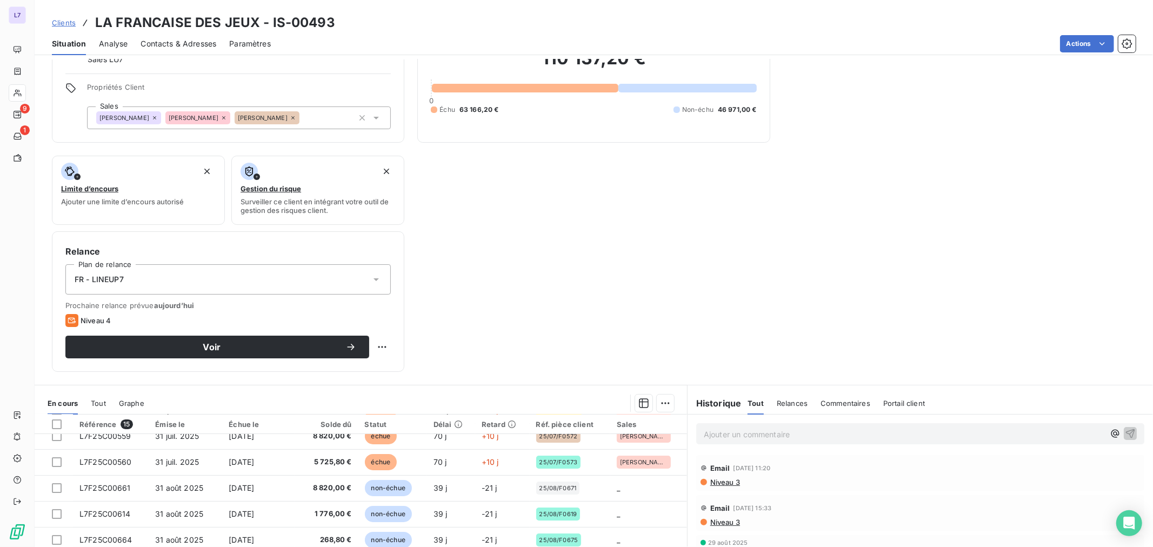
scroll to position [120, 0]
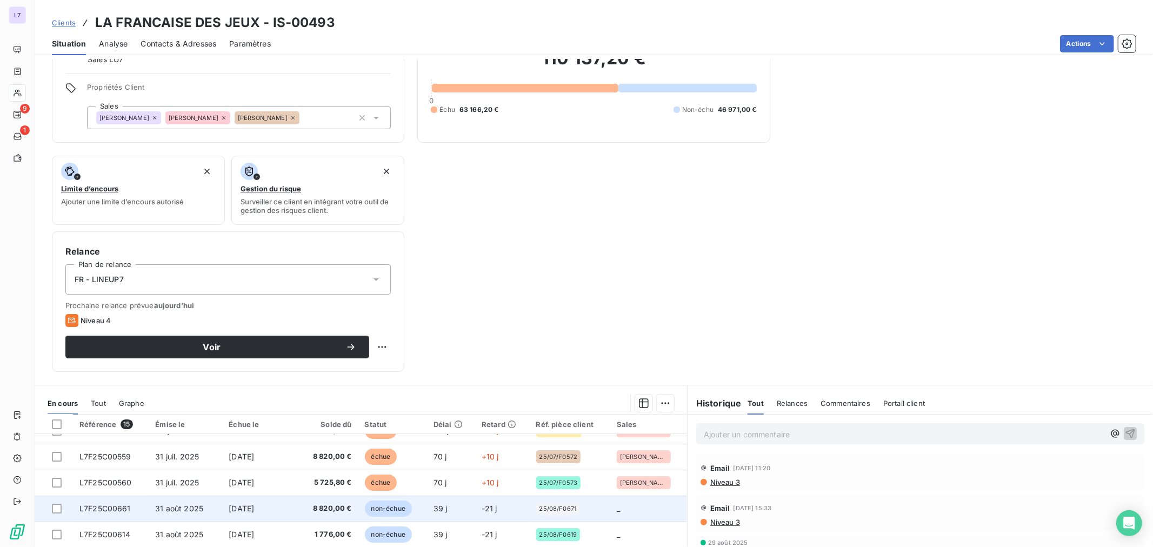
click at [610, 492] on td "_" at bounding box center [648, 509] width 77 height 26
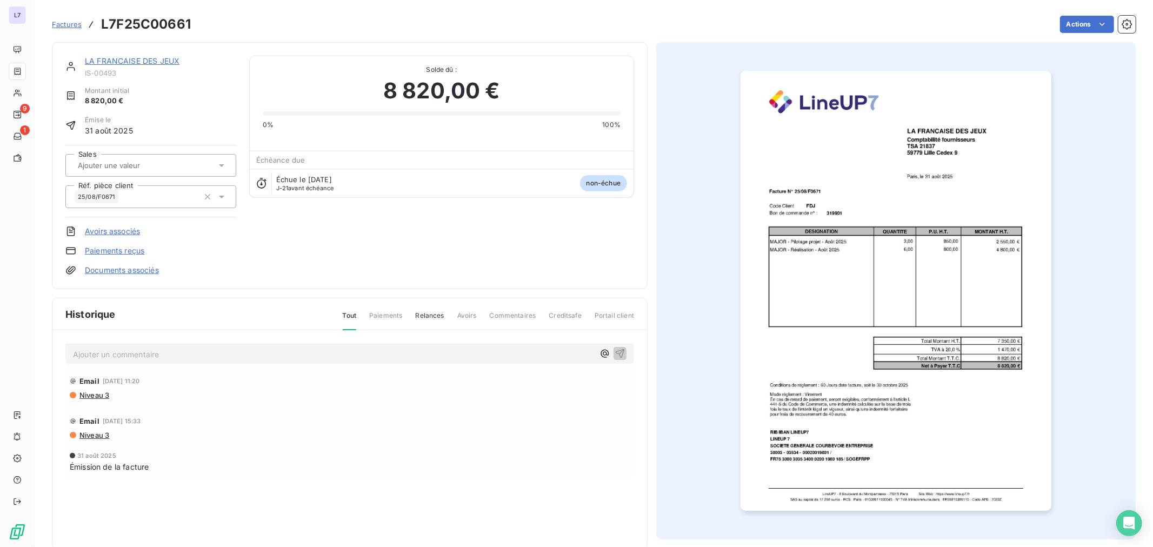
click at [201, 166] on div at bounding box center [146, 165] width 142 height 14
click at [184, 236] on li "[PERSON_NAME]" at bounding box center [150, 246] width 171 height 26
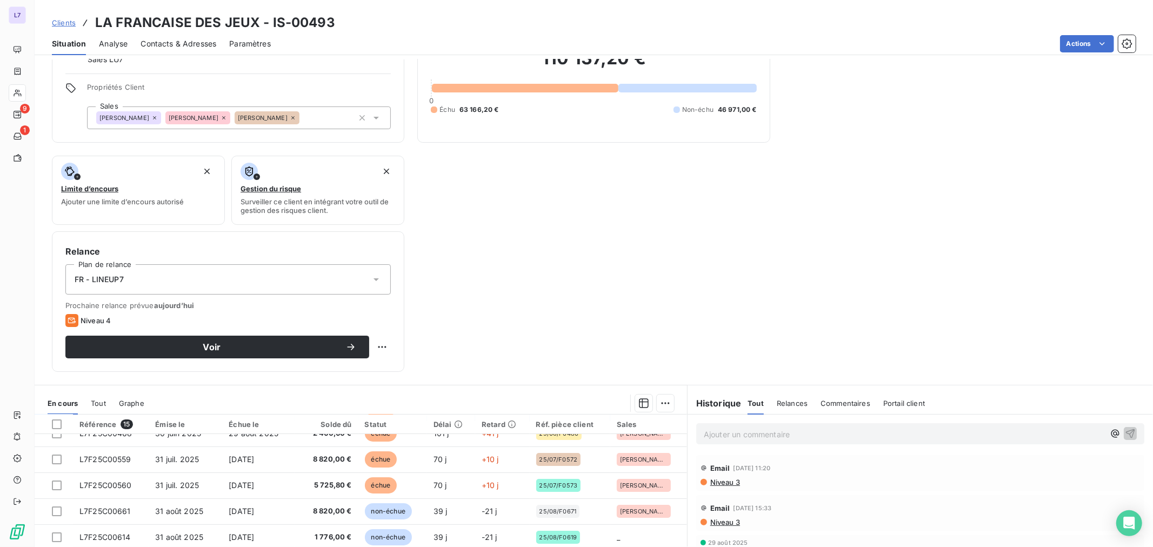
scroll to position [180, 0]
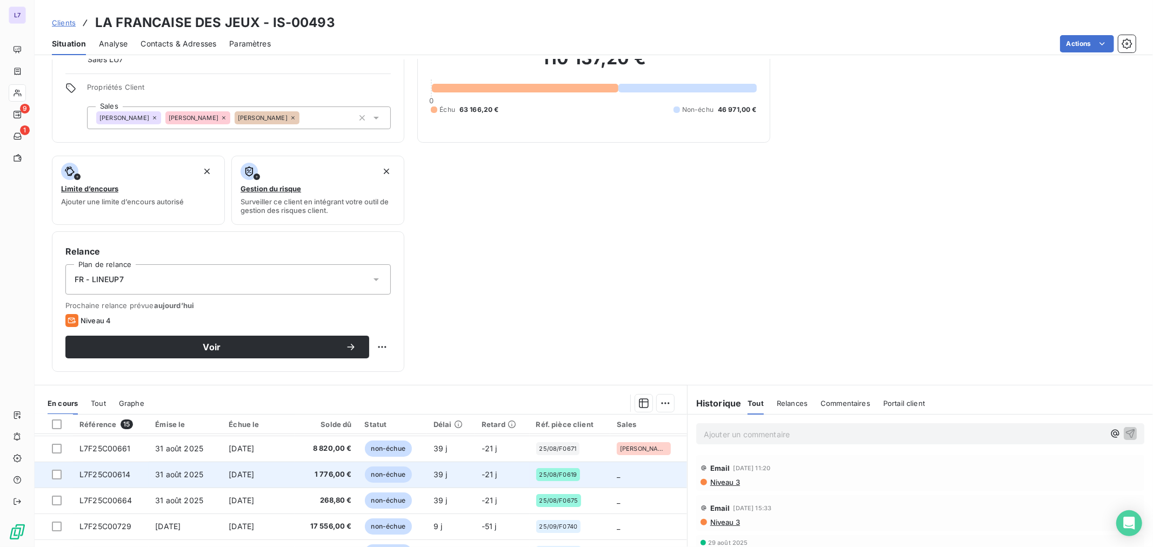
click at [563, 473] on span "25/08/F0619" at bounding box center [558, 474] width 38 height 6
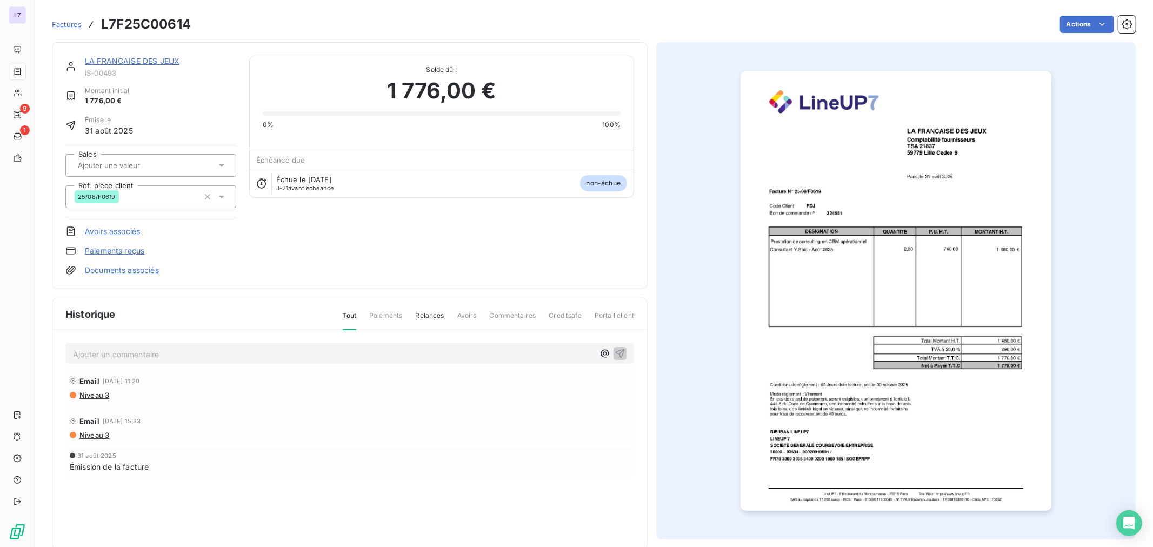
click at [183, 159] on div at bounding box center [146, 165] width 142 height 14
click at [164, 224] on div "[PERSON_NAME]" at bounding box center [157, 219] width 141 height 17
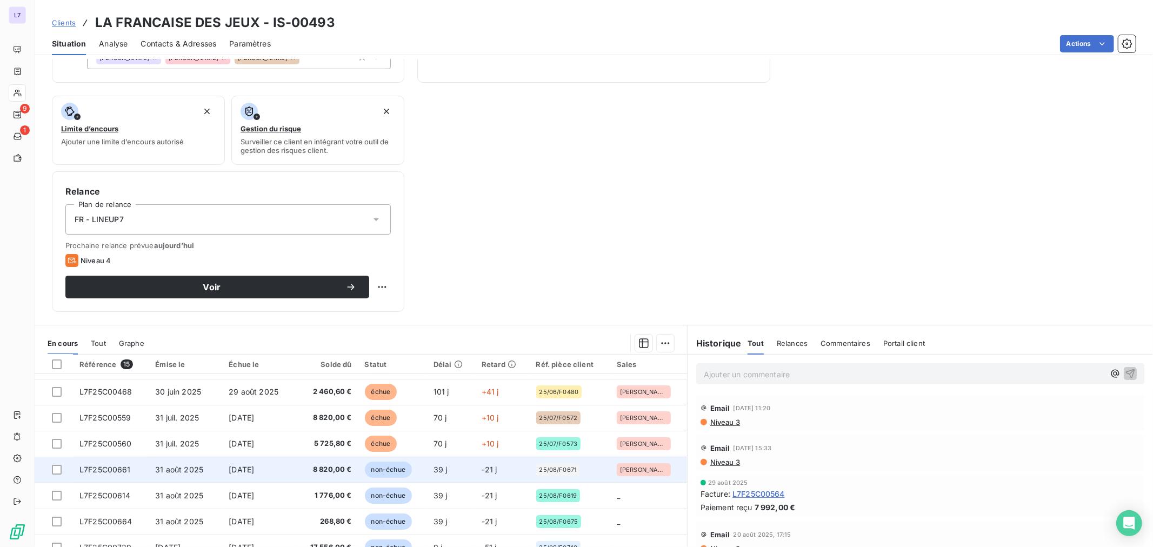
scroll to position [120, 0]
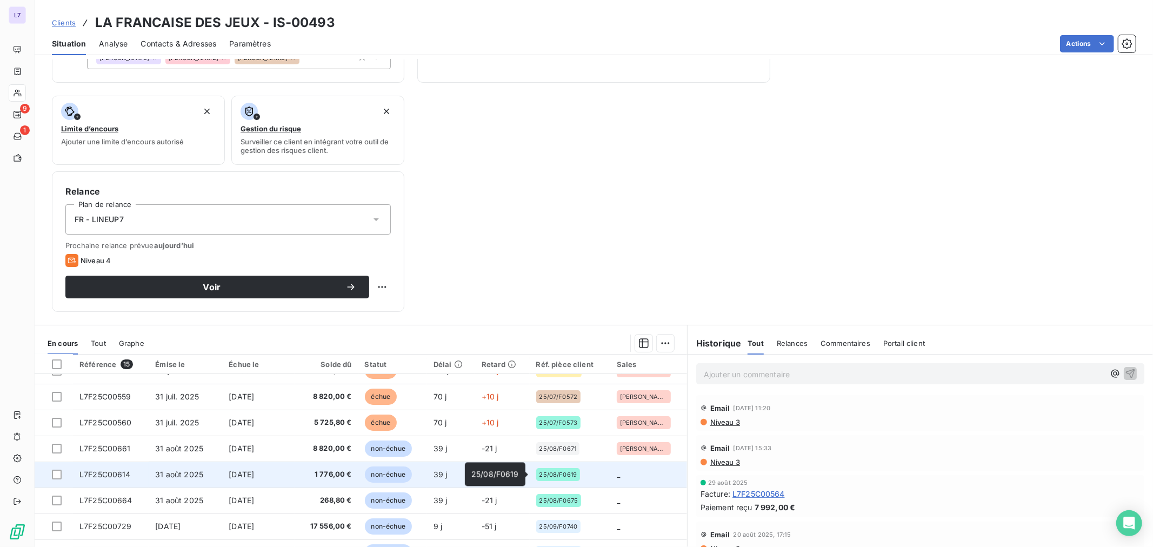
click at [543, 480] on div "25/08/F0619" at bounding box center [558, 474] width 44 height 13
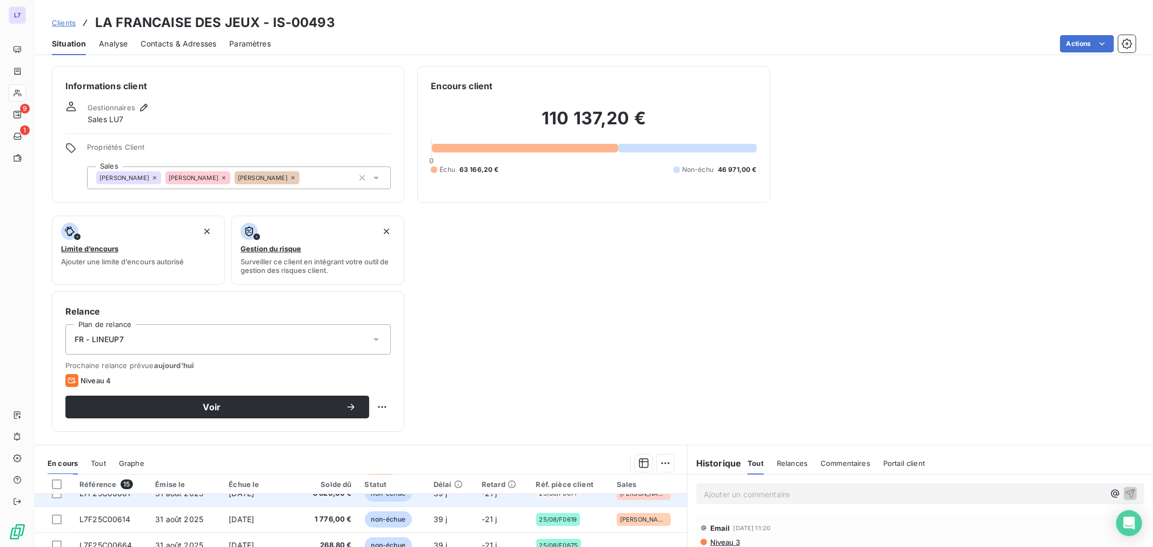
scroll to position [200, 0]
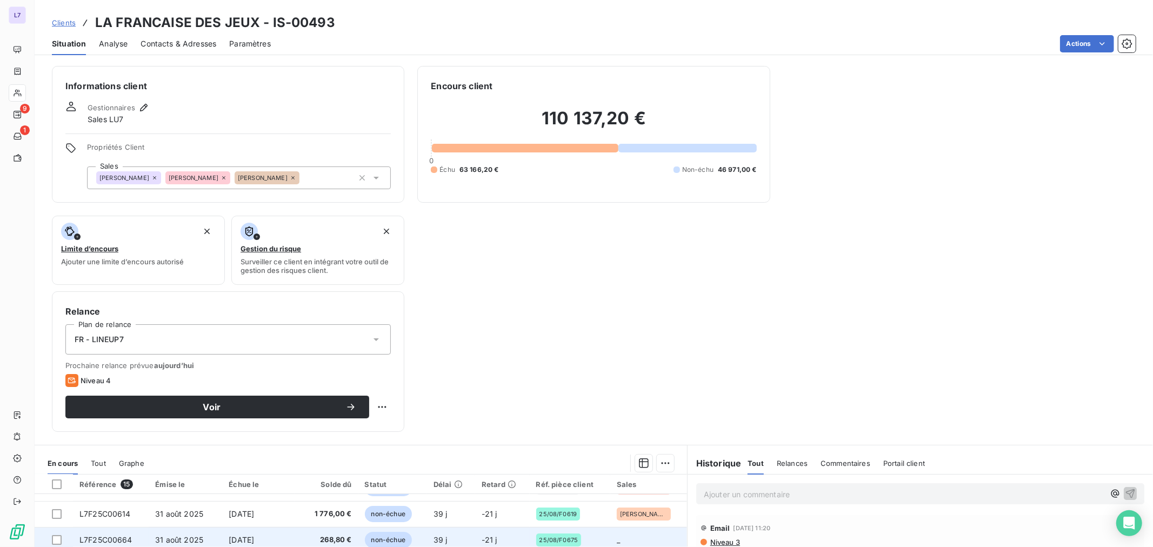
click at [530, 492] on td "25/08/F0675" at bounding box center [570, 540] width 81 height 26
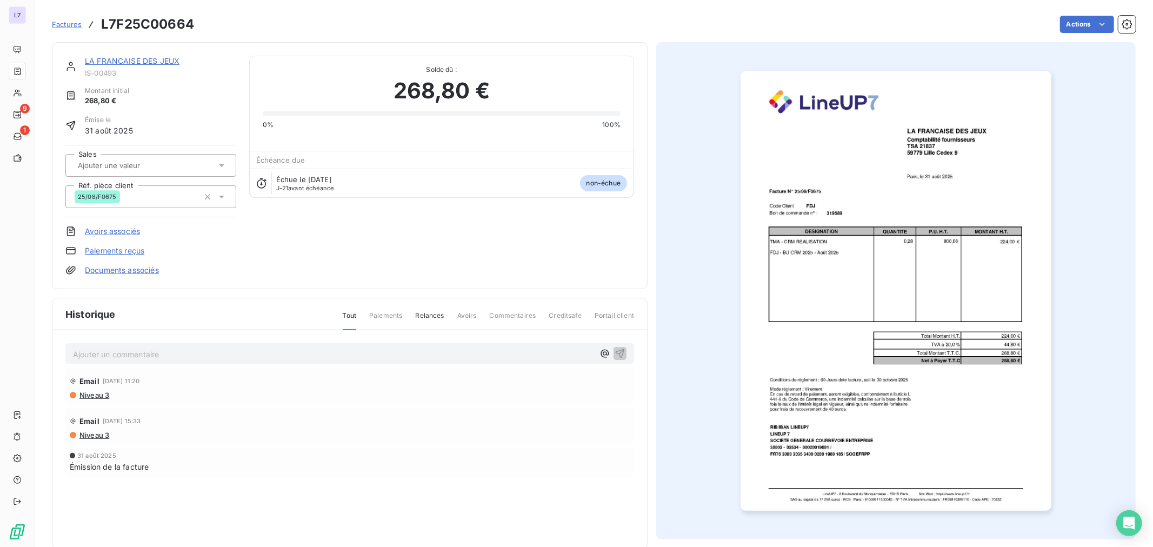
click at [114, 173] on div at bounding box center [150, 165] width 171 height 23
click at [121, 241] on div "[PERSON_NAME]" at bounding box center [115, 245] width 56 height 13
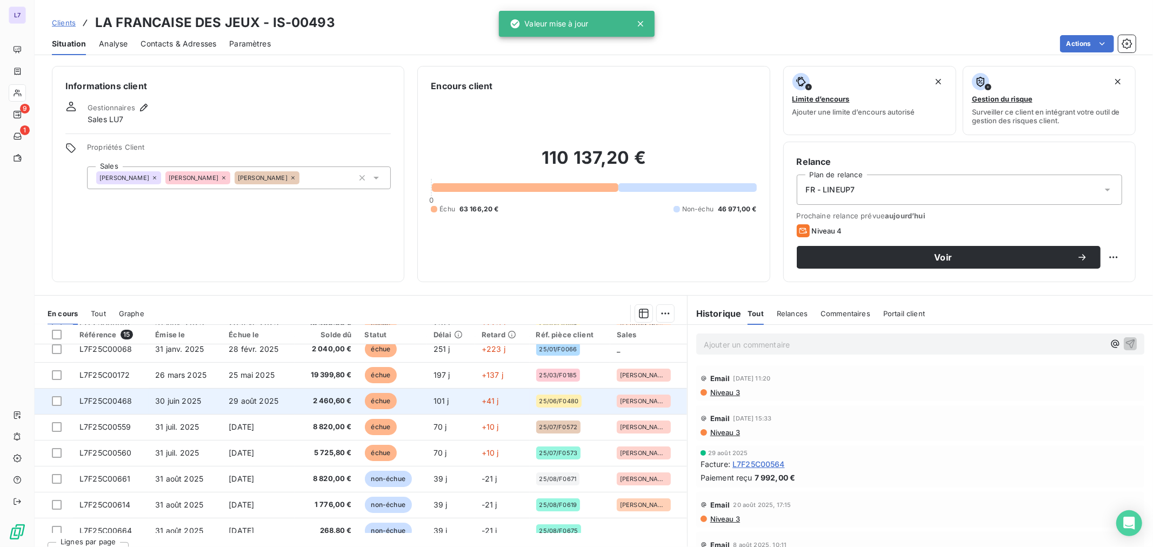
scroll to position [120, 0]
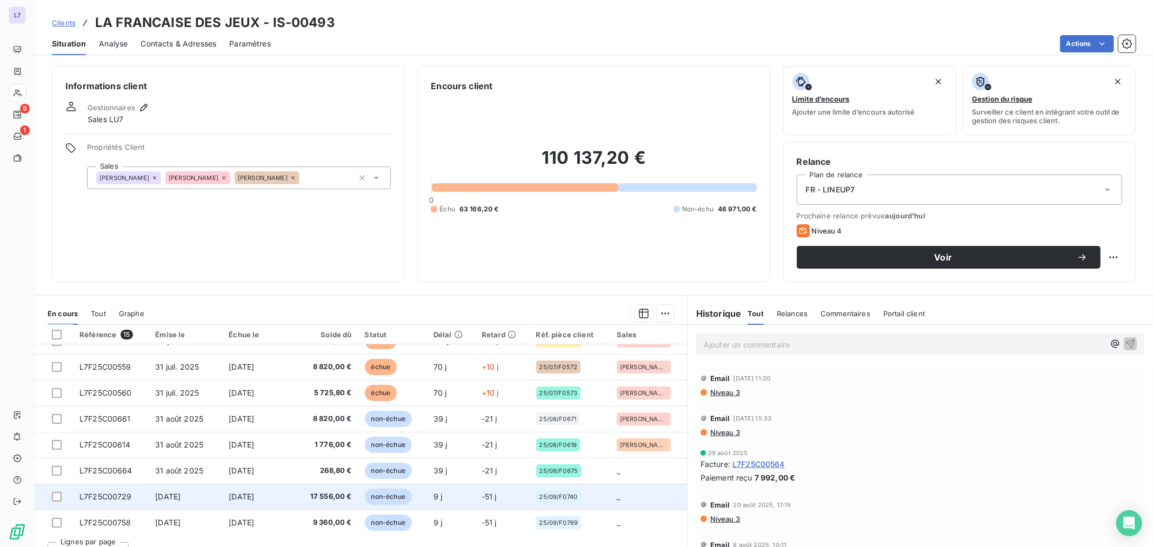
click at [475, 492] on td "-51 j" at bounding box center [502, 497] width 55 height 26
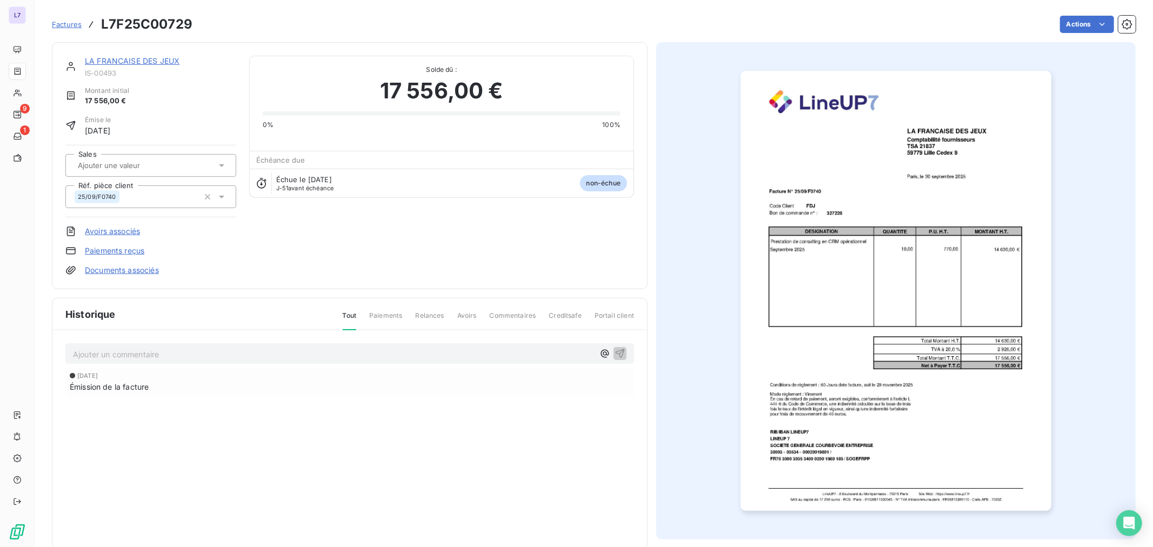
click at [171, 169] on div at bounding box center [146, 165] width 142 height 14
click at [148, 235] on li "[PERSON_NAME]" at bounding box center [150, 246] width 171 height 26
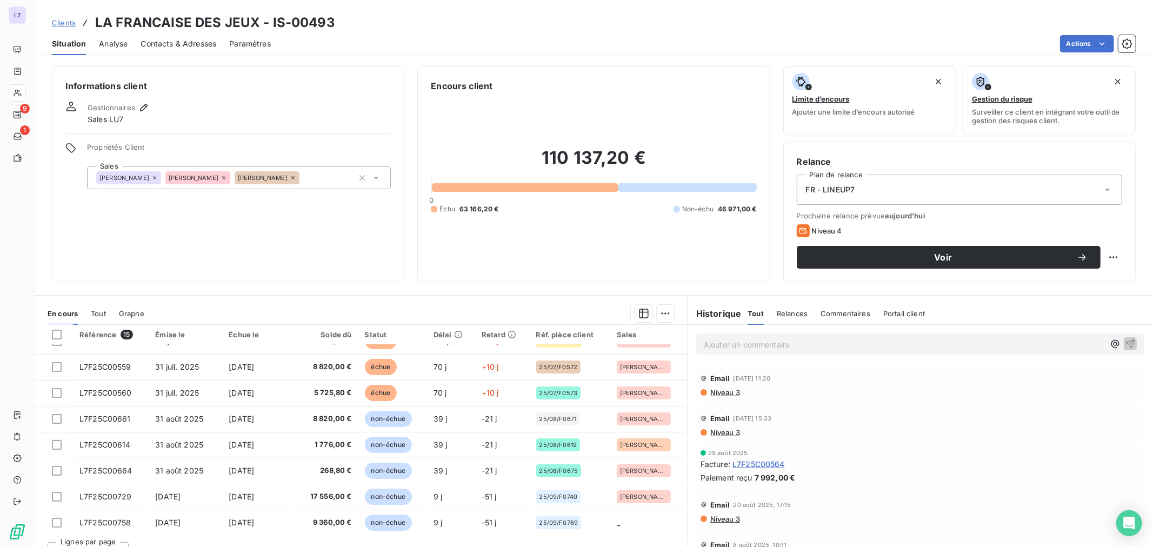
scroll to position [180, 0]
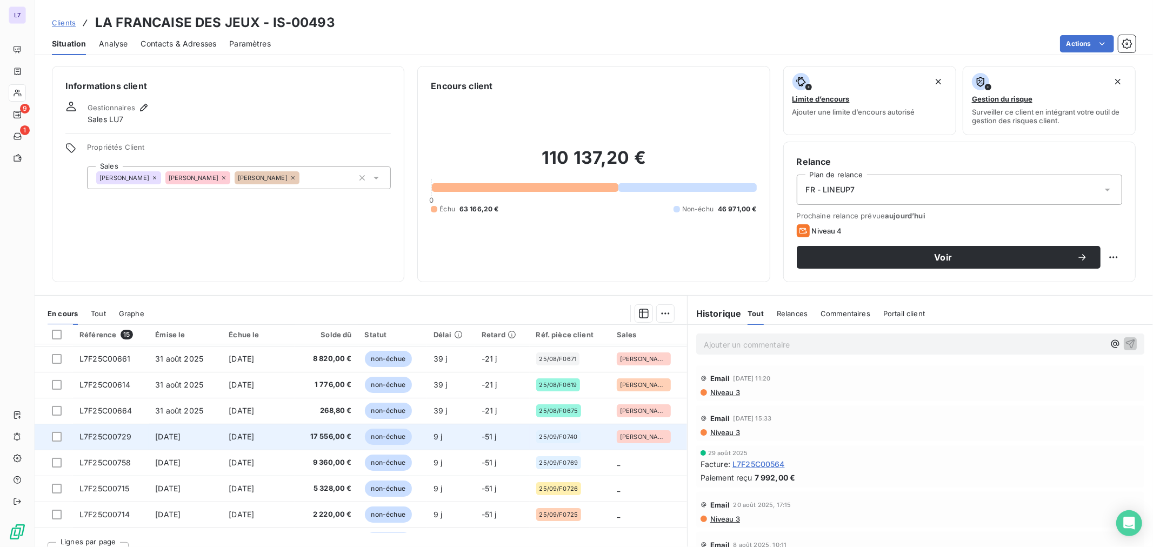
click at [592, 430] on div "25/09/F0740" at bounding box center [570, 436] width 68 height 13
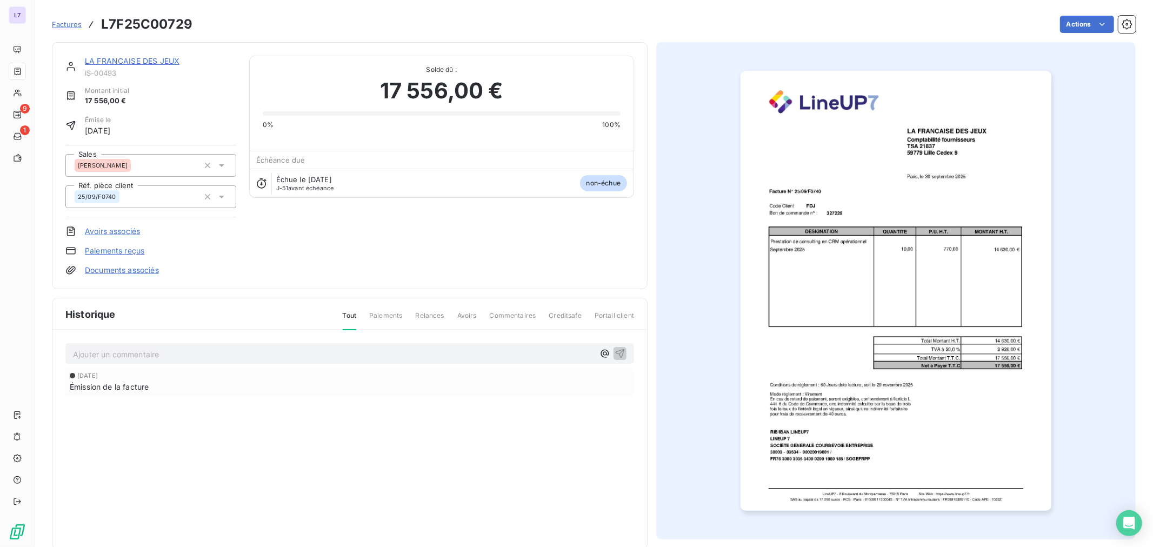
click at [808, 255] on img "button" at bounding box center [895, 291] width 311 height 440
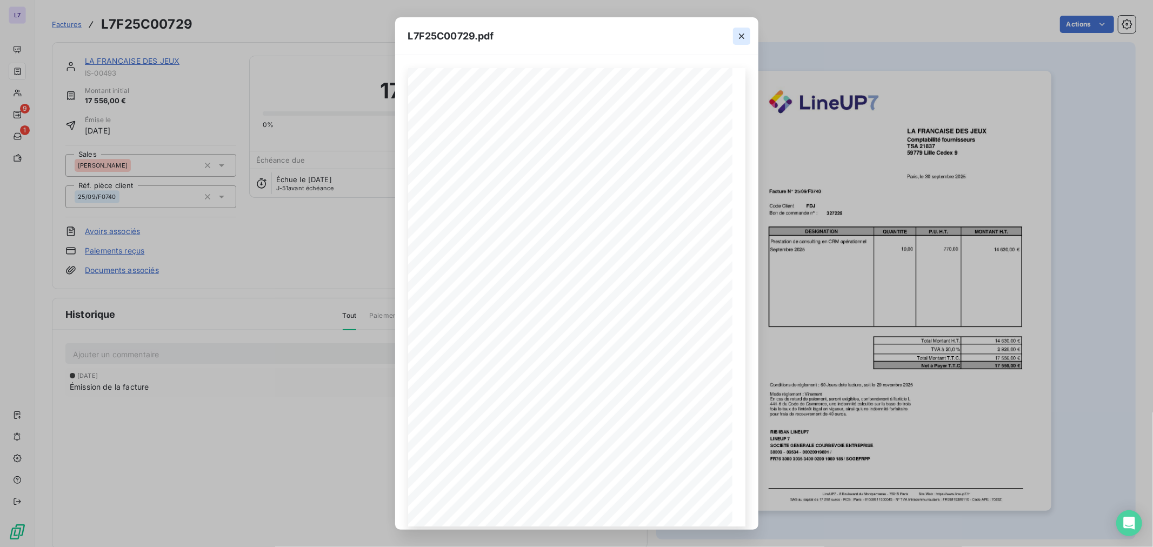
click at [740, 38] on icon "button" at bounding box center [741, 36] width 11 height 11
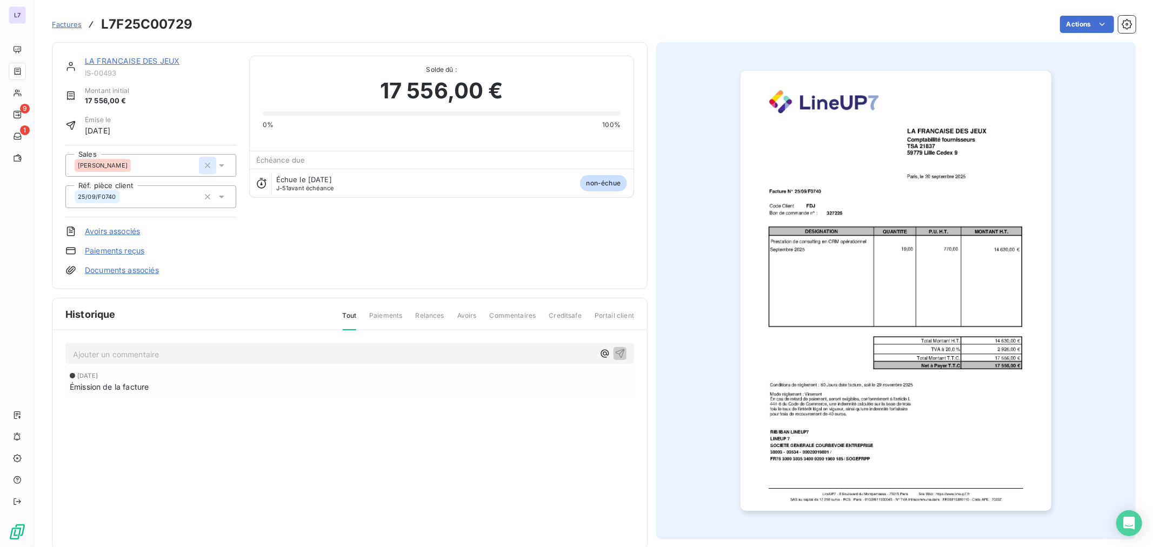
click at [208, 164] on icon "button" at bounding box center [207, 165] width 11 height 11
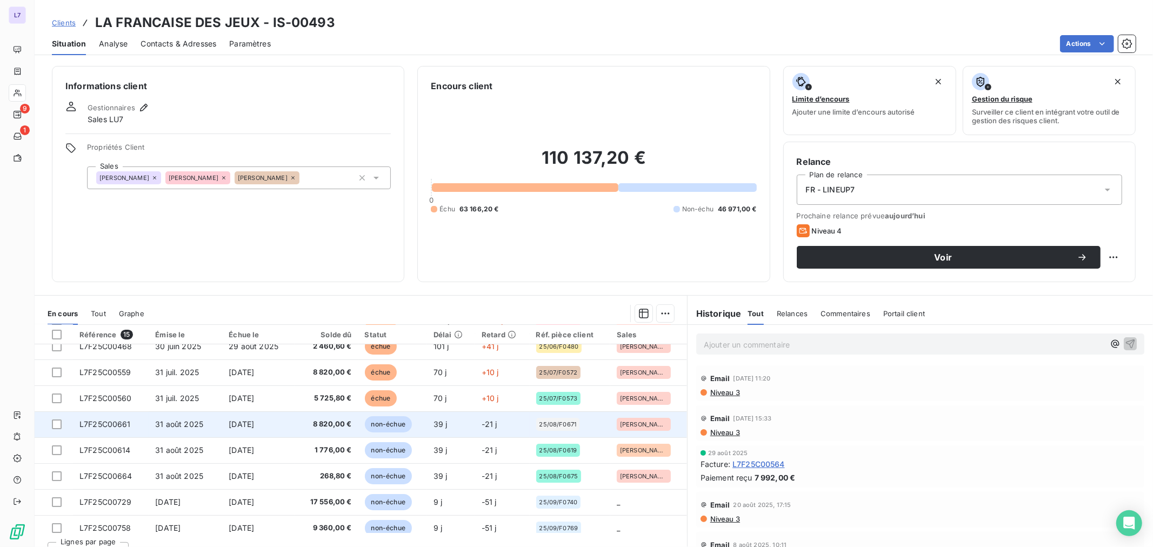
scroll to position [120, 0]
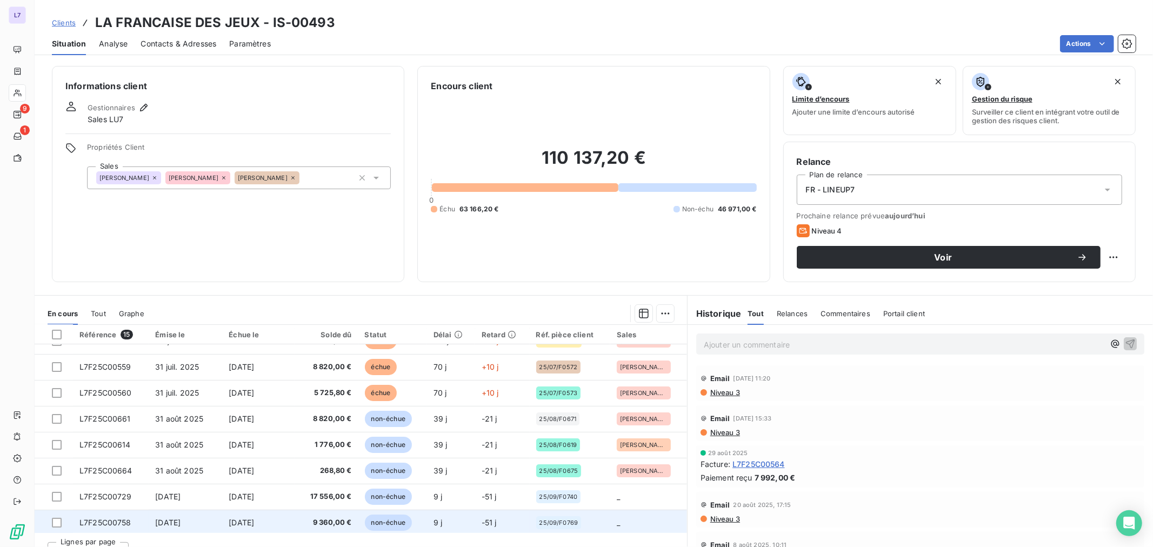
click at [488, 492] on span "-51 j" at bounding box center [489, 522] width 15 height 9
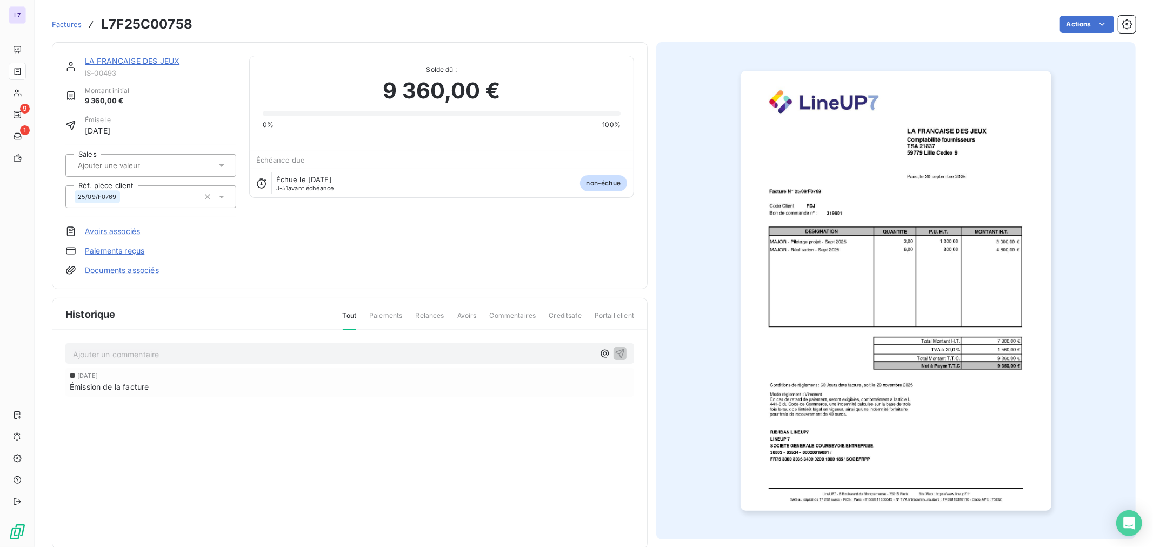
click at [219, 165] on icon at bounding box center [221, 165] width 5 height 3
click at [158, 244] on div "[PERSON_NAME]" at bounding box center [157, 245] width 141 height 17
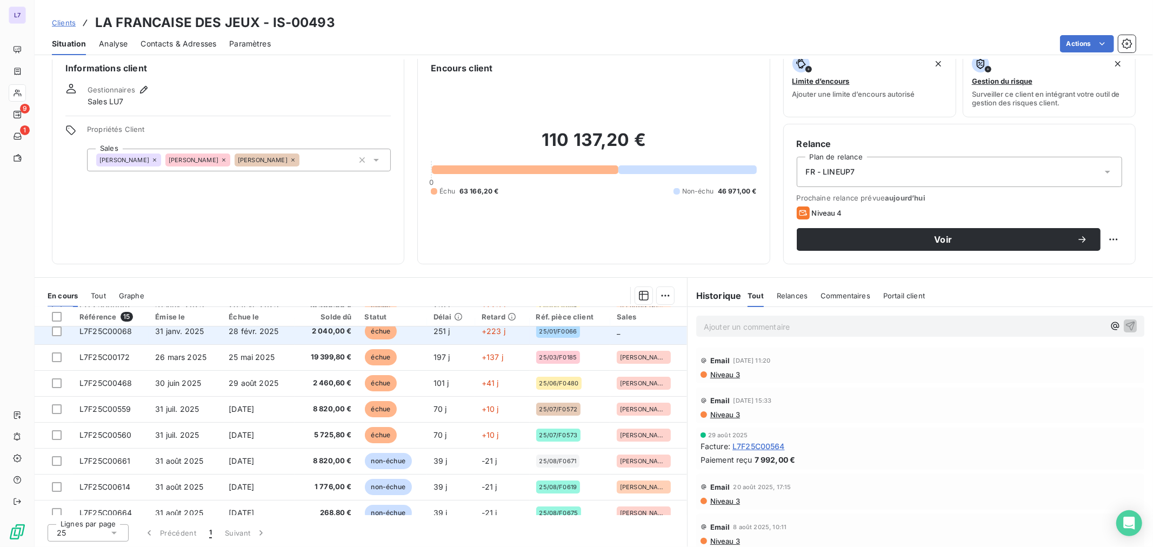
scroll to position [180, 0]
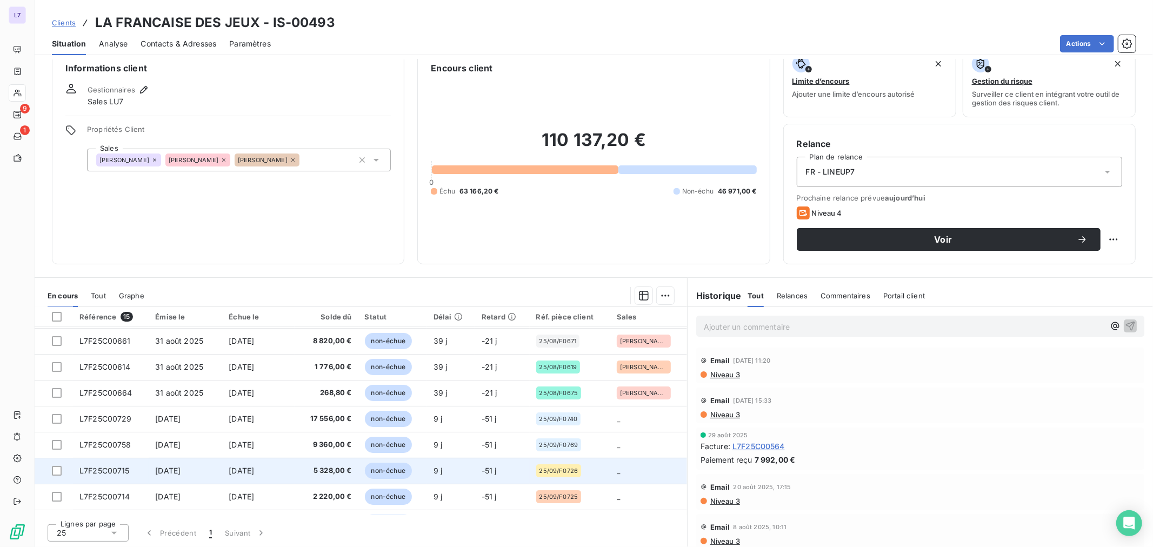
click at [496, 472] on td "-51 j" at bounding box center [502, 471] width 55 height 26
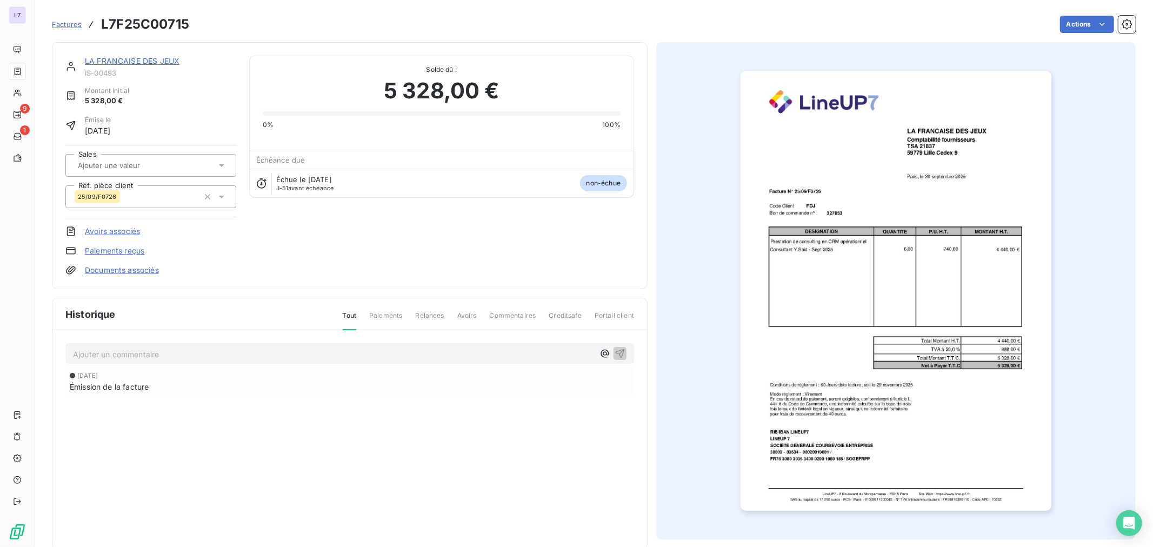
click at [184, 168] on div at bounding box center [146, 165] width 142 height 14
click at [160, 225] on div "[PERSON_NAME]" at bounding box center [157, 219] width 141 height 17
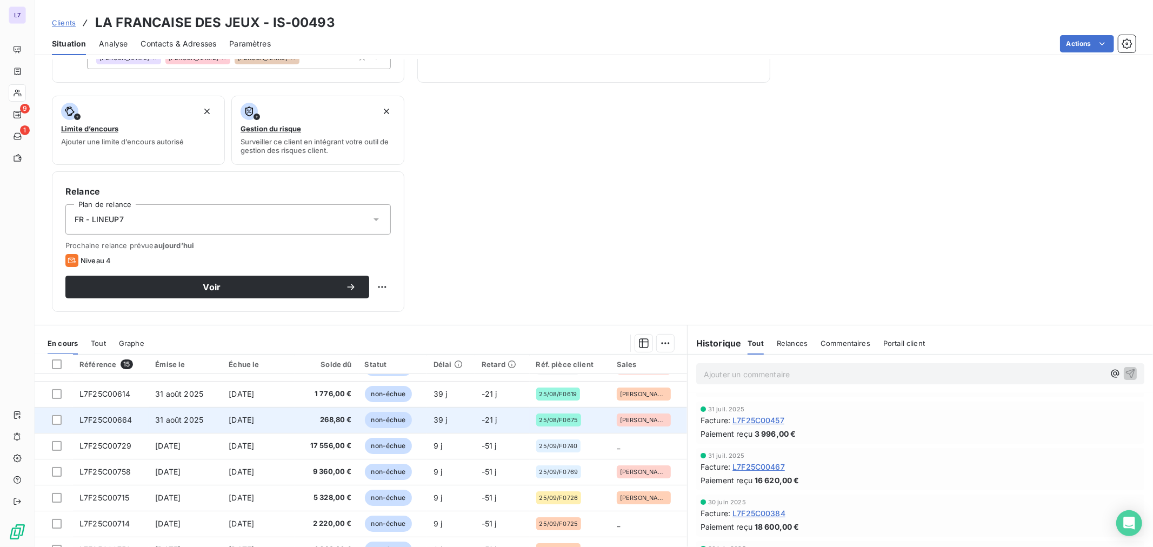
scroll to position [168, 0]
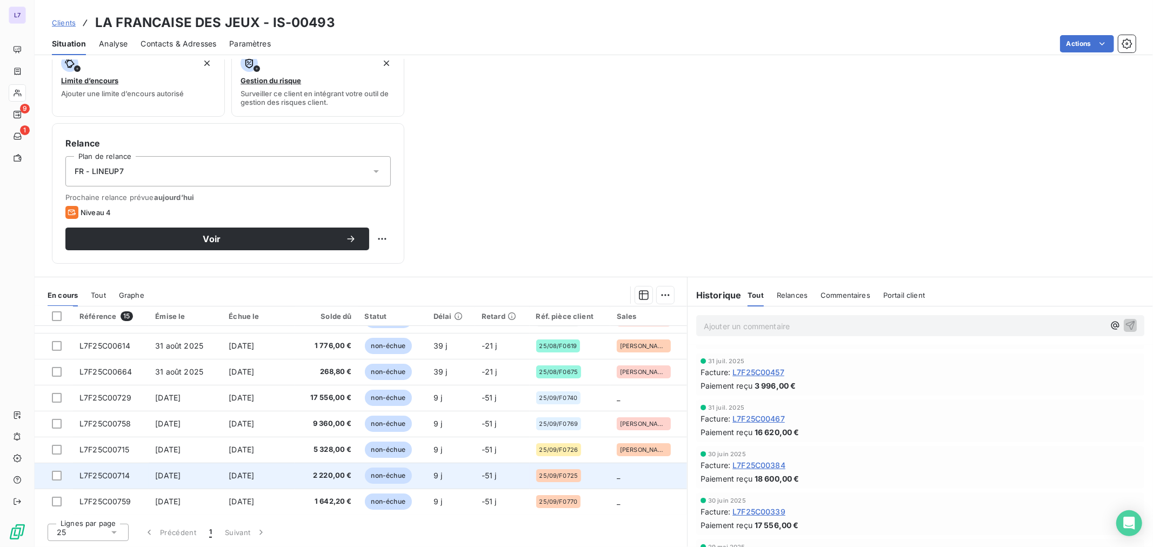
click at [617, 478] on span "_" at bounding box center [618, 475] width 3 height 9
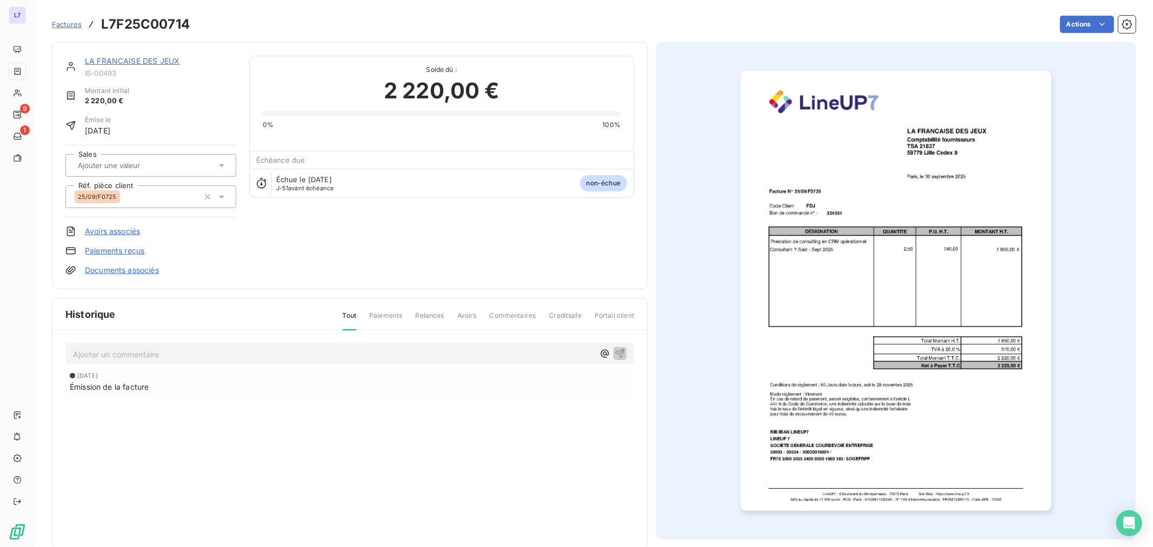
click at [198, 168] on div at bounding box center [146, 165] width 142 height 14
click at [176, 219] on div "[PERSON_NAME]" at bounding box center [157, 219] width 141 height 17
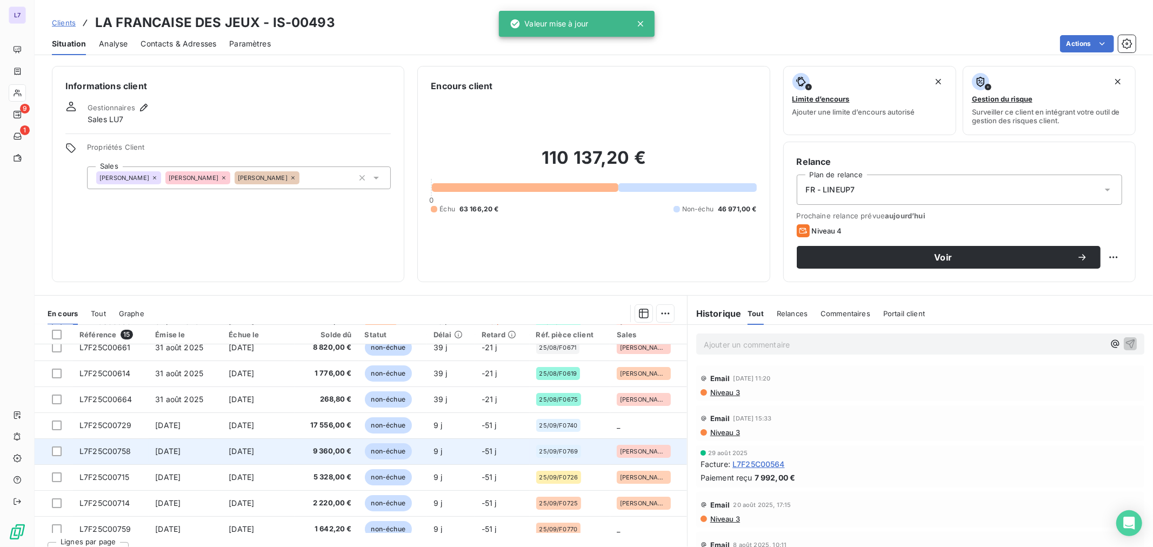
scroll to position [200, 0]
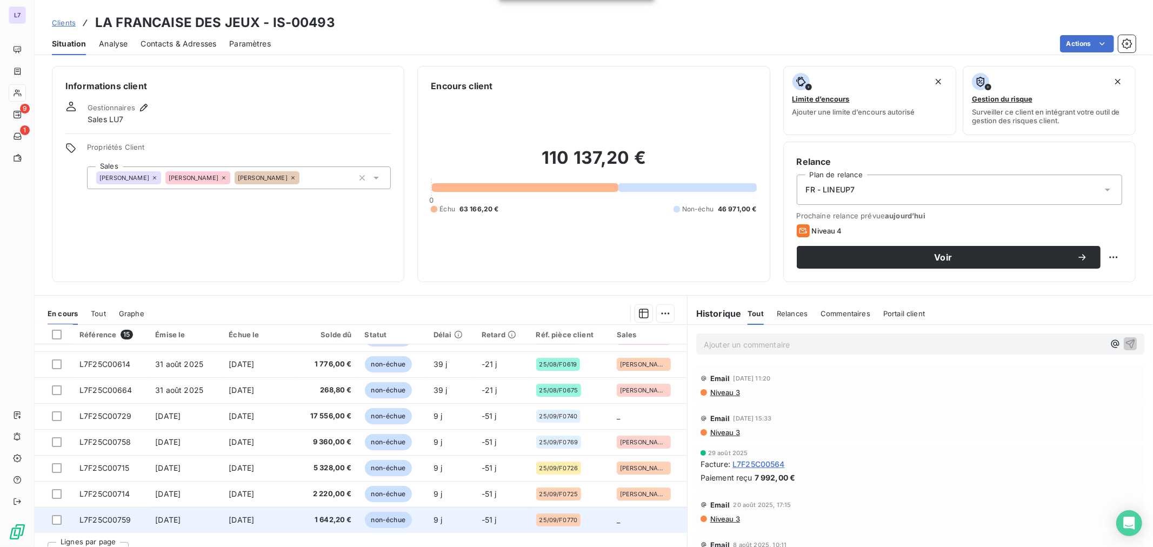
click at [552, 492] on span "25/09/F0770" at bounding box center [558, 520] width 38 height 6
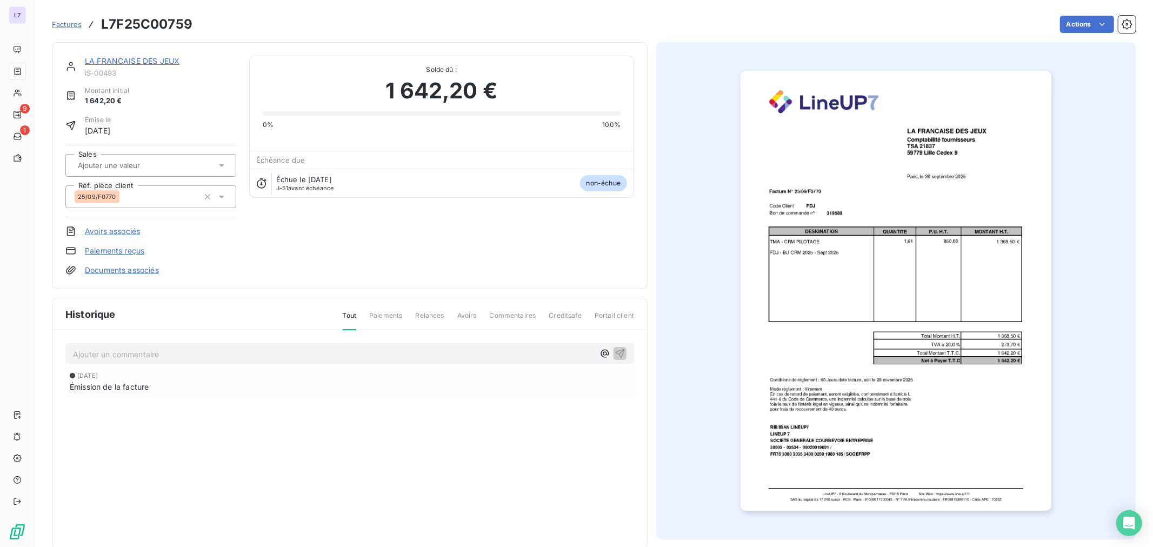
click at [222, 162] on icon at bounding box center [221, 165] width 11 height 11
click at [164, 239] on div "[PERSON_NAME]" at bounding box center [157, 245] width 141 height 17
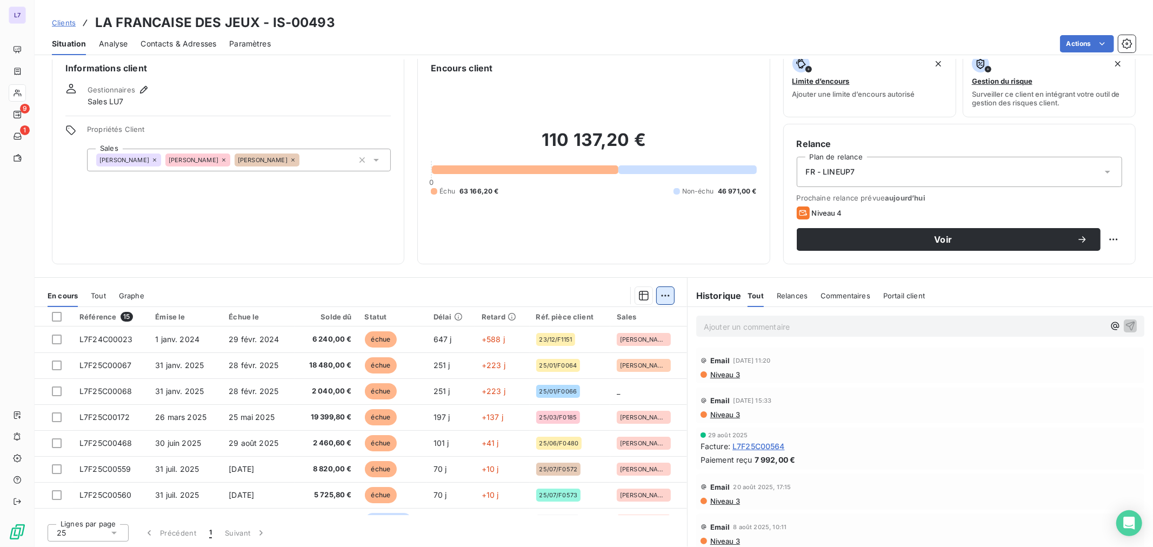
click at [661, 293] on html "L7 9 1 Clients LA FRANCAISE DES JEUX - IS-00493 Situation Analyse Contacts & Ad…" at bounding box center [576, 273] width 1153 height 547
click at [56, 315] on html "L7 9 1 Clients LA FRANCAISE DES JEUX - IS-00493 Situation Analyse Contacts & Ad…" at bounding box center [576, 273] width 1153 height 547
click at [56, 315] on div at bounding box center [57, 317] width 10 height 10
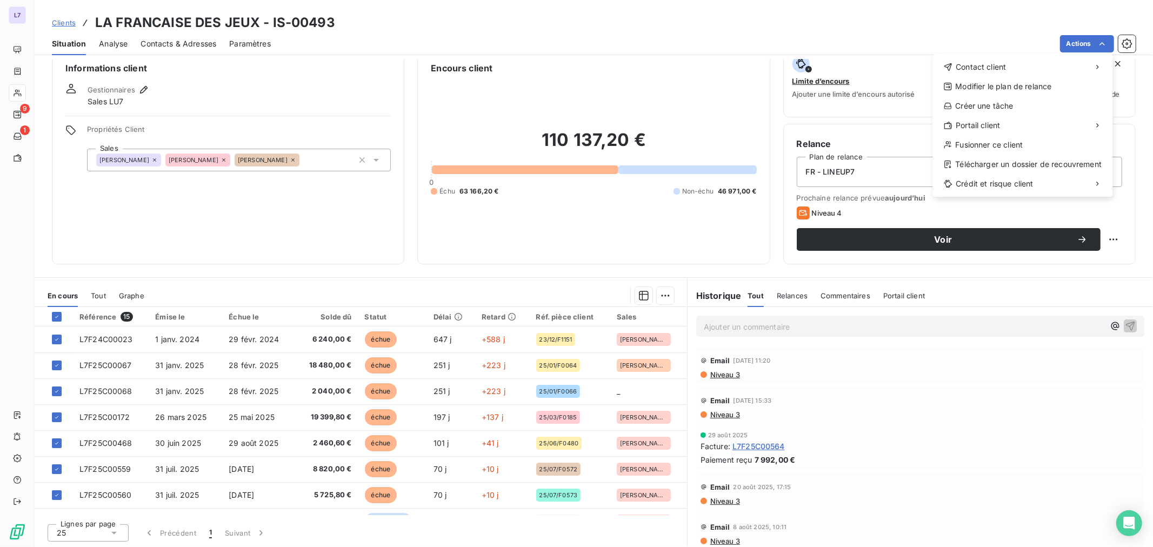
click at [661, 294] on html "L7 9 1 Clients LA FRANCAISE DES JEUX - IS-00493 Situation Analyse Contacts & Ad…" at bounding box center [576, 273] width 1153 height 547
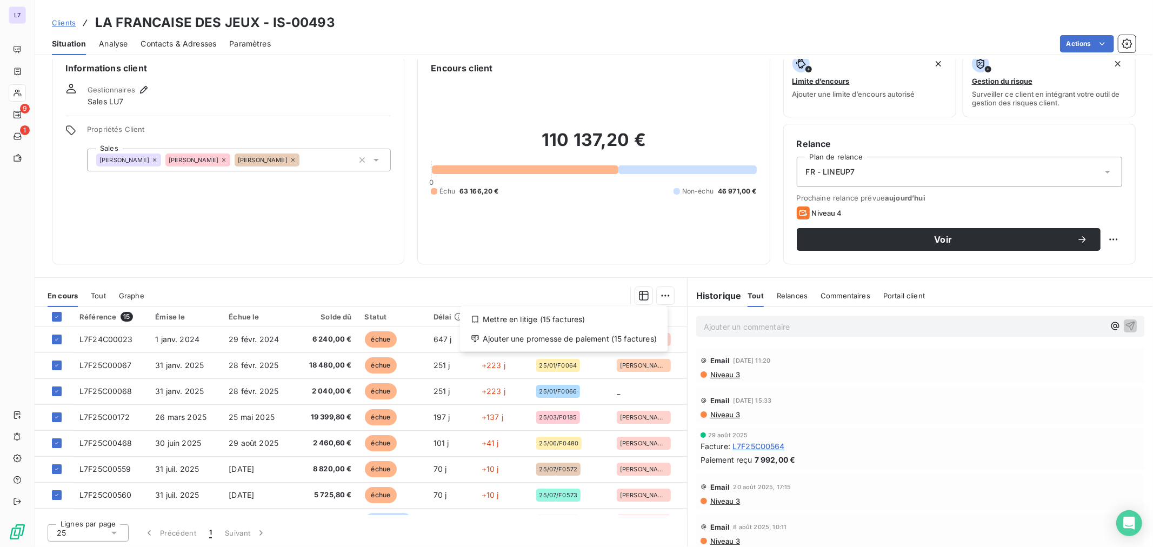
click at [661, 294] on html "L7 9 1 Clients LA FRANCAISE DES JEUX - IS-00493 Situation Analyse Contacts & Ad…" at bounding box center [576, 273] width 1153 height 547
click at [616, 238] on html "L7 9 1 Clients LA FRANCAISE DES JEUX - IS-00493 Situation Analyse Contacts & Ad…" at bounding box center [576, 273] width 1153 height 547
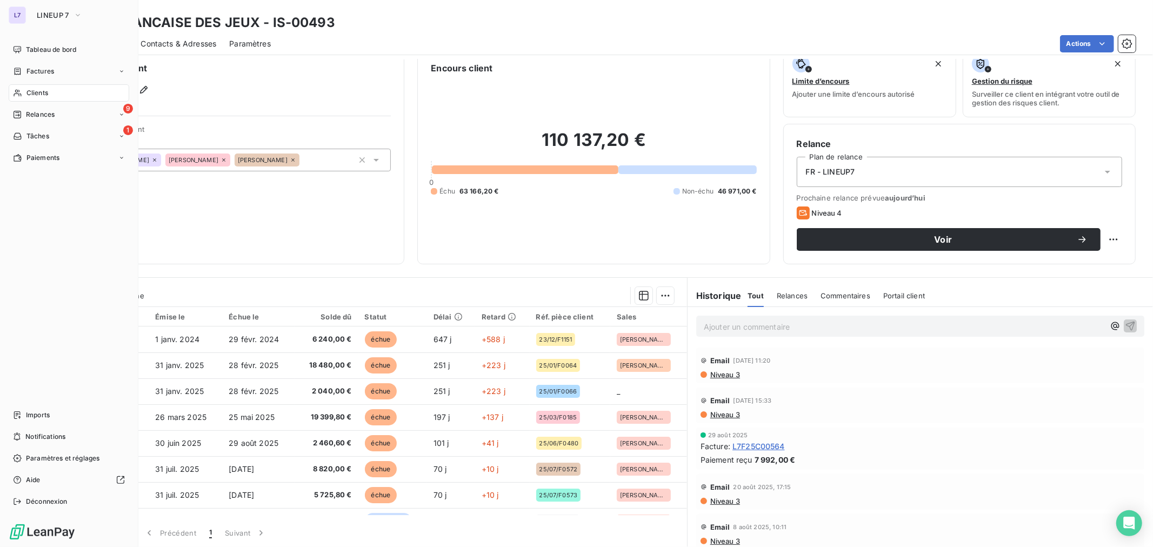
click at [54, 92] on div "Clients" at bounding box center [69, 92] width 121 height 17
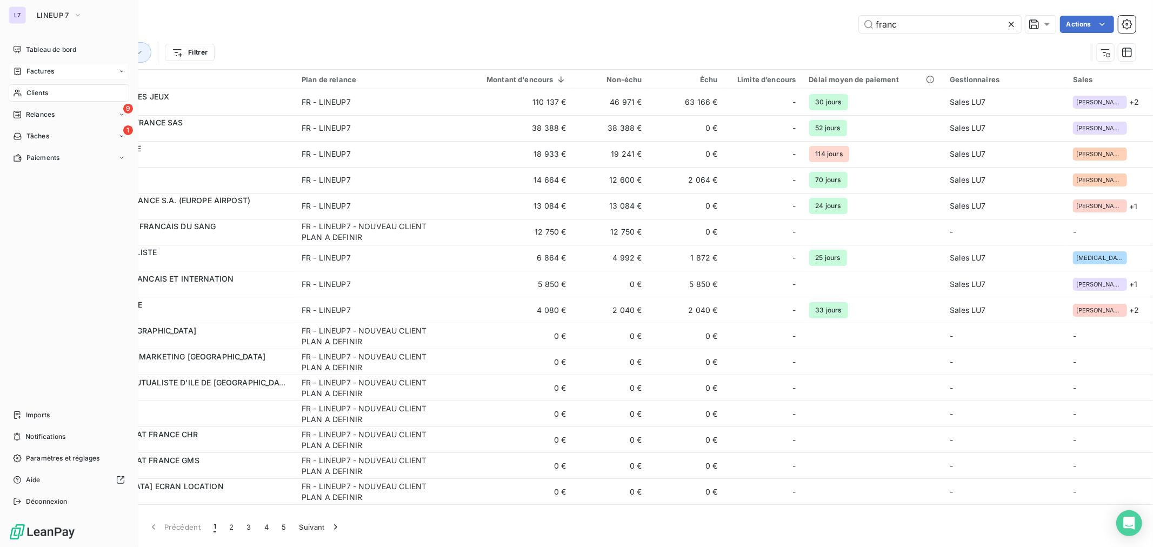
click at [24, 68] on div "Factures" at bounding box center [33, 71] width 41 height 10
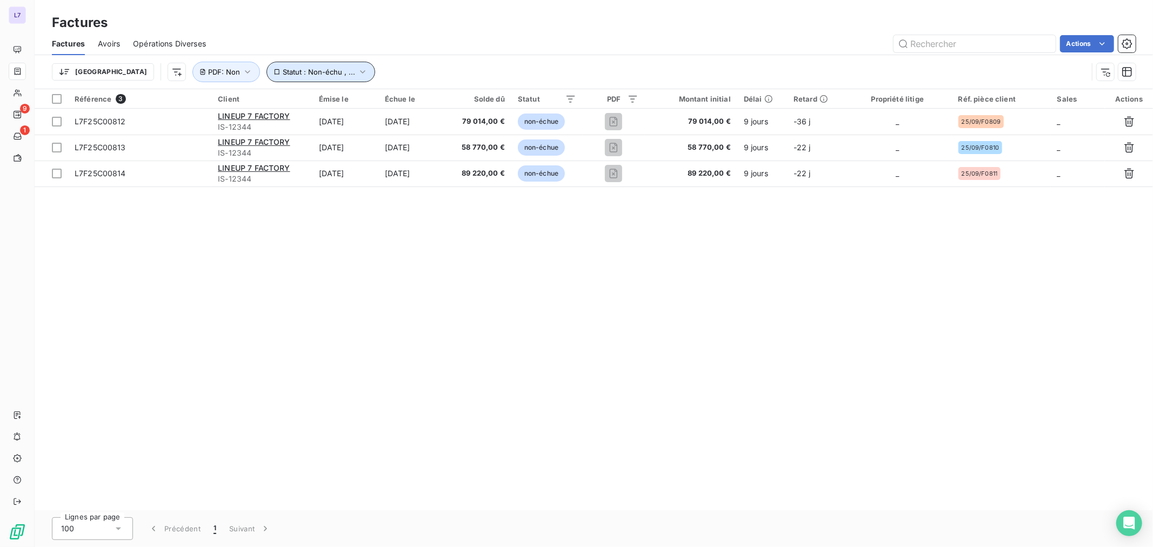
click at [357, 74] on icon "button" at bounding box center [362, 71] width 11 height 11
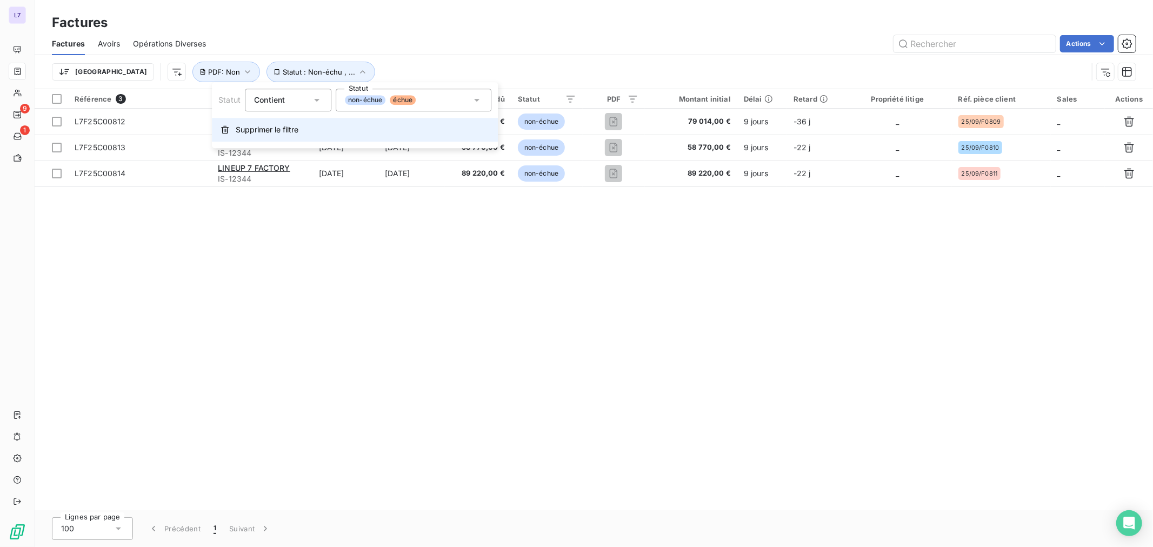
click at [282, 125] on span "Supprimer le filtre" at bounding box center [267, 129] width 63 height 11
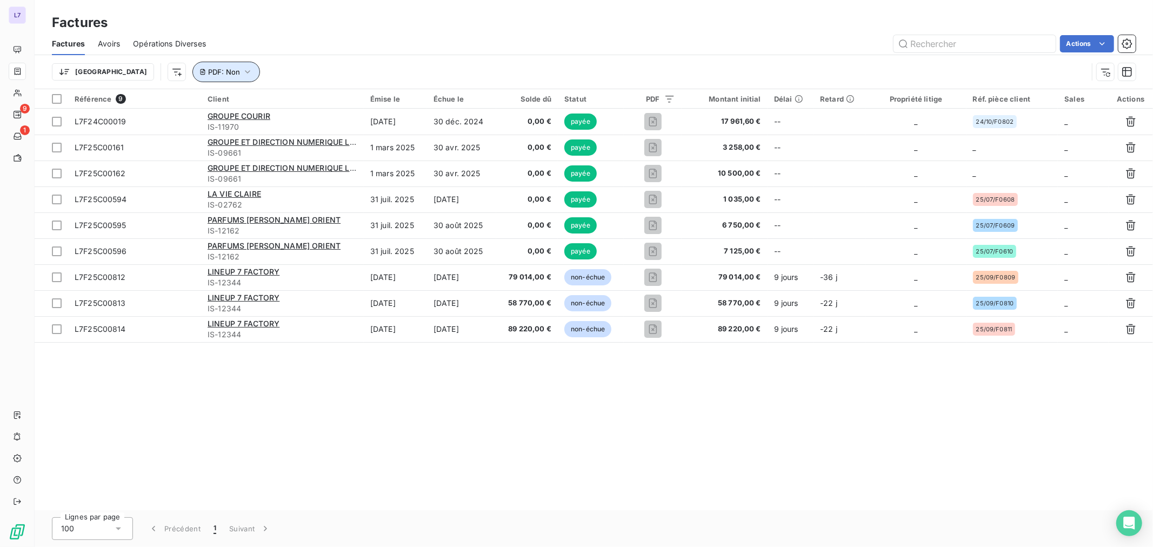
click at [242, 72] on icon "button" at bounding box center [247, 71] width 11 height 11
click at [176, 136] on button "Supprimer le filtre" at bounding box center [208, 130] width 144 height 24
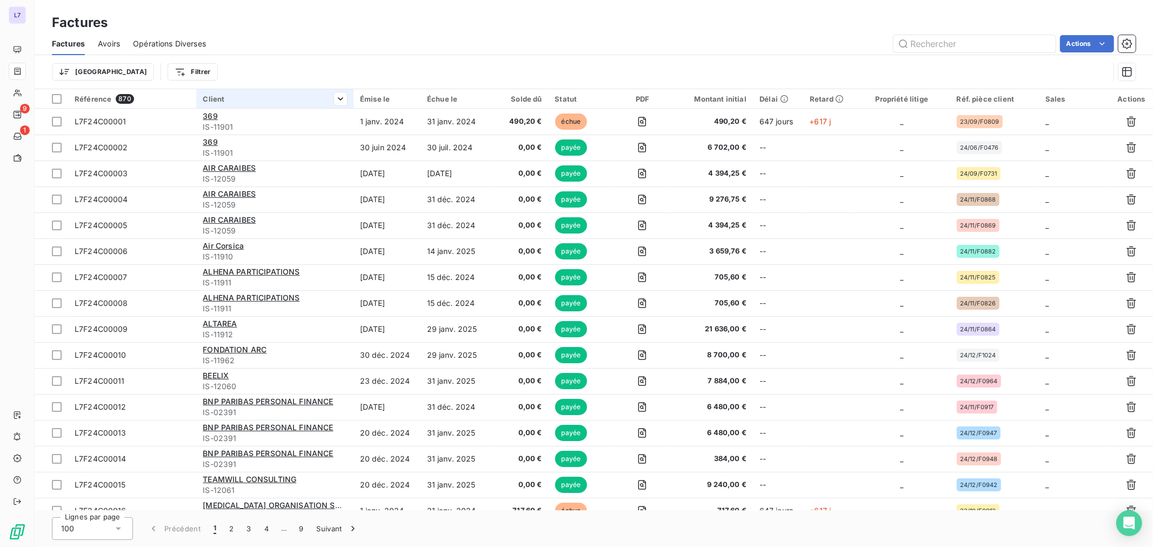
click at [272, 101] on div "Client" at bounding box center [275, 99] width 144 height 9
click at [290, 95] on div "Client" at bounding box center [275, 99] width 144 height 9
click at [989, 48] on input "text" at bounding box center [974, 43] width 162 height 17
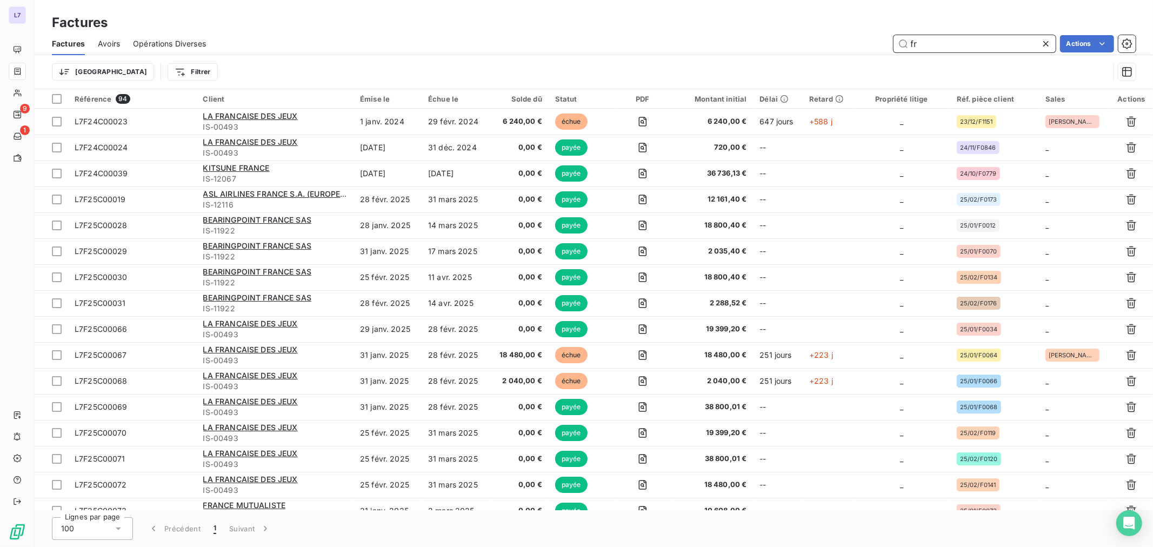
type input "f"
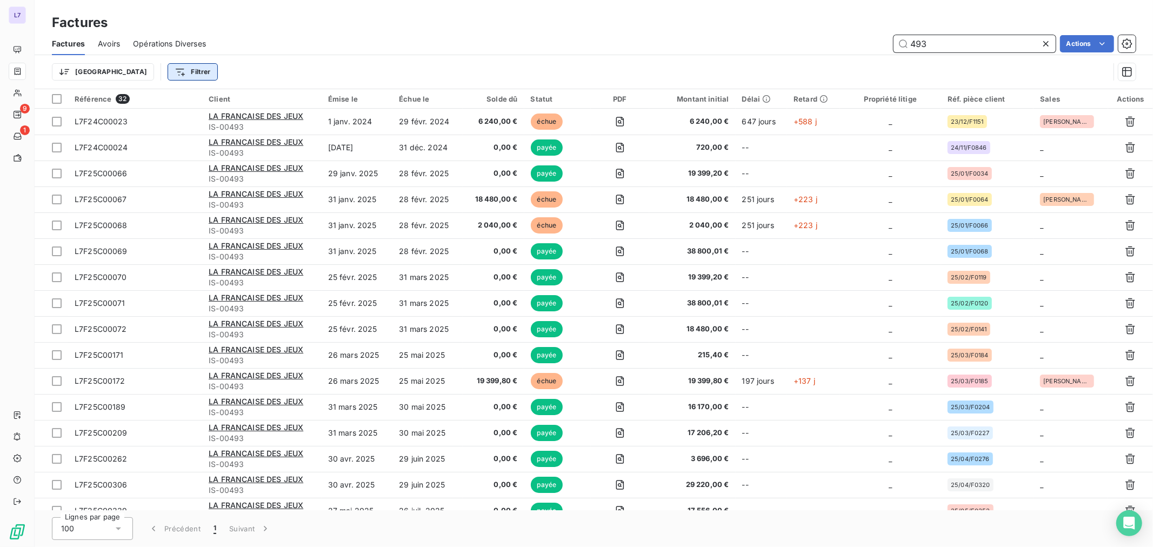
type input "493"
click at [121, 76] on html "L7 9 1 Factures Factures Avoirs Opérations Diverses 493 Actions Trier Filtrer R…" at bounding box center [576, 273] width 1153 height 547
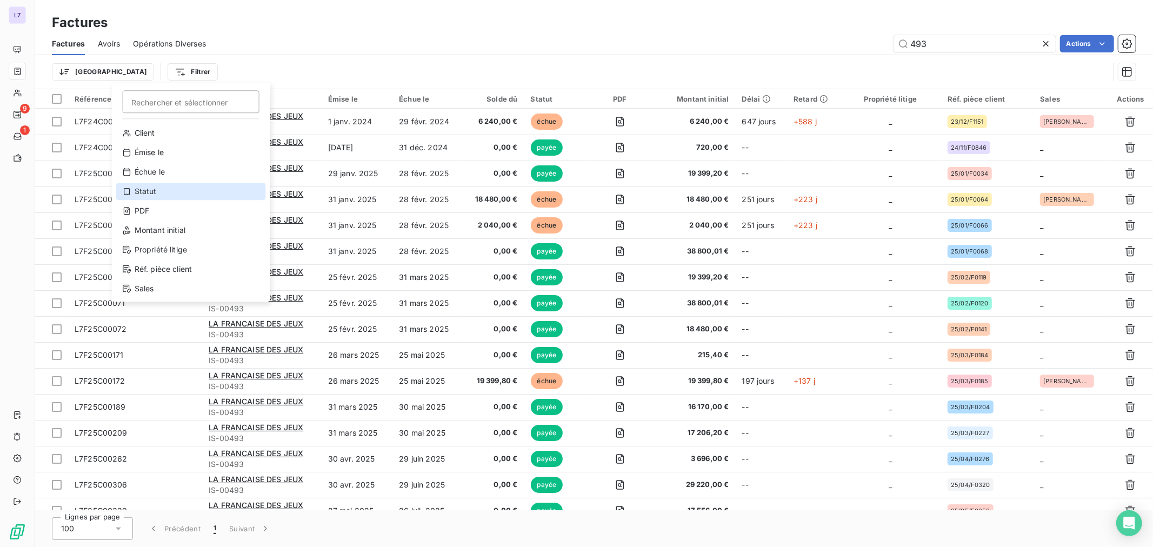
click at [166, 188] on div "Statut" at bounding box center [191, 191] width 150 height 17
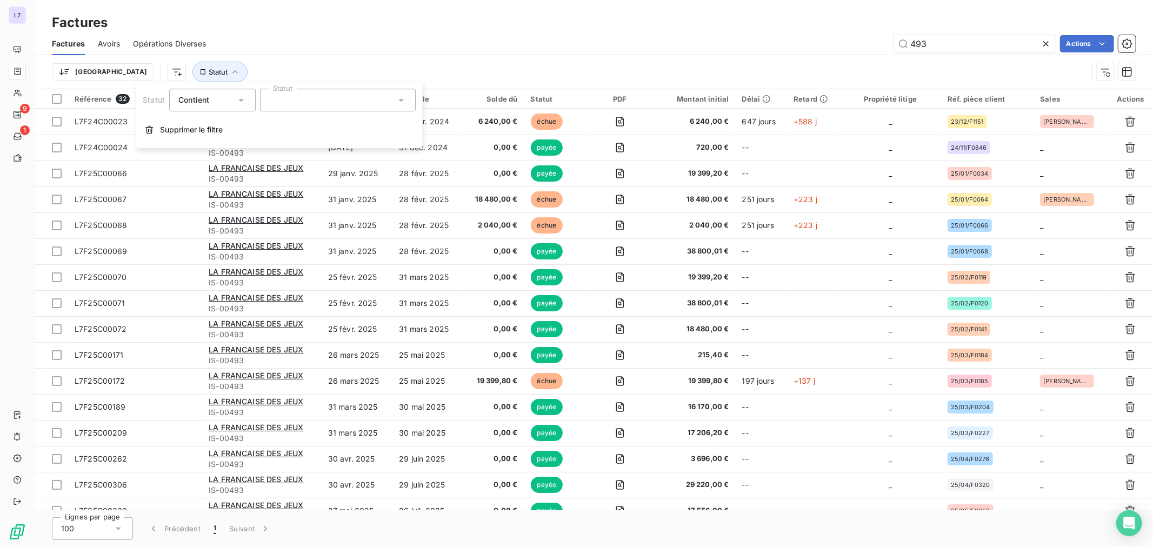
click at [302, 106] on div at bounding box center [338, 100] width 156 height 23
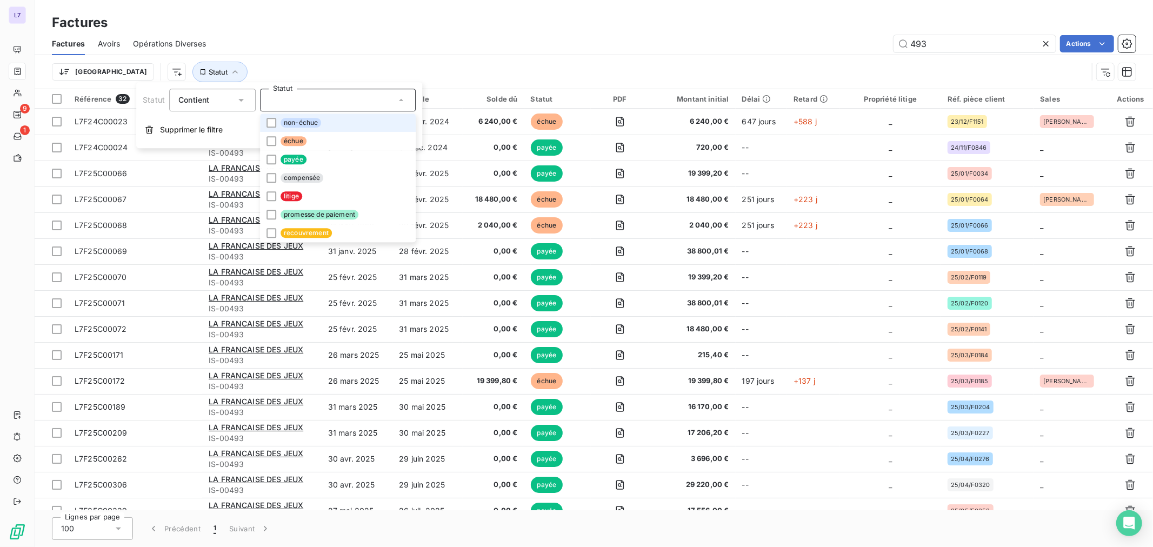
click at [305, 124] on span "non-échue" at bounding box center [300, 123] width 41 height 10
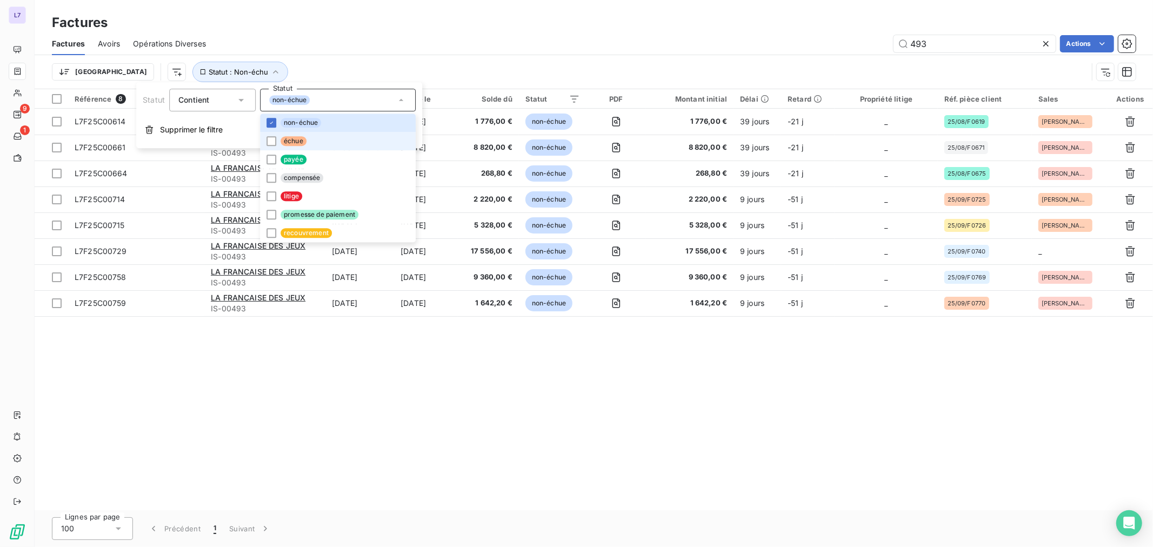
click at [299, 144] on span "échue" at bounding box center [293, 141] width 26 height 10
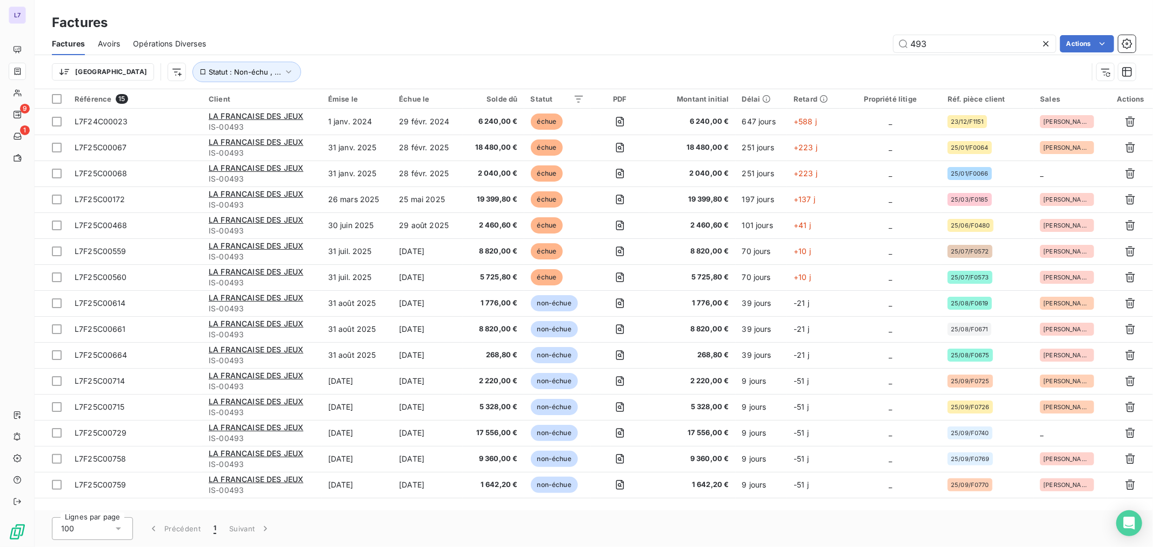
click at [413, 49] on div "493 Actions" at bounding box center [677, 43] width 917 height 17
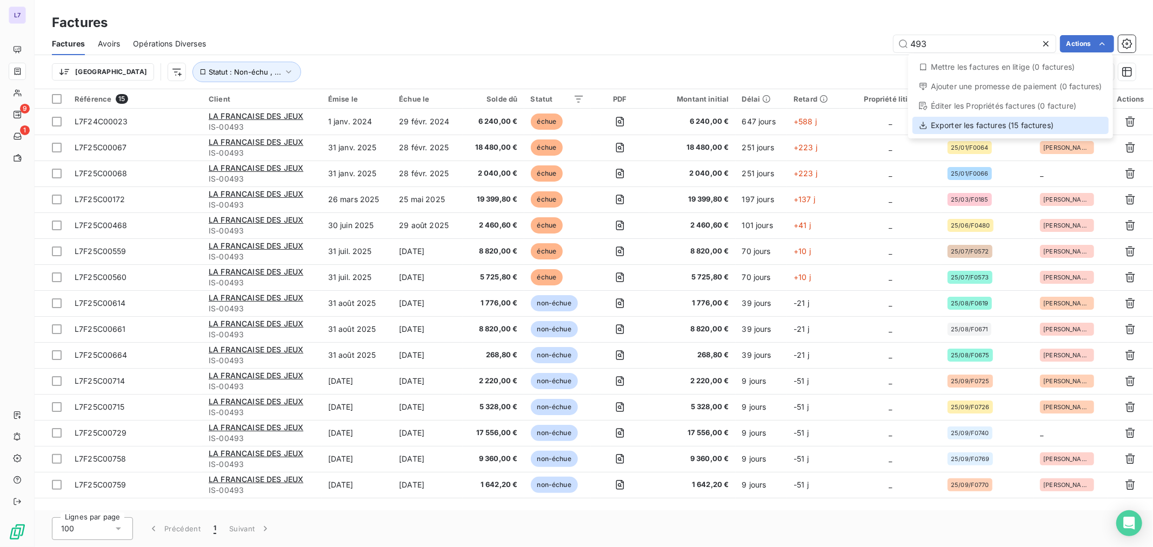
click at [970, 129] on div "Exporter les factures (15 factures)" at bounding box center [1010, 125] width 196 height 17
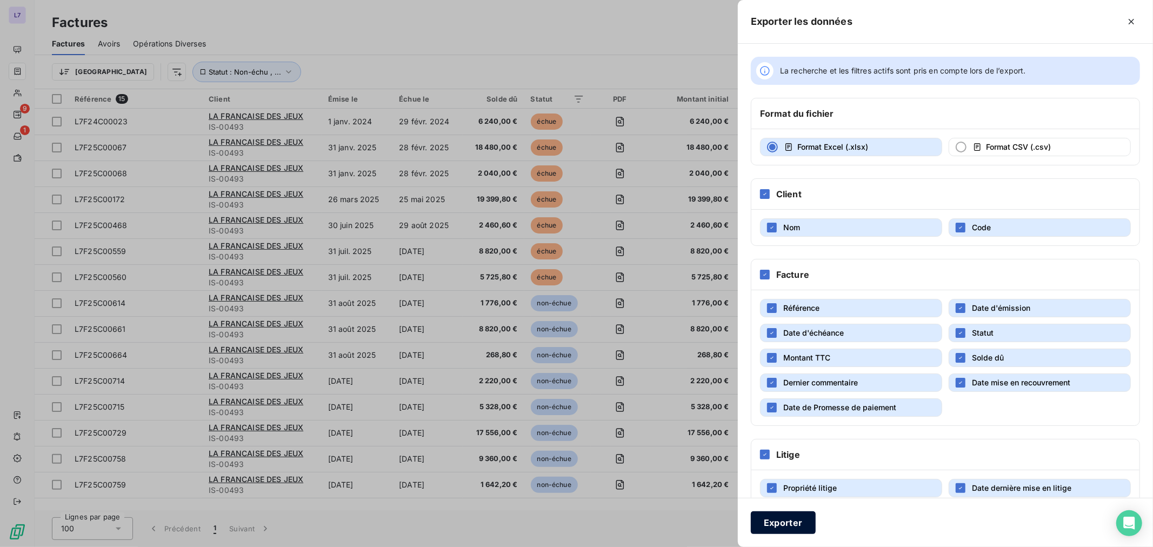
click at [784, 492] on button "Exporter" at bounding box center [783, 522] width 65 height 23
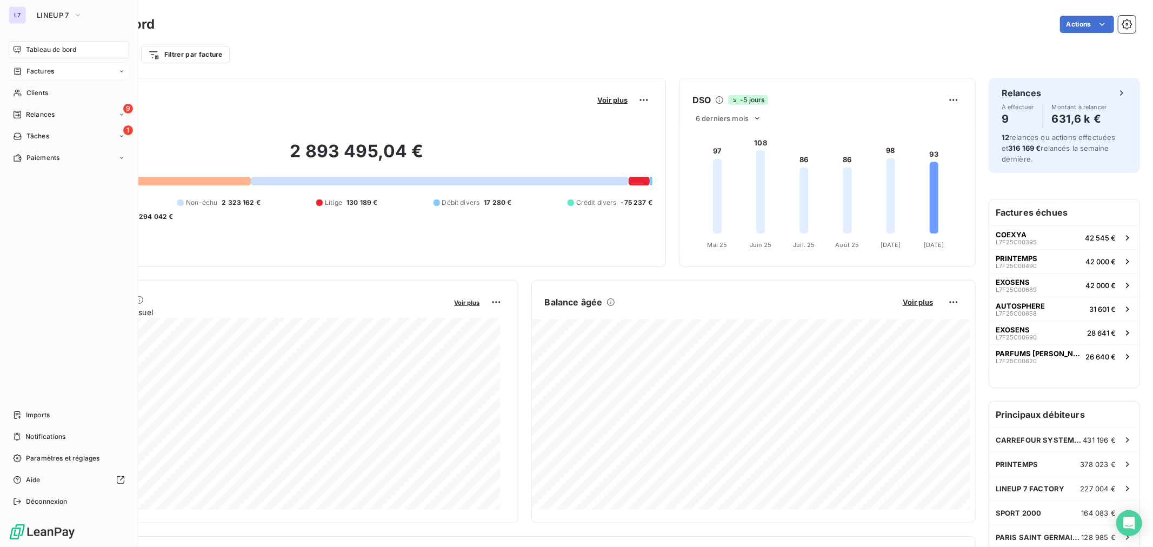
click at [42, 78] on div "Factures" at bounding box center [69, 71] width 121 height 17
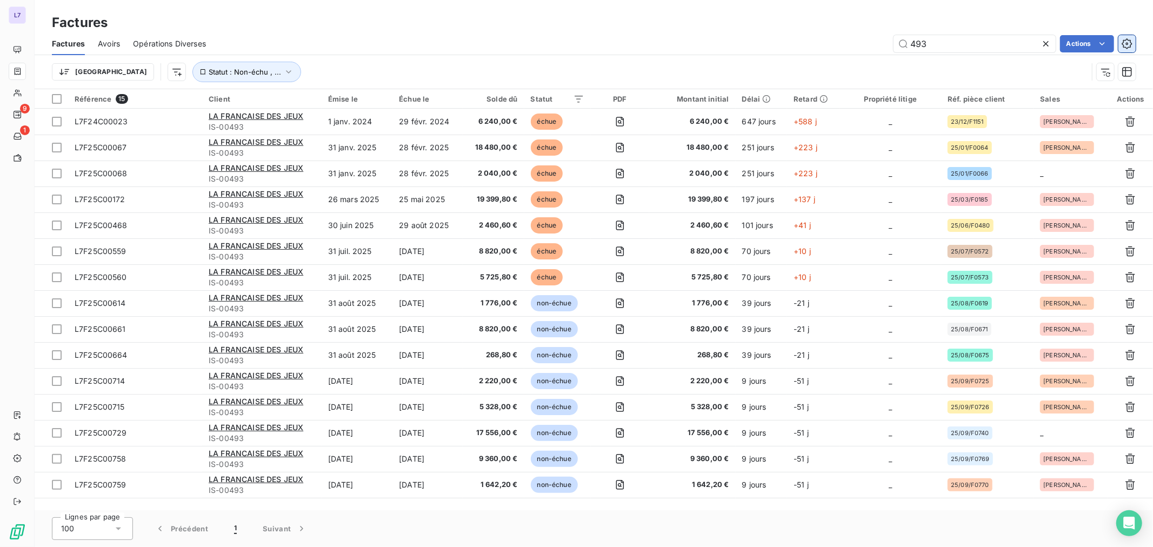
click at [1130, 48] on icon "button" at bounding box center [1126, 43] width 11 height 11
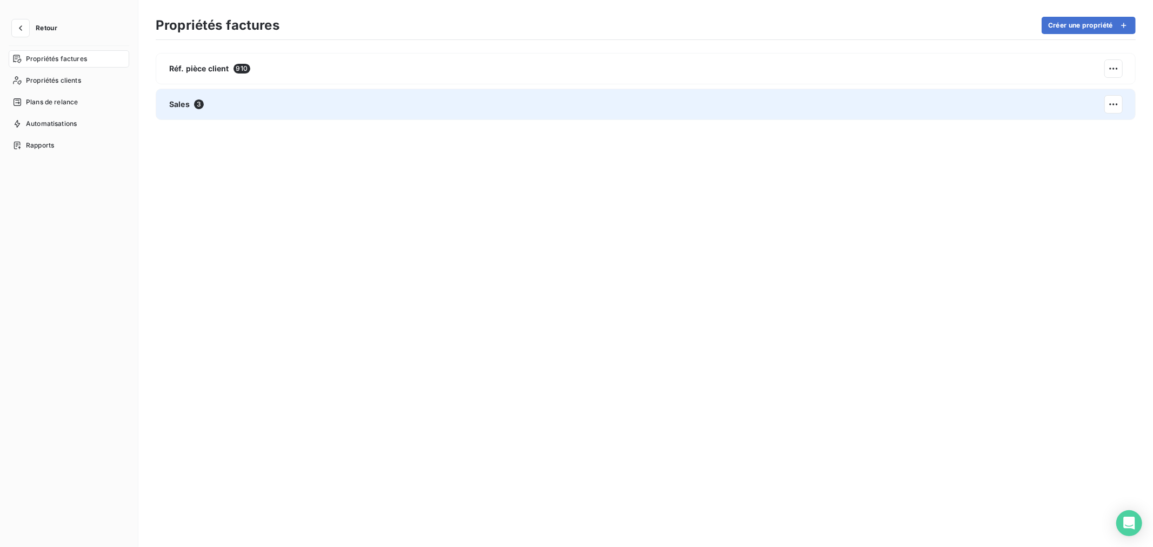
click at [288, 95] on div "Sales 3" at bounding box center [646, 104] width 980 height 31
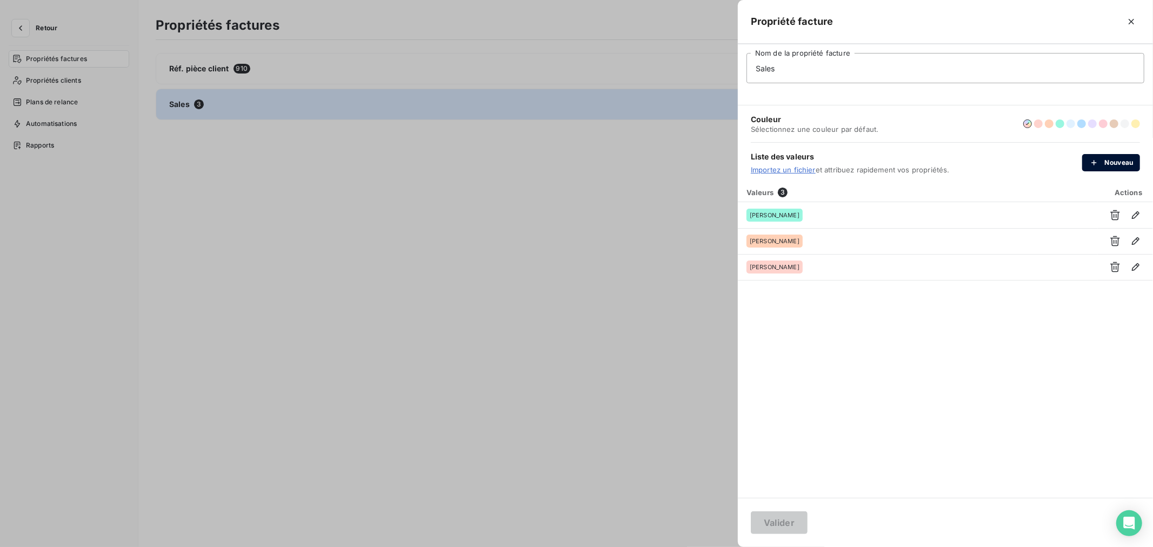
click at [1093, 165] on icon "button" at bounding box center [1093, 162] width 11 height 11
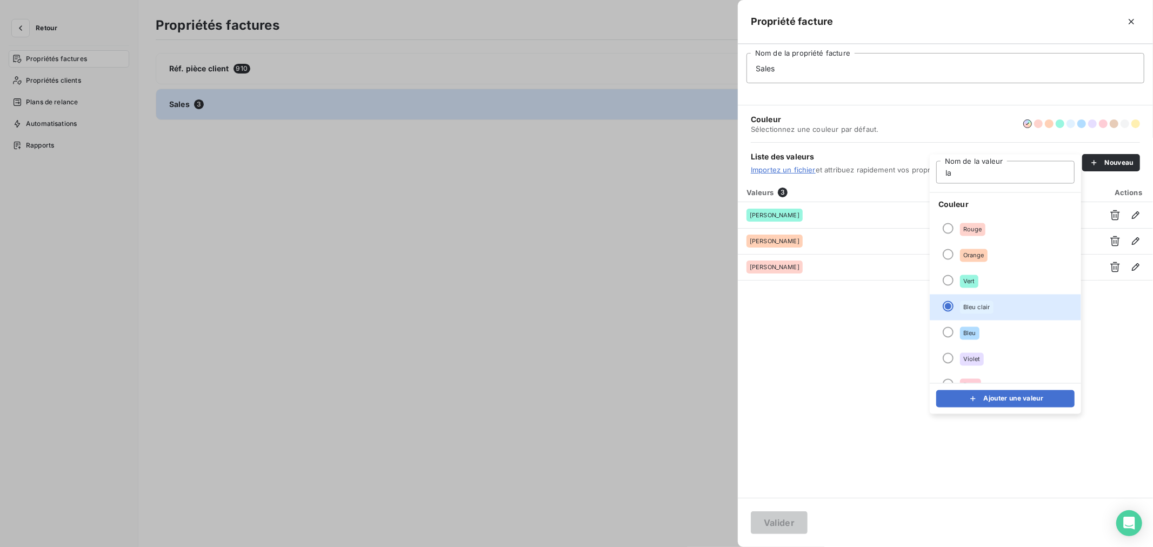
type input "l"
type input "[PERSON_NAME]"
click at [997, 395] on button "Ajouter une valeur" at bounding box center [1005, 398] width 138 height 17
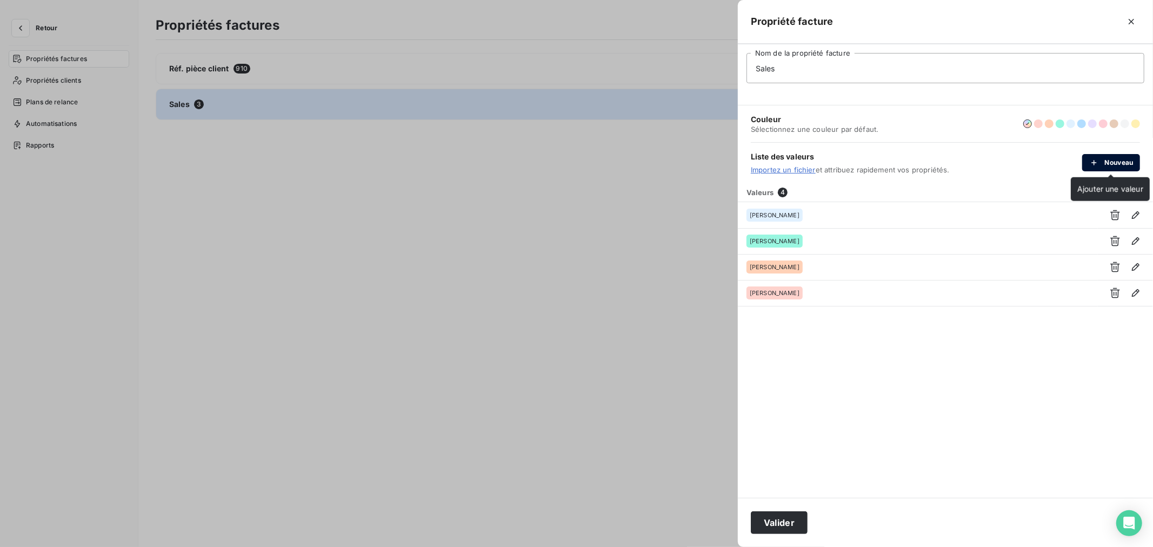
click at [1124, 164] on button "Nouveau" at bounding box center [1111, 162] width 58 height 17
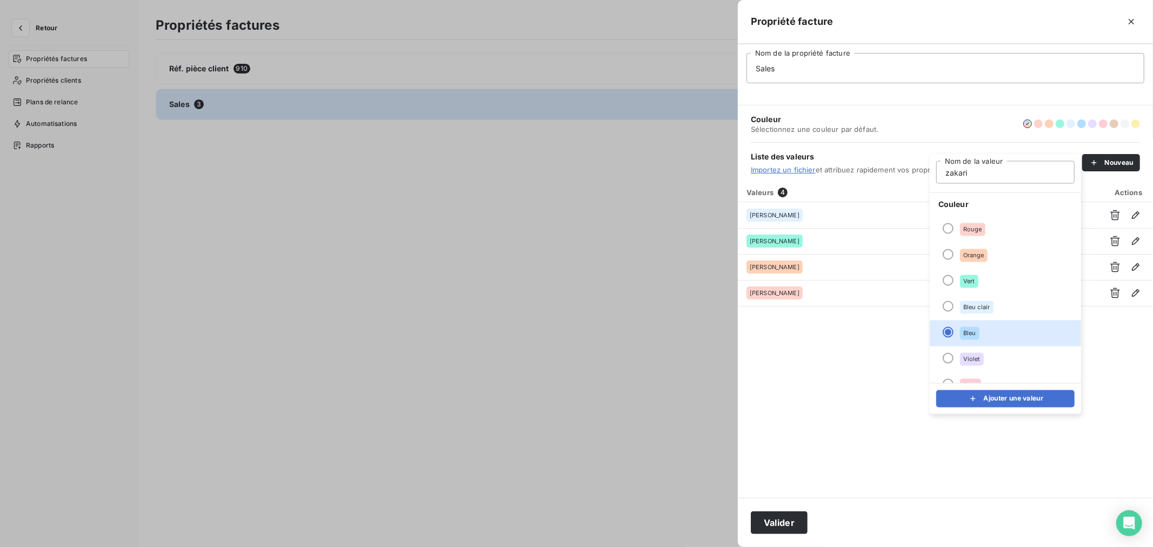
type input "[PERSON_NAME]"
click at [996, 392] on button "Ajouter une valeur" at bounding box center [1005, 398] width 138 height 17
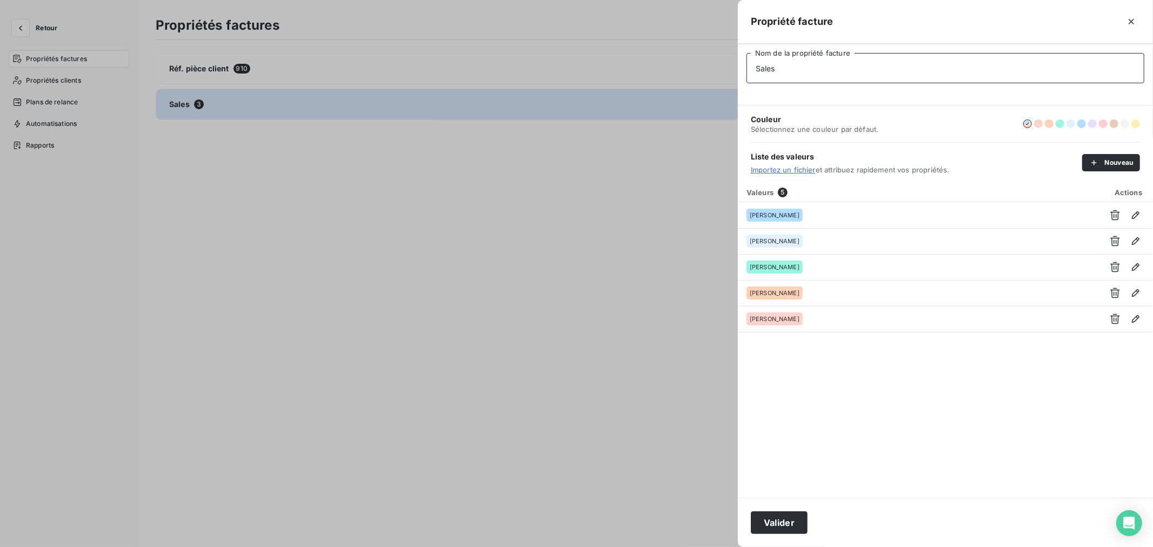
drag, startPoint x: 855, startPoint y: 73, endPoint x: 682, endPoint y: 66, distance: 173.1
click at [682, 546] on div "Propriété facture Sales Nom de la propriété facture Couleur Sélectionnez une co…" at bounding box center [576, 547] width 1153 height 0
click at [1128, 166] on button "Nouveau" at bounding box center [1111, 162] width 58 height 17
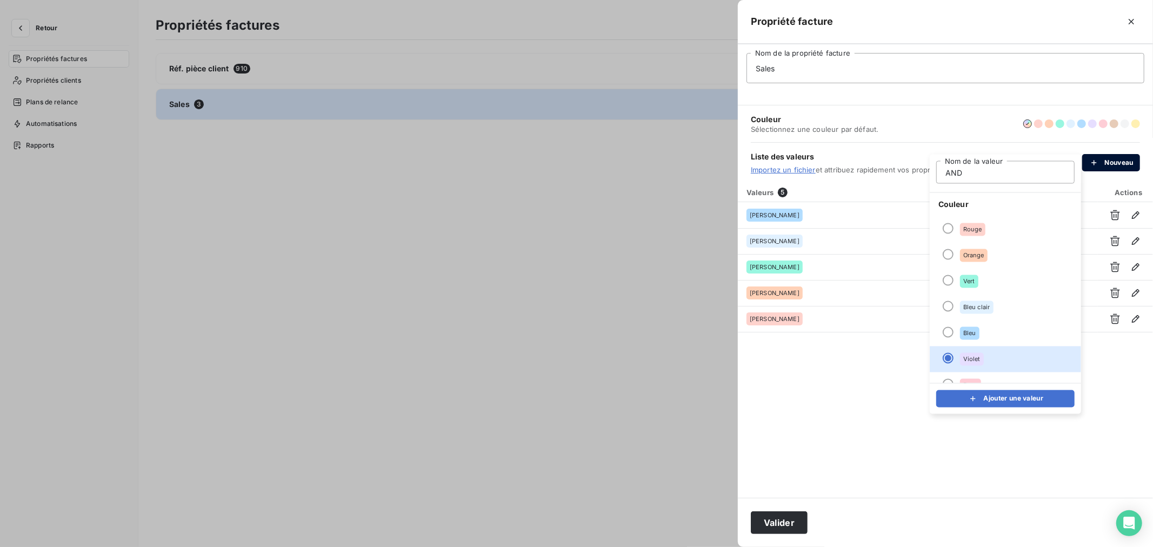
type input "[PERSON_NAME]"
click at [1004, 394] on button "Ajouter une valeur" at bounding box center [1005, 398] width 138 height 17
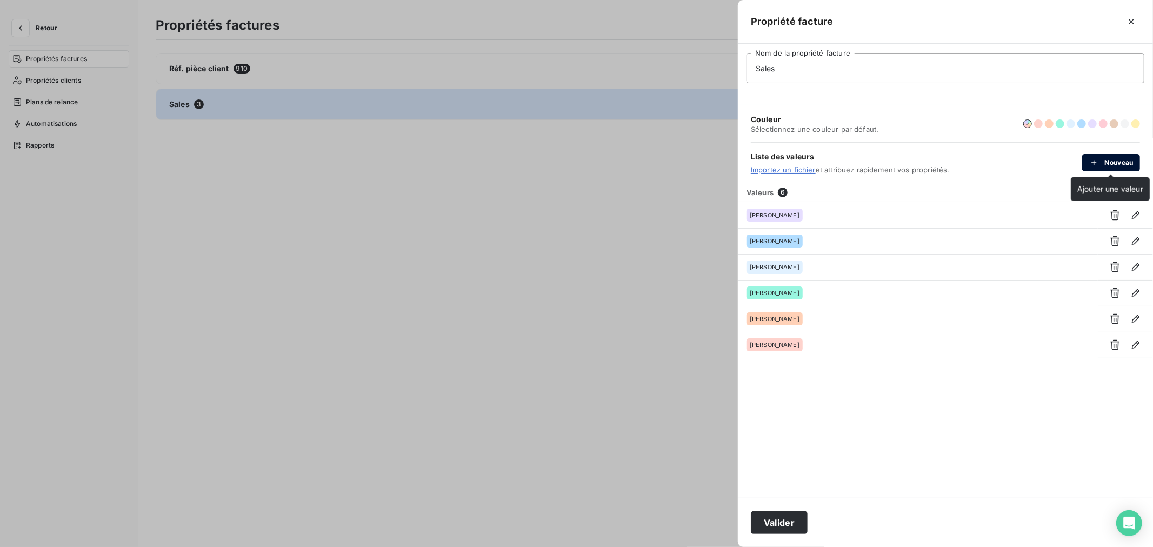
click at [1095, 160] on icon "button" at bounding box center [1093, 162] width 11 height 11
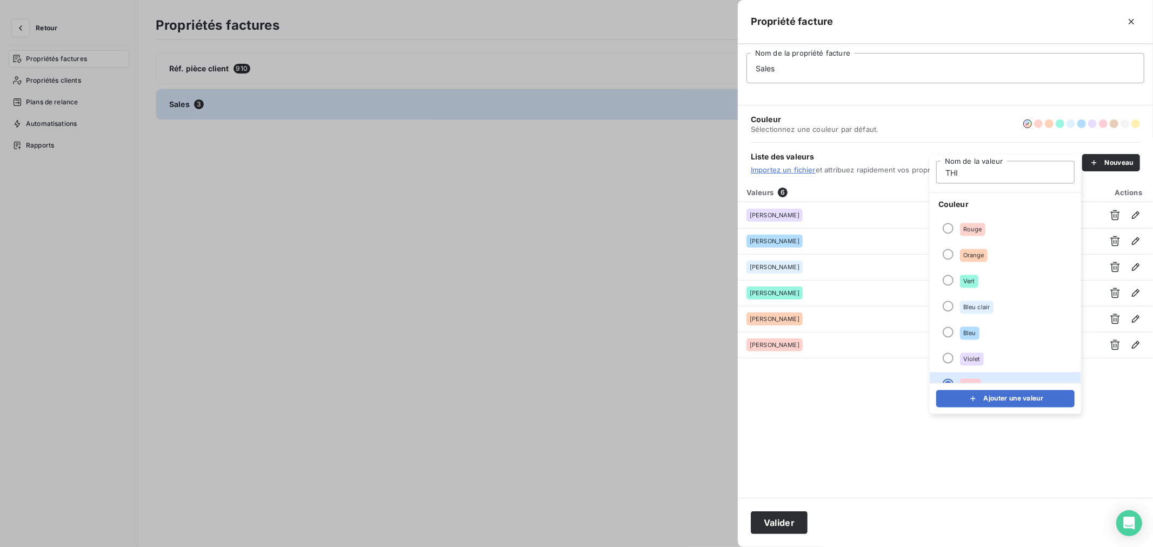
type input "Thi-[PERSON_NAME]"
click at [981, 397] on div "submit" at bounding box center [975, 398] width 16 height 11
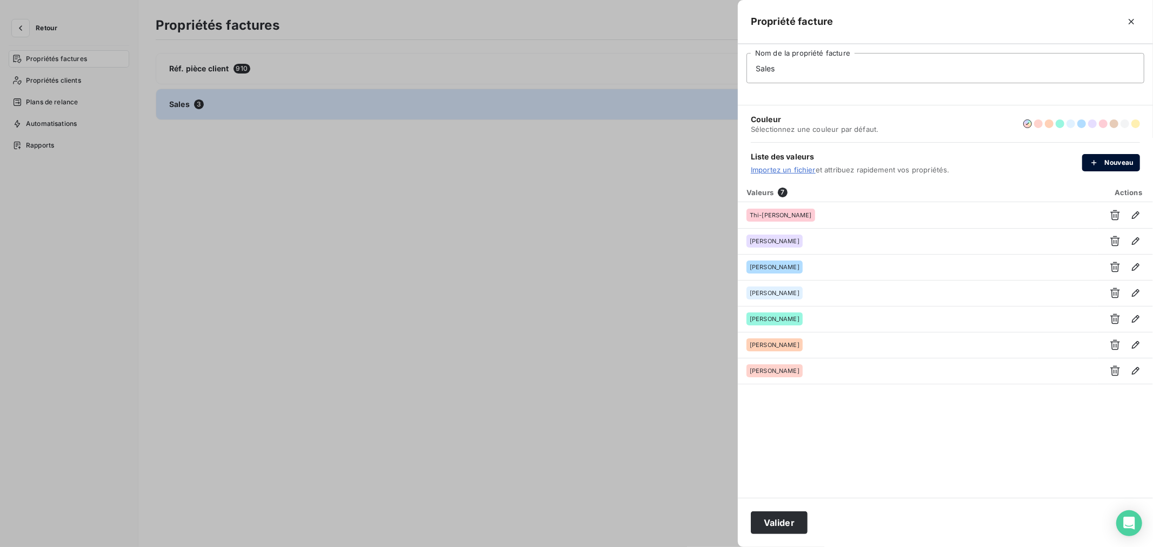
click at [1109, 157] on button "Nouveau" at bounding box center [1111, 162] width 58 height 17
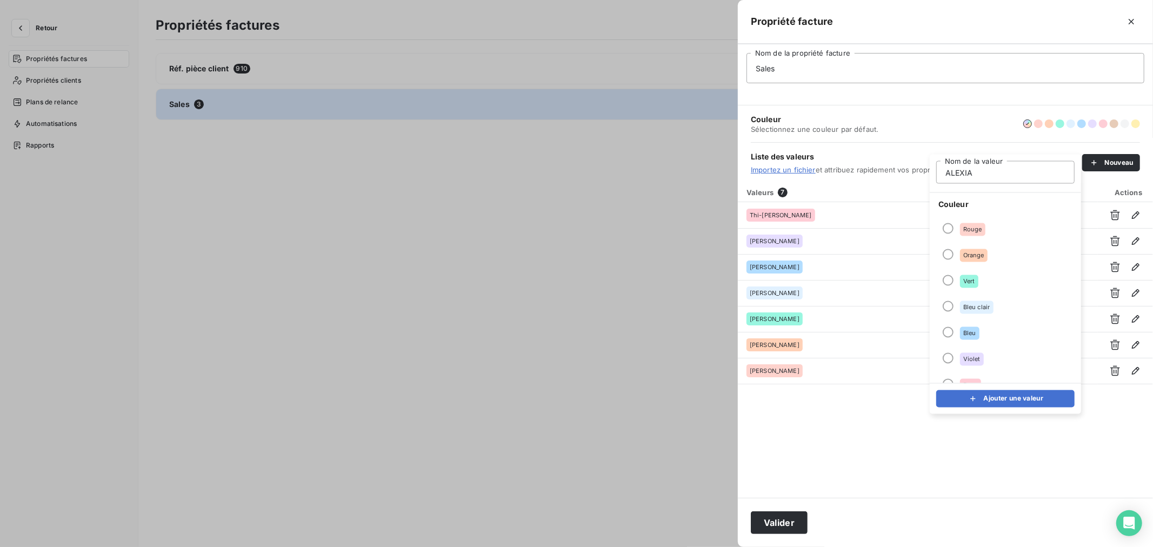
type input "[MEDICAL_DATA][PERSON_NAME]"
click at [991, 396] on button "Ajouter une valeur" at bounding box center [1005, 398] width 138 height 17
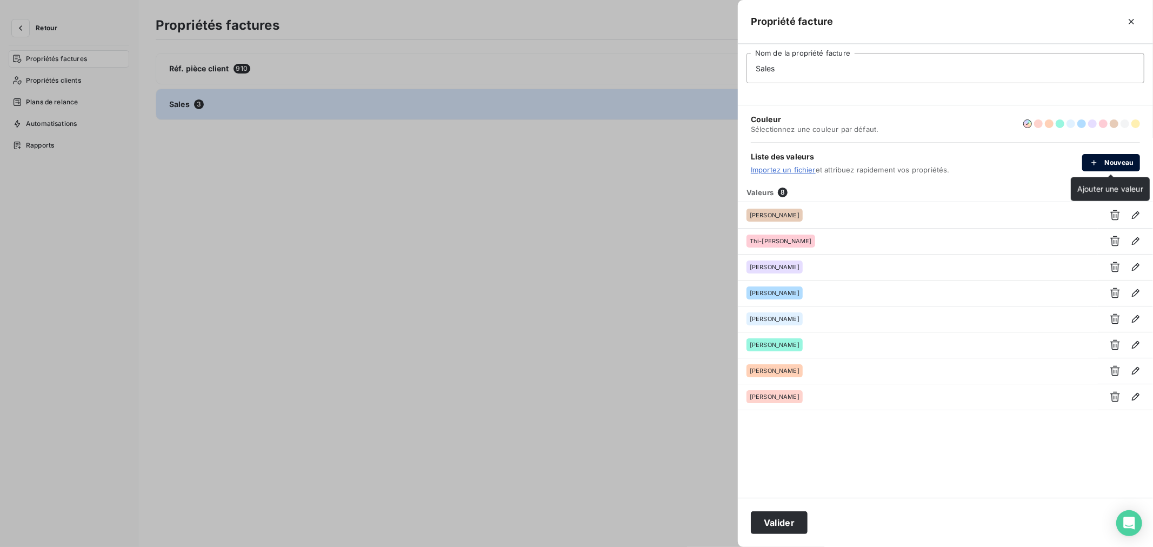
click at [1114, 161] on button "Nouveau" at bounding box center [1111, 162] width 58 height 17
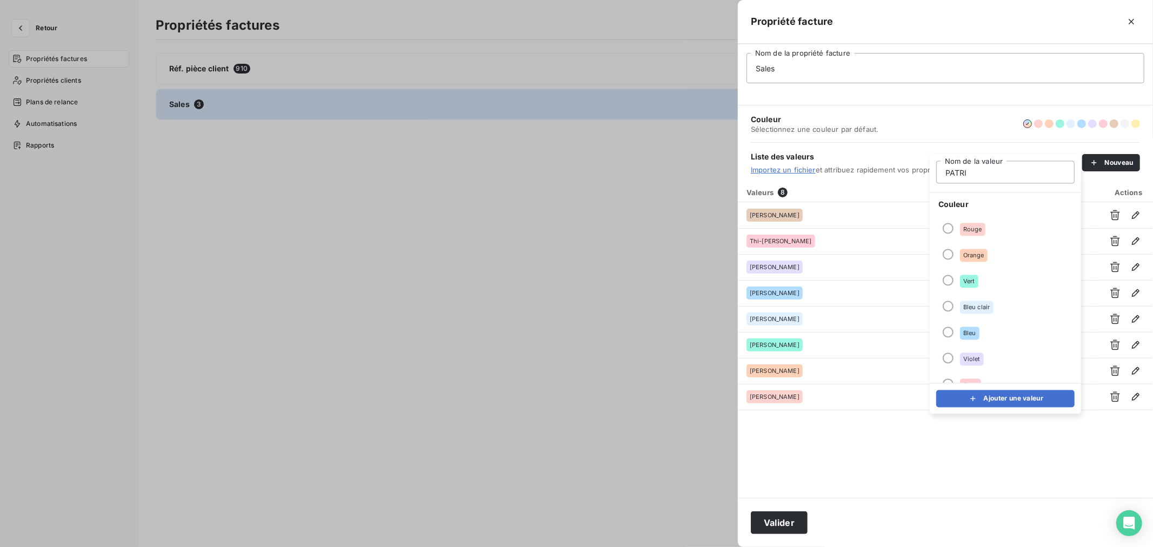
type input "Patrick BUTTIN"
click at [1028, 400] on button "Ajouter une valeur" at bounding box center [1005, 398] width 138 height 17
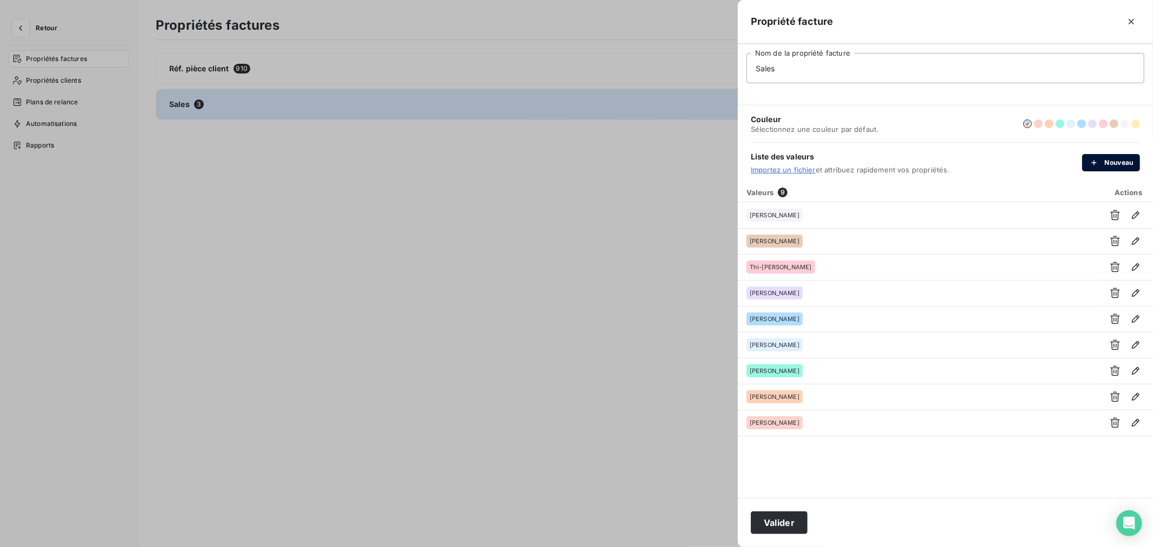
click at [1098, 166] on icon "button" at bounding box center [1093, 162] width 11 height 11
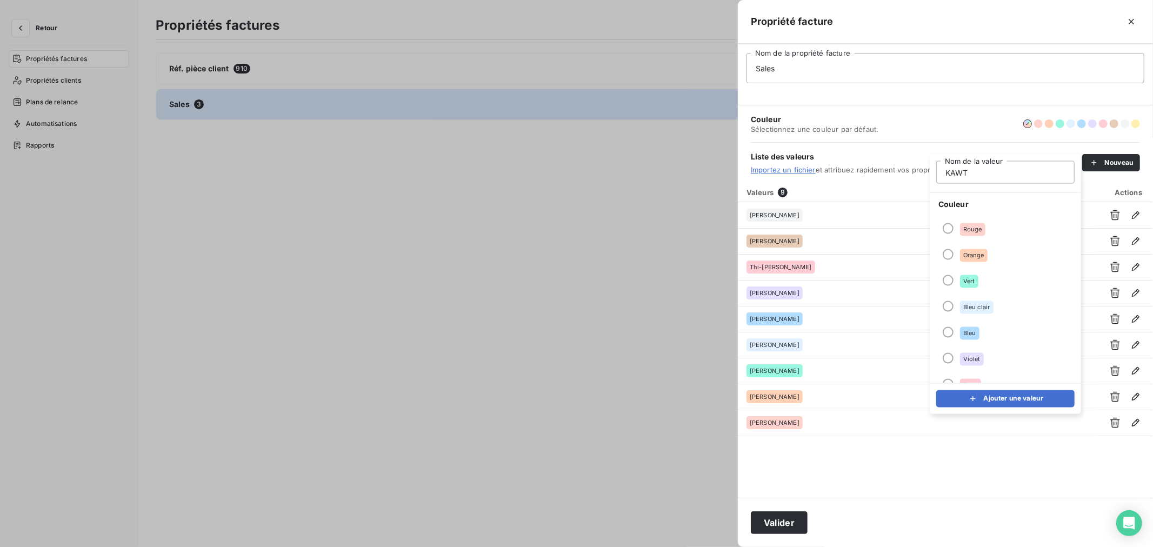
type input "Kawtar RAJAA"
click at [1000, 393] on button "Ajouter une valeur" at bounding box center [1005, 398] width 138 height 17
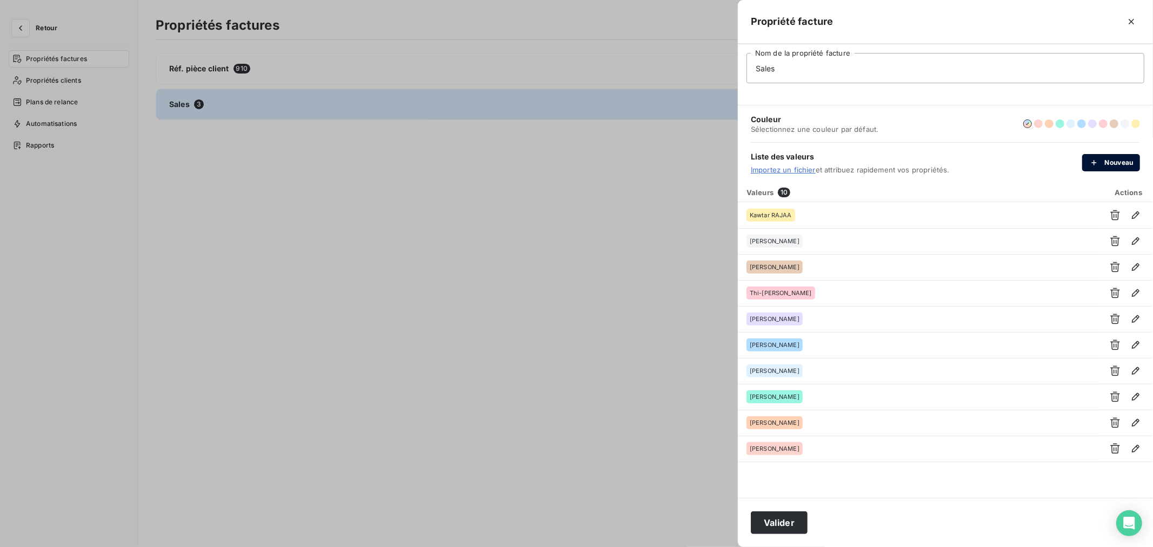
click at [1106, 157] on button "Nouveau" at bounding box center [1111, 162] width 58 height 17
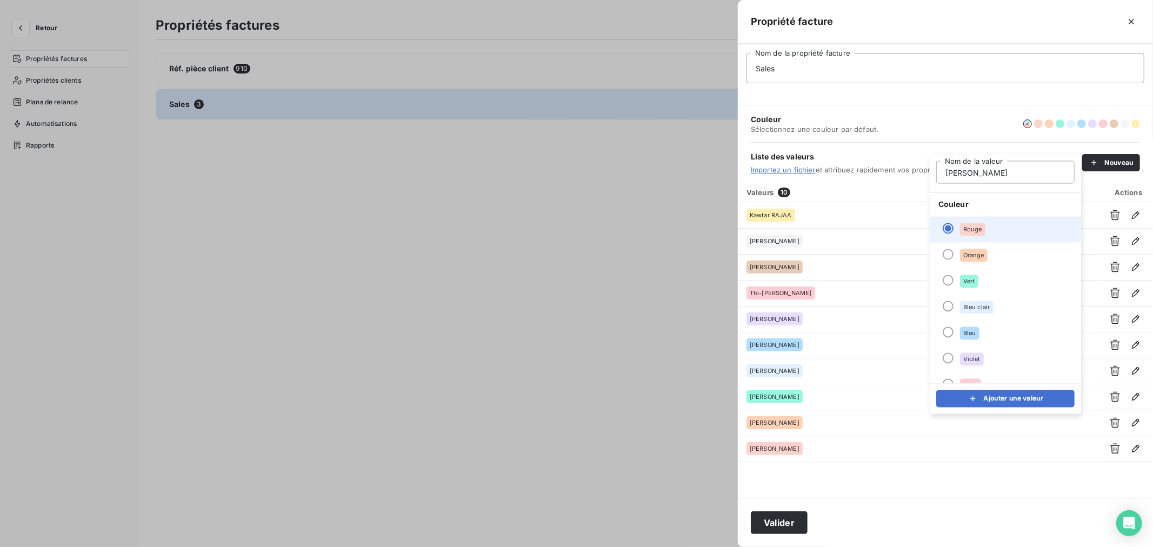
type input "Elian MAUFRAS"
click at [999, 397] on button "Ajouter une valeur" at bounding box center [1005, 398] width 138 height 17
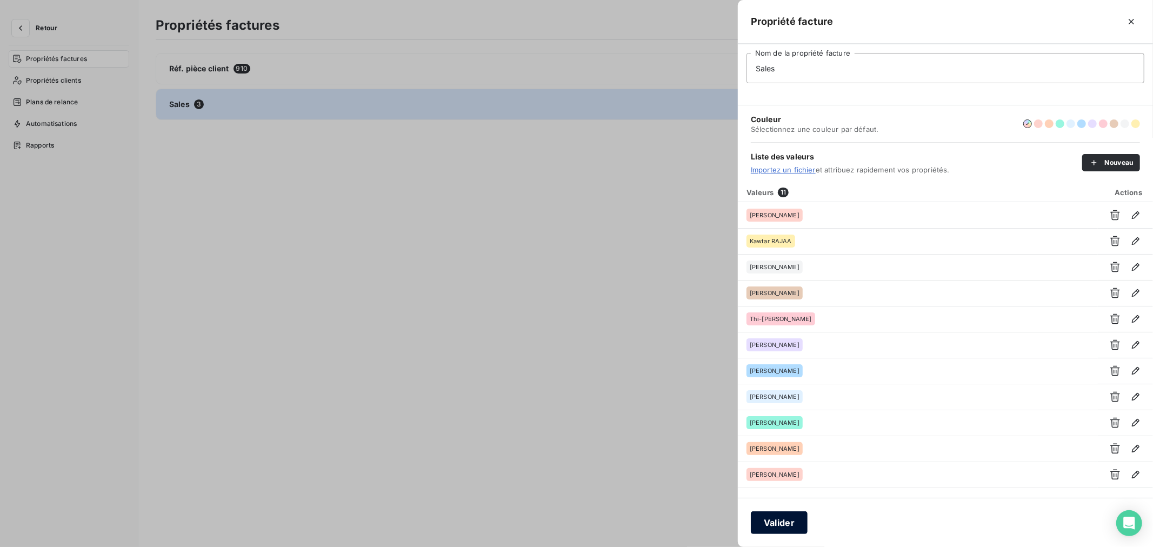
click at [792, 523] on button "Valider" at bounding box center [779, 522] width 57 height 23
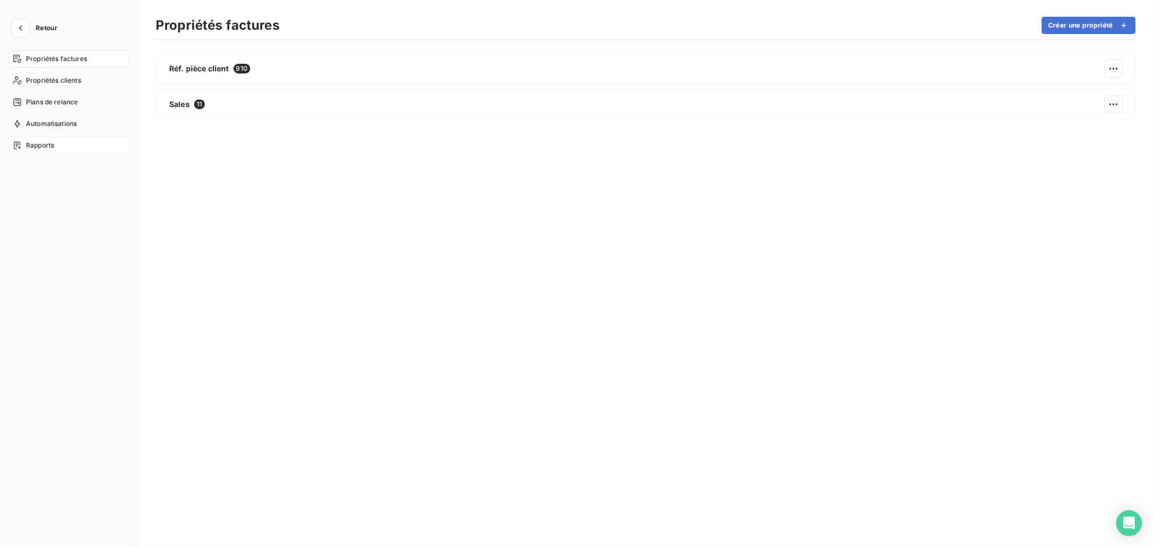
click at [36, 138] on div "Rapports" at bounding box center [69, 145] width 121 height 17
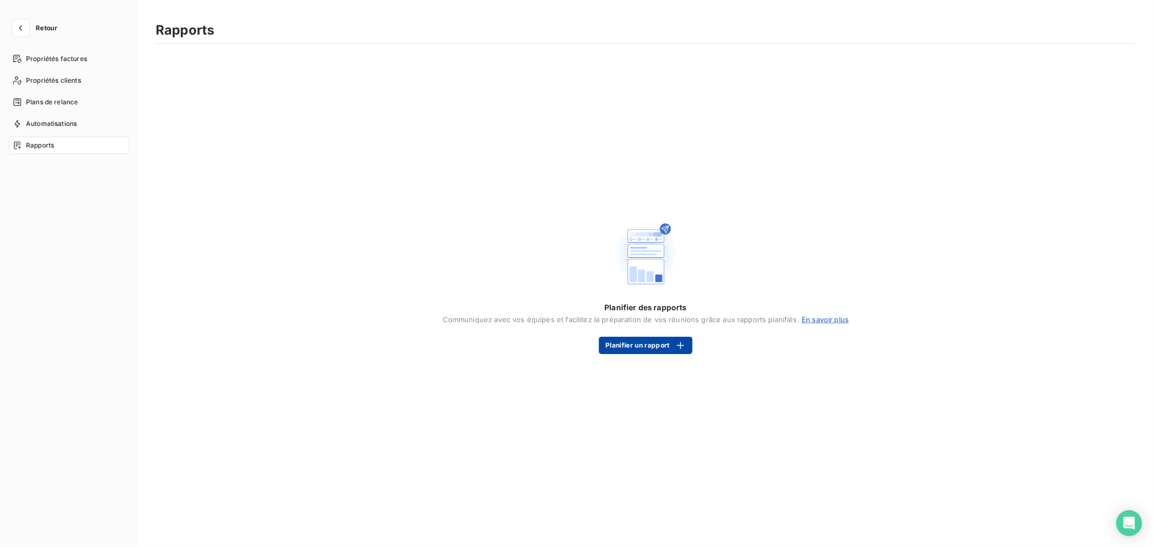
click at [634, 342] on button "Planifier un rapport" at bounding box center [645, 345] width 93 height 17
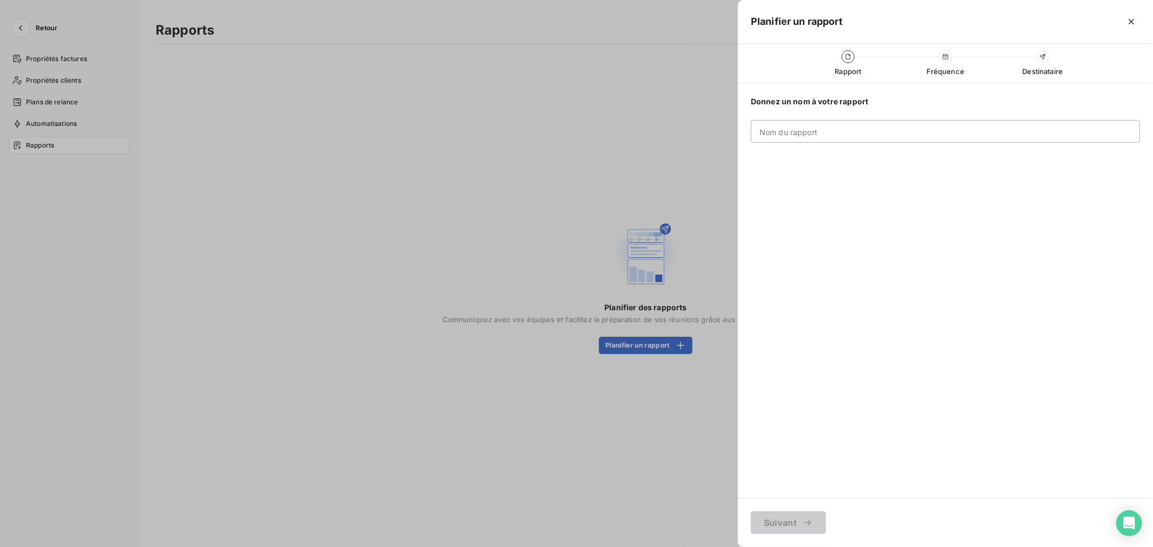
click at [806, 138] on input "Nom du rapport" at bounding box center [945, 131] width 389 height 23
type input "ET"
click at [867, 138] on input "ET" at bounding box center [945, 131] width 389 height 23
type input "MISE EN DEMEURE"
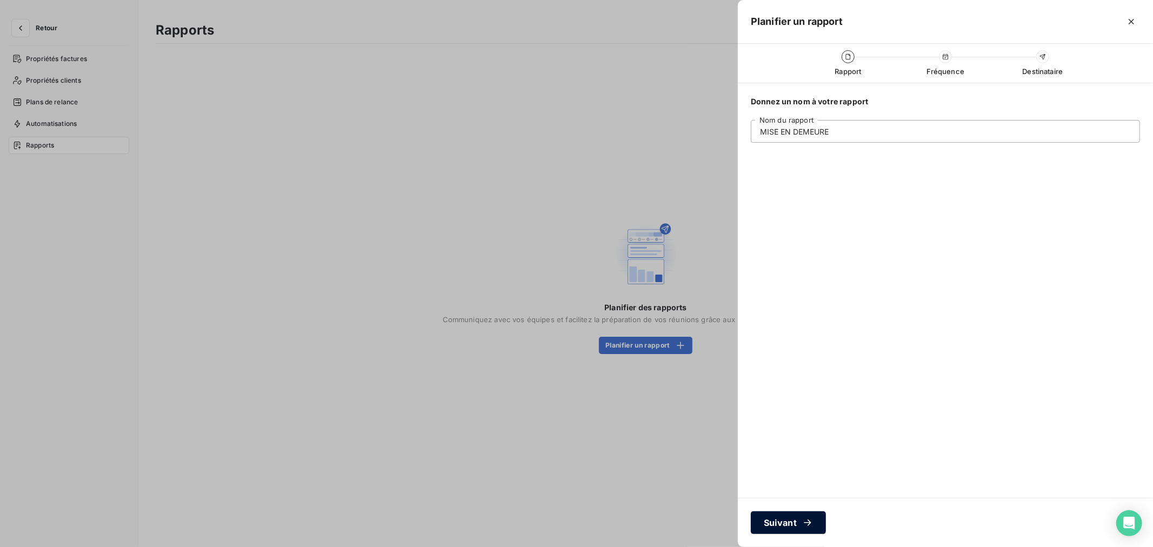
click at [779, 525] on button "Suivant" at bounding box center [788, 522] width 75 height 23
click at [793, 523] on button "Suivant" at bounding box center [788, 522] width 75 height 23
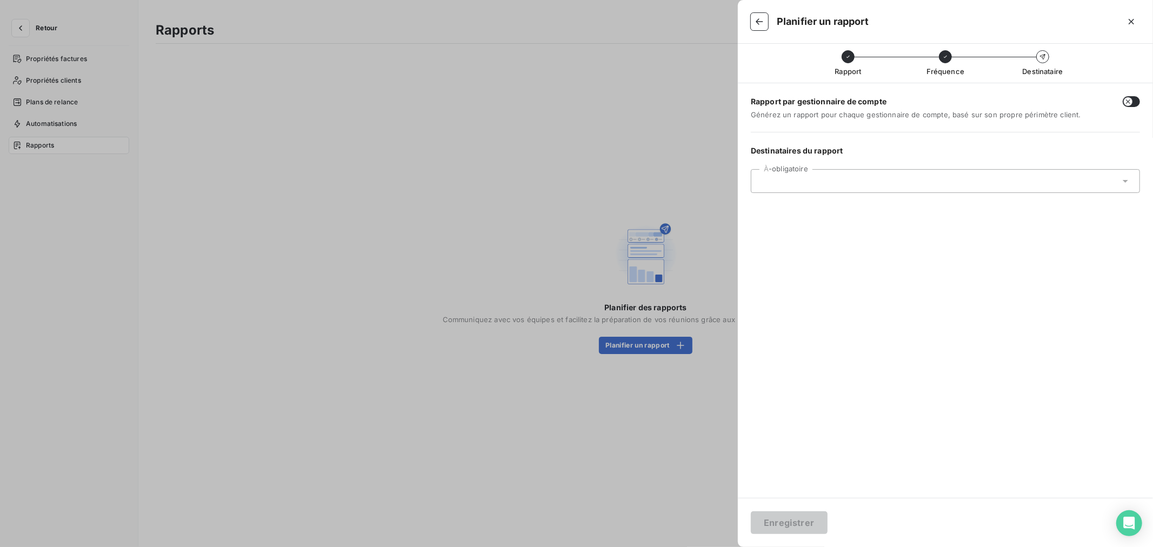
click at [861, 180] on div at bounding box center [940, 181] width 360 height 10
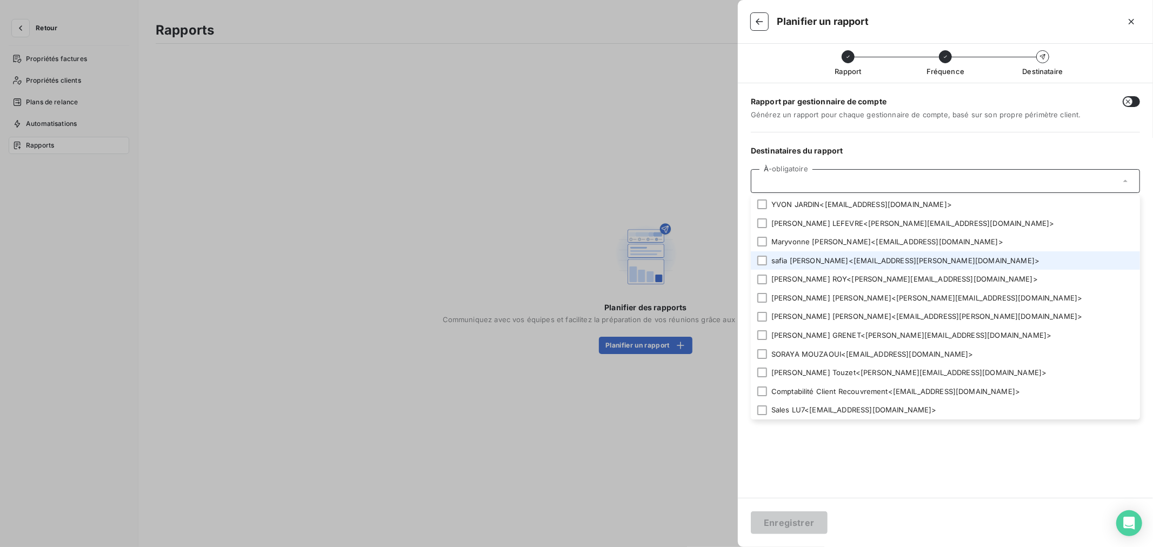
click at [843, 263] on li "safia mallek < safia.mallek@isoskele.fr >" at bounding box center [945, 260] width 389 height 19
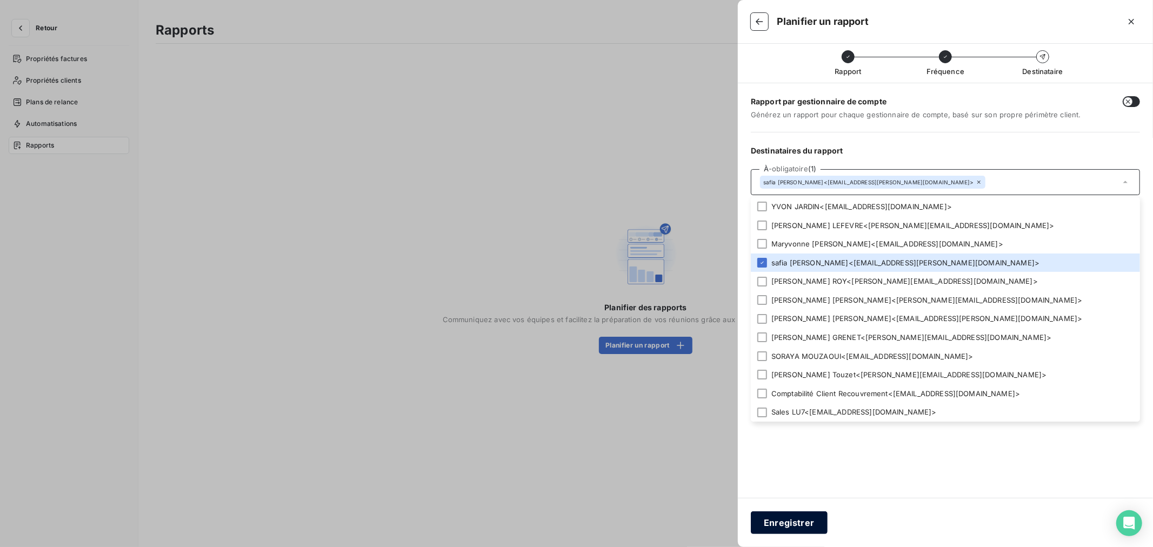
click at [777, 529] on button "Enregistrer" at bounding box center [789, 522] width 77 height 23
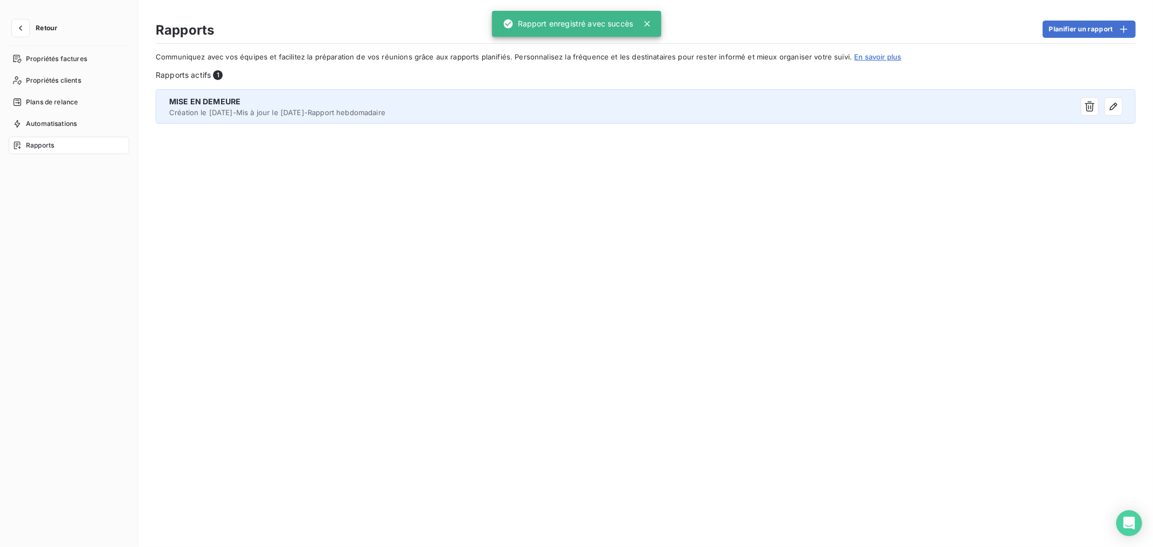
click at [935, 105] on div at bounding box center [1003, 106] width 237 height 17
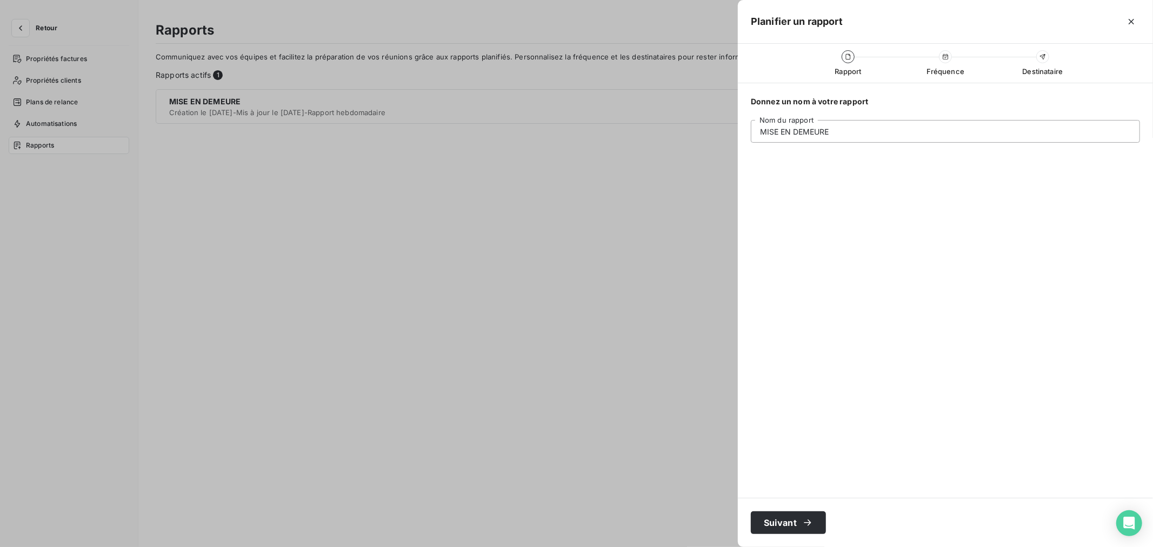
click at [652, 382] on div at bounding box center [576, 273] width 1153 height 547
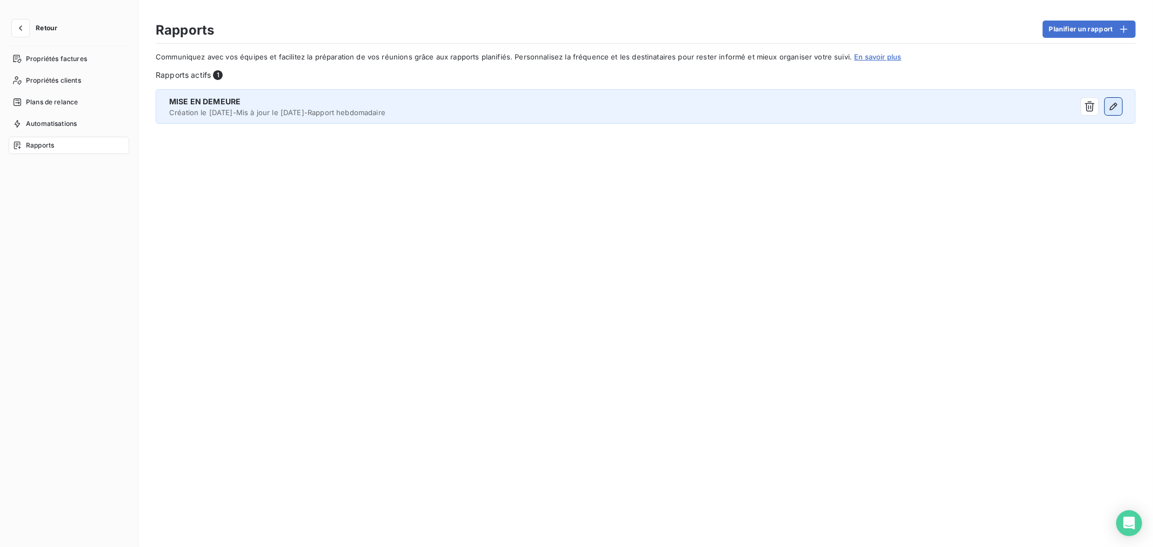
click at [1108, 106] on icon "button" at bounding box center [1113, 106] width 11 height 11
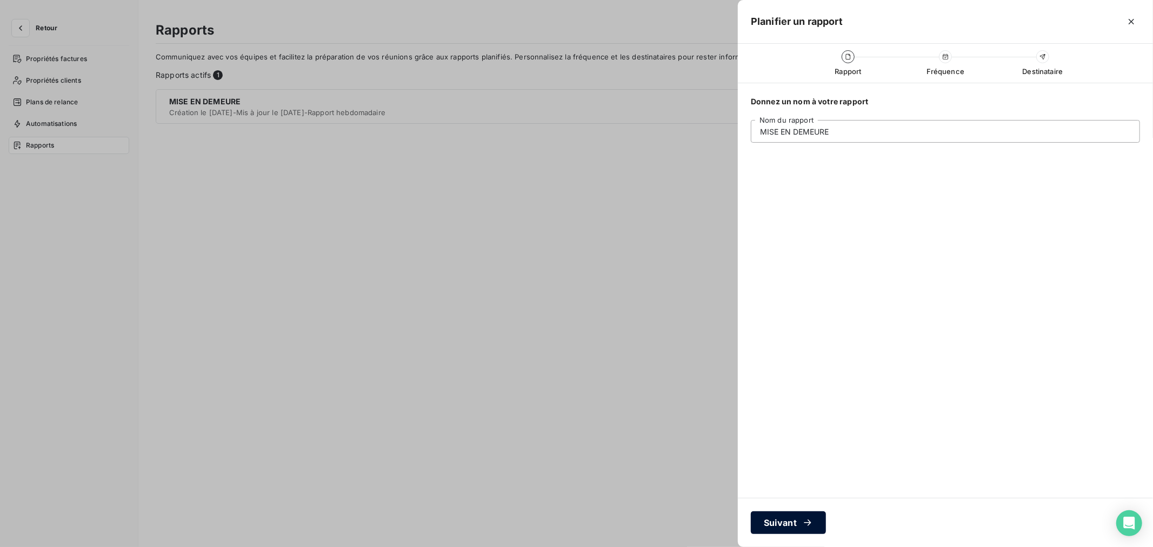
click at [800, 520] on div "button" at bounding box center [805, 522] width 16 height 11
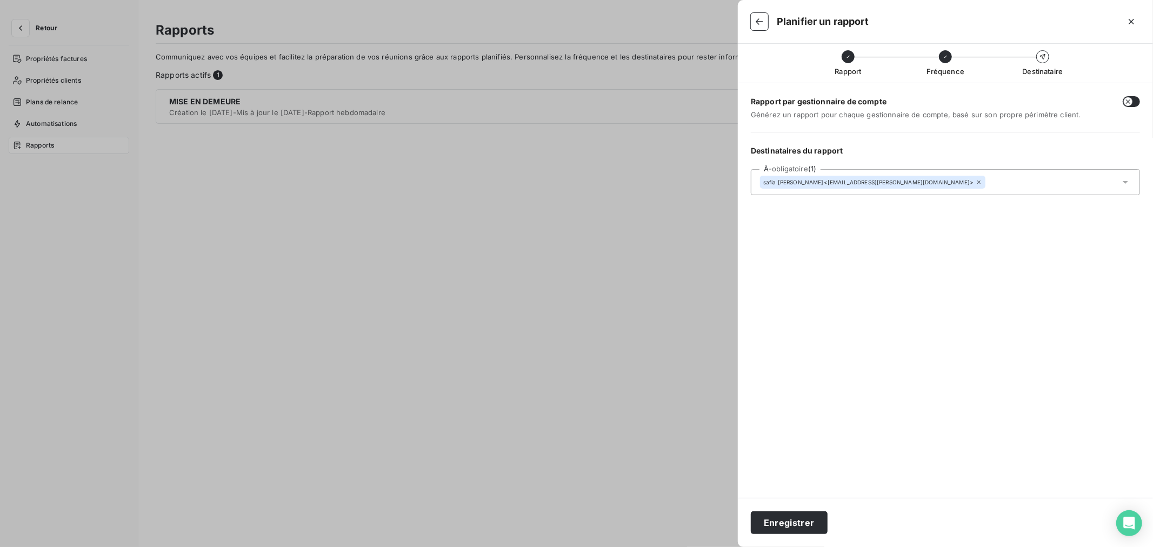
click at [1135, 98] on button "button" at bounding box center [1130, 101] width 17 height 11
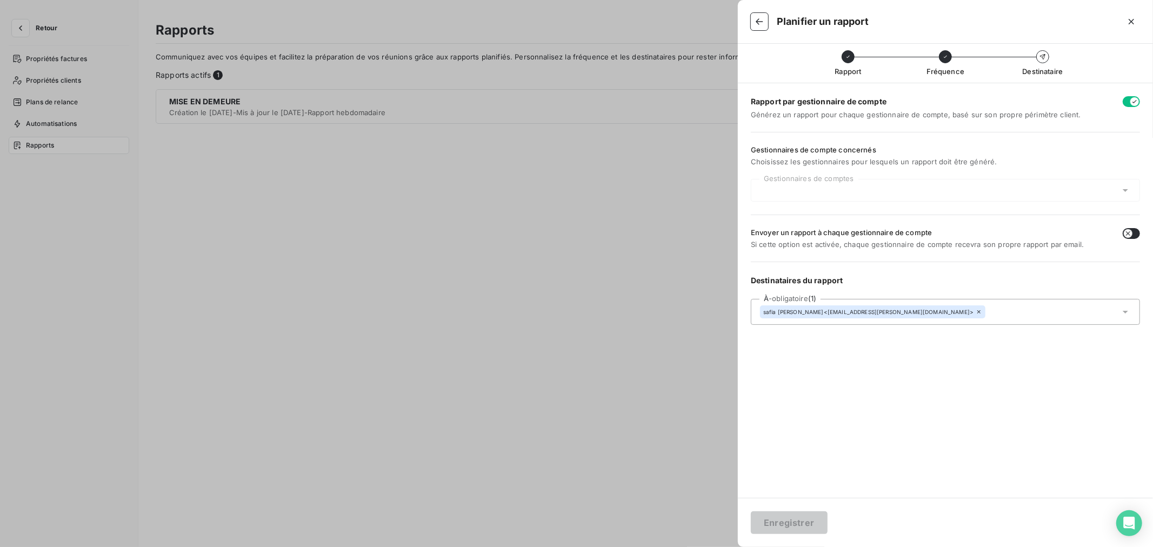
click at [1073, 183] on div at bounding box center [945, 190] width 389 height 23
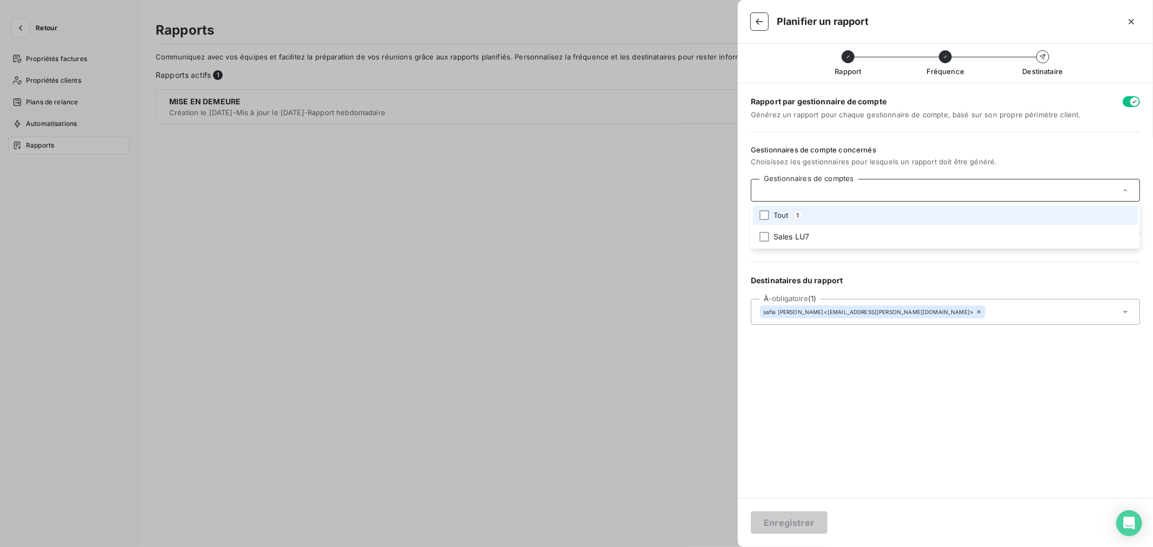
click at [1073, 183] on div at bounding box center [945, 190] width 389 height 23
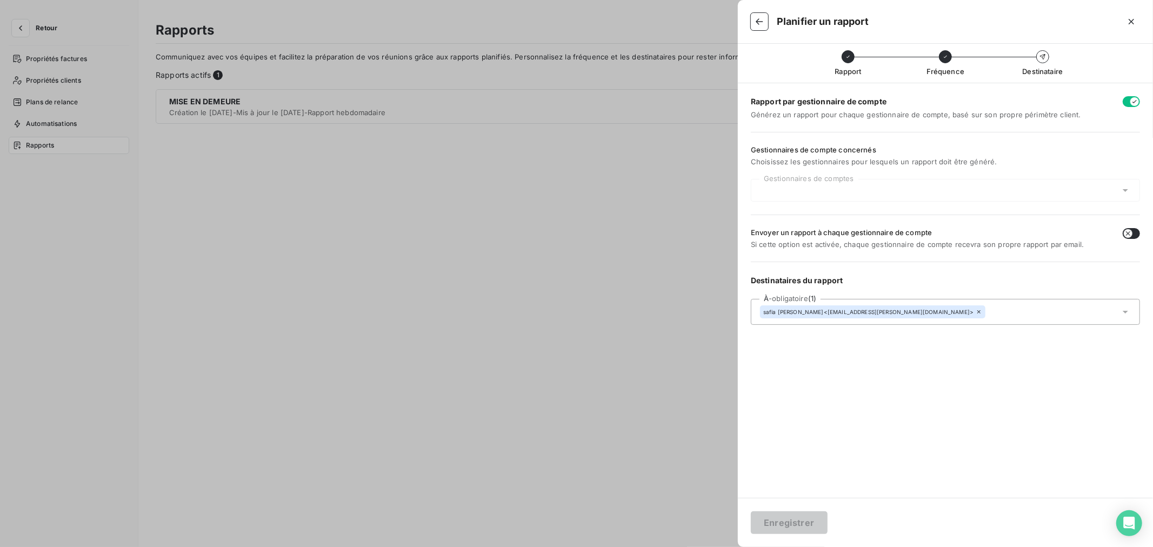
click at [1126, 101] on button "button" at bounding box center [1130, 101] width 17 height 11
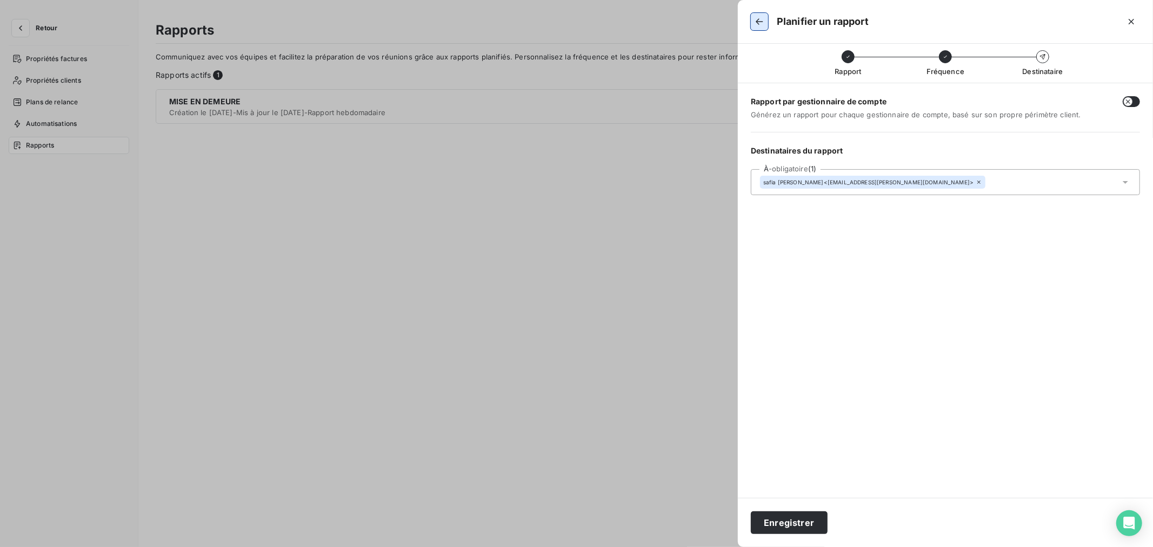
click at [754, 25] on icon "button" at bounding box center [759, 21] width 11 height 11
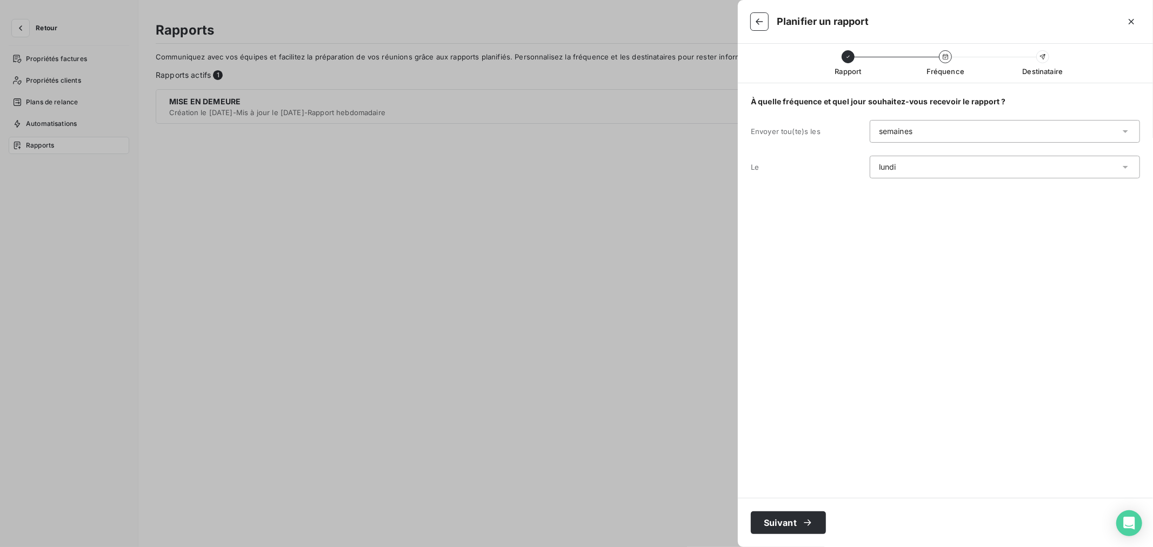
click at [976, 169] on div "lundi" at bounding box center [1005, 167] width 270 height 23
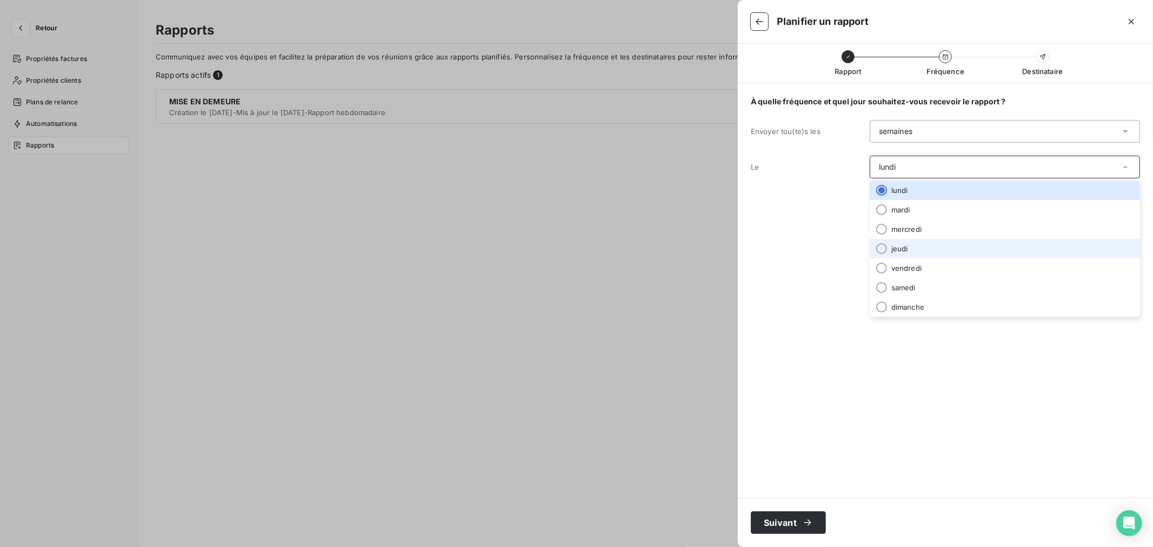
click at [944, 249] on li "jeudi" at bounding box center [1005, 248] width 270 height 19
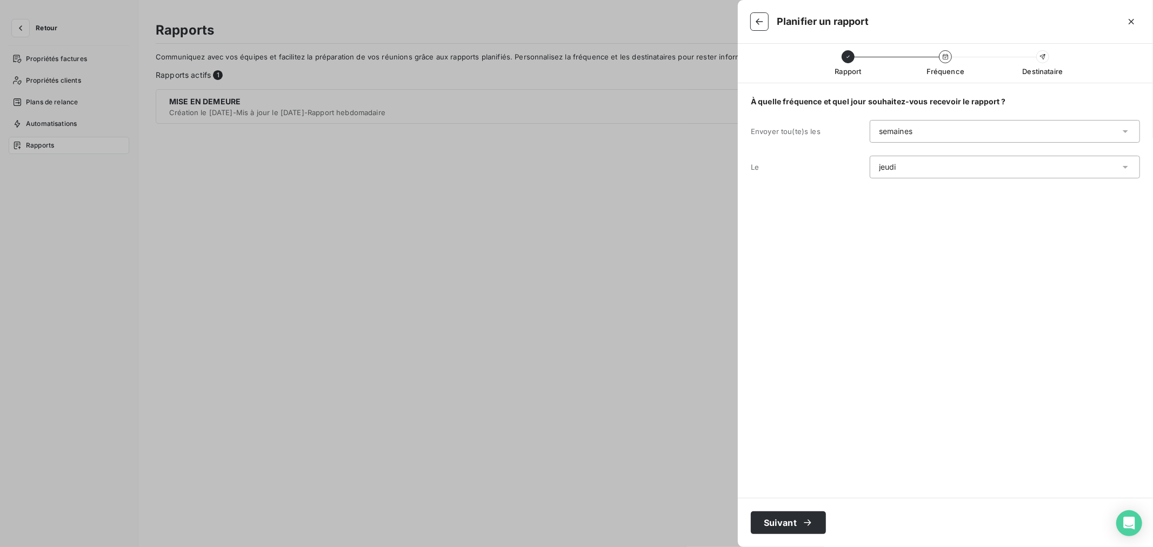
click at [951, 169] on div "jeudi" at bounding box center [1005, 167] width 270 height 23
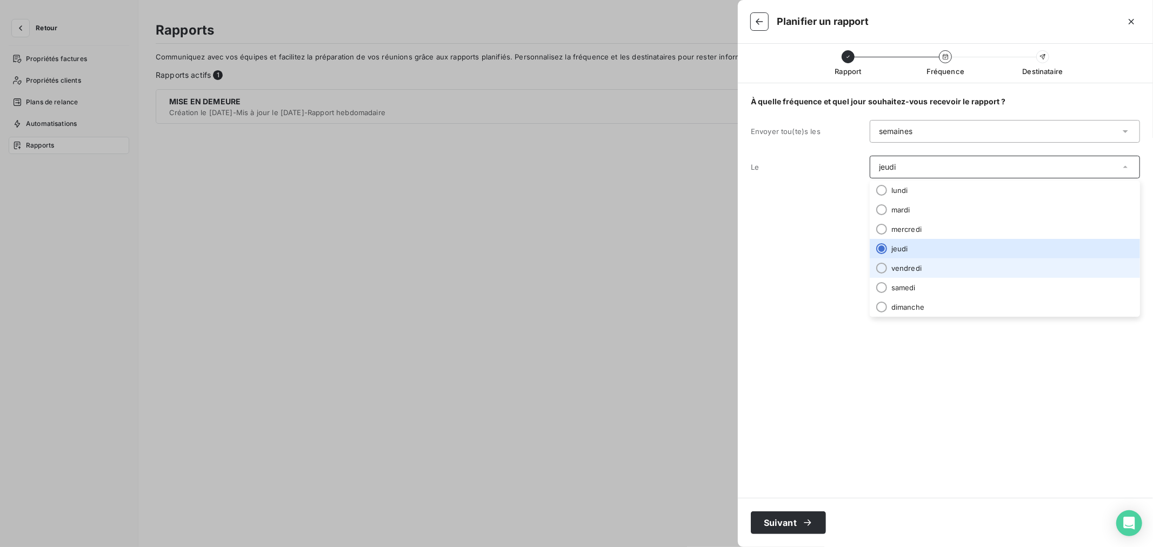
click at [929, 260] on li "vendredi" at bounding box center [1005, 267] width 270 height 19
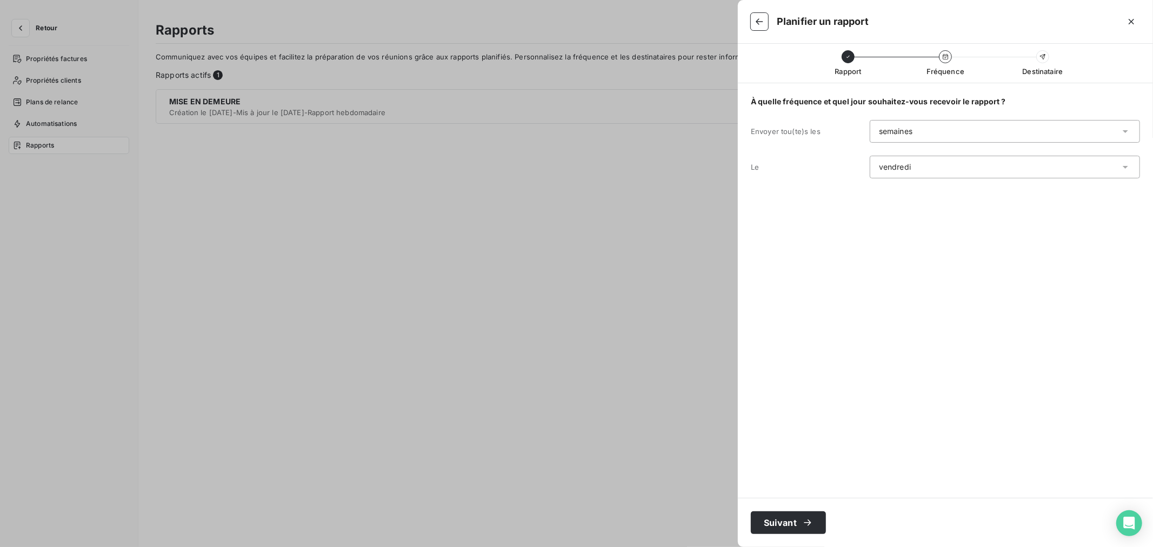
click at [914, 131] on div "semaines" at bounding box center [1005, 131] width 270 height 23
click at [777, 517] on button "Suivant" at bounding box center [788, 522] width 75 height 23
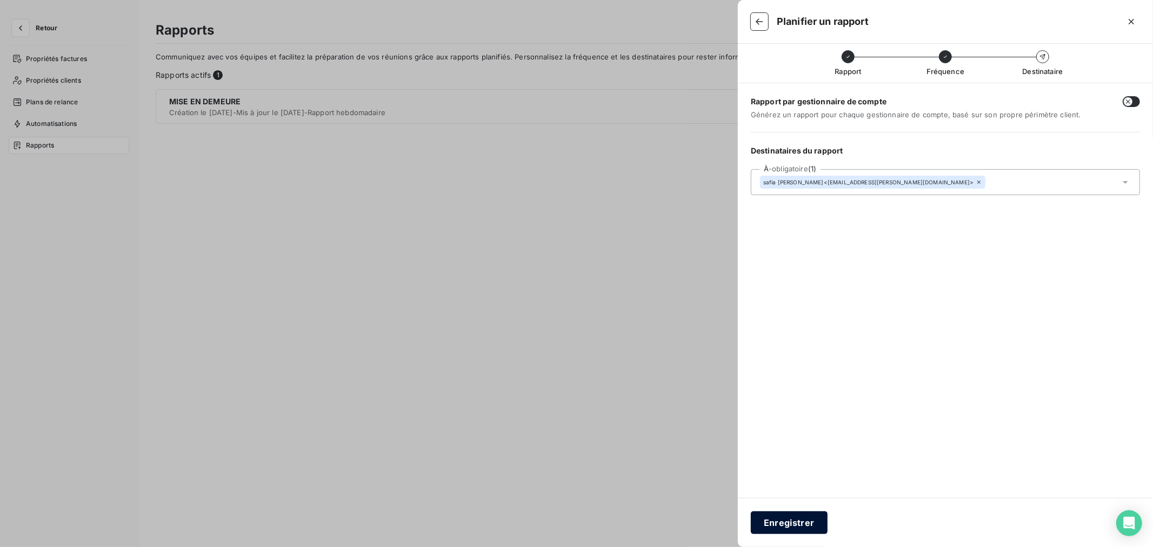
click at [795, 520] on button "Enregistrer" at bounding box center [789, 522] width 77 height 23
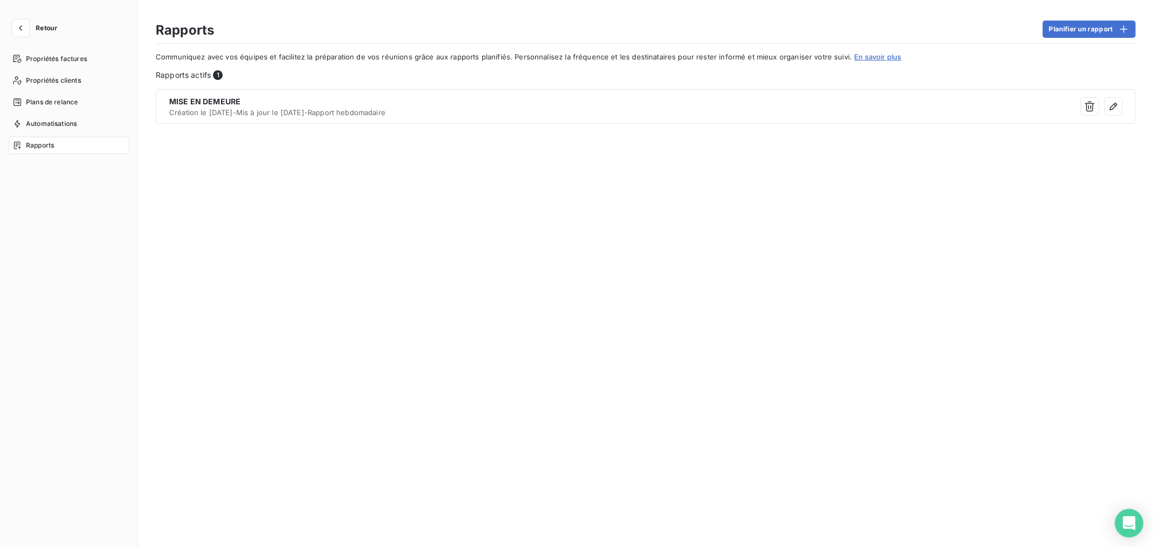
click at [1120, 518] on div "Open Intercom Messenger" at bounding box center [1129, 523] width 29 height 29
click at [35, 120] on span "Automatisations" at bounding box center [51, 124] width 51 height 10
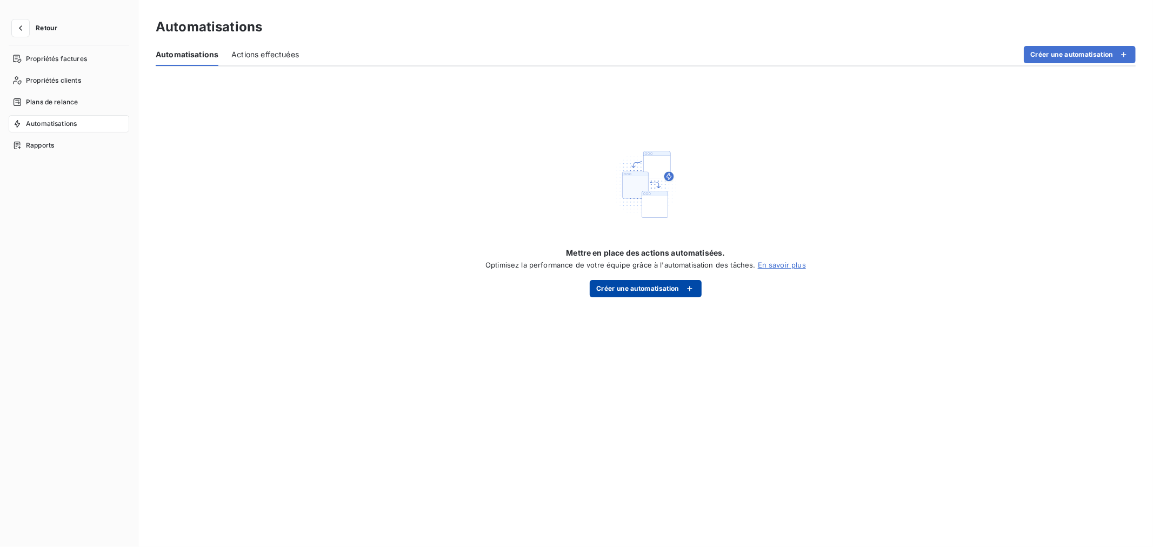
click at [650, 286] on button "Créer une automatisation" at bounding box center [646, 288] width 112 height 17
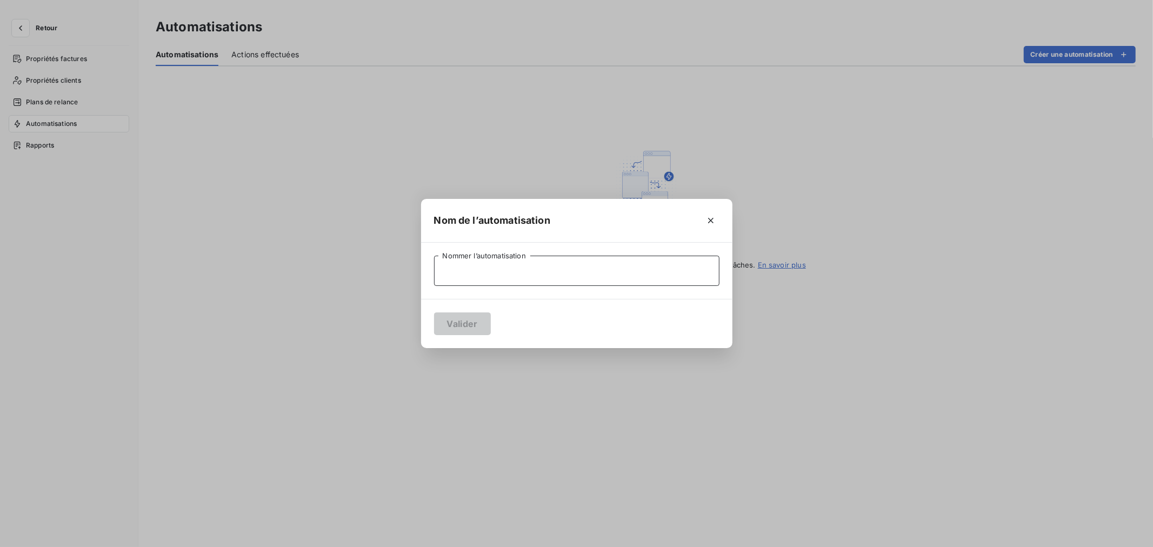
click at [581, 263] on input "Nommer l’automatisation" at bounding box center [576, 271] width 285 height 30
type input "TRESO"
click at [471, 323] on button "Valider" at bounding box center [462, 323] width 57 height 23
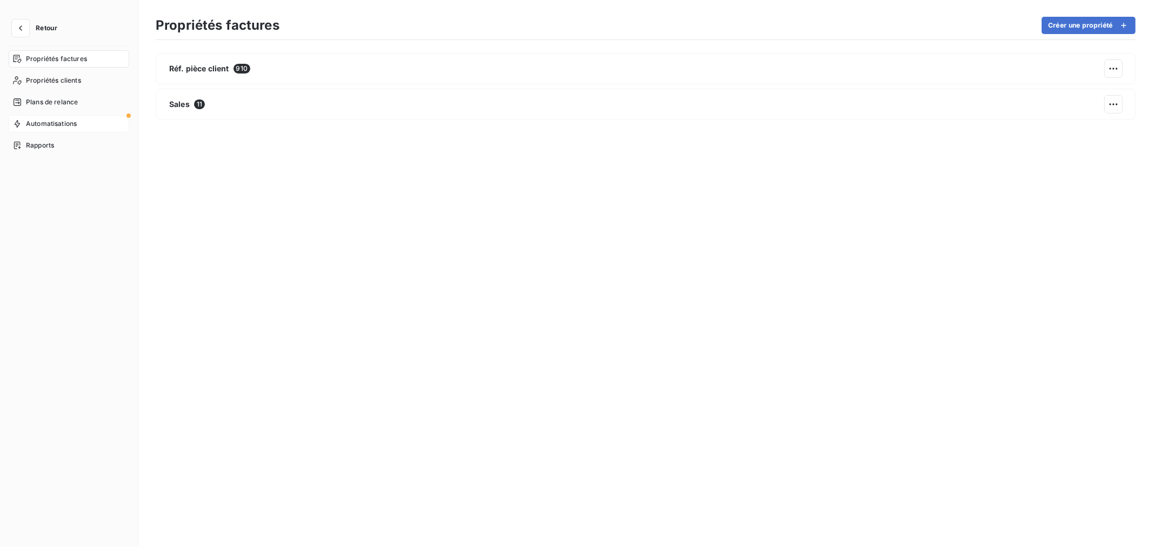
click at [49, 118] on div "Automatisations" at bounding box center [69, 123] width 121 height 17
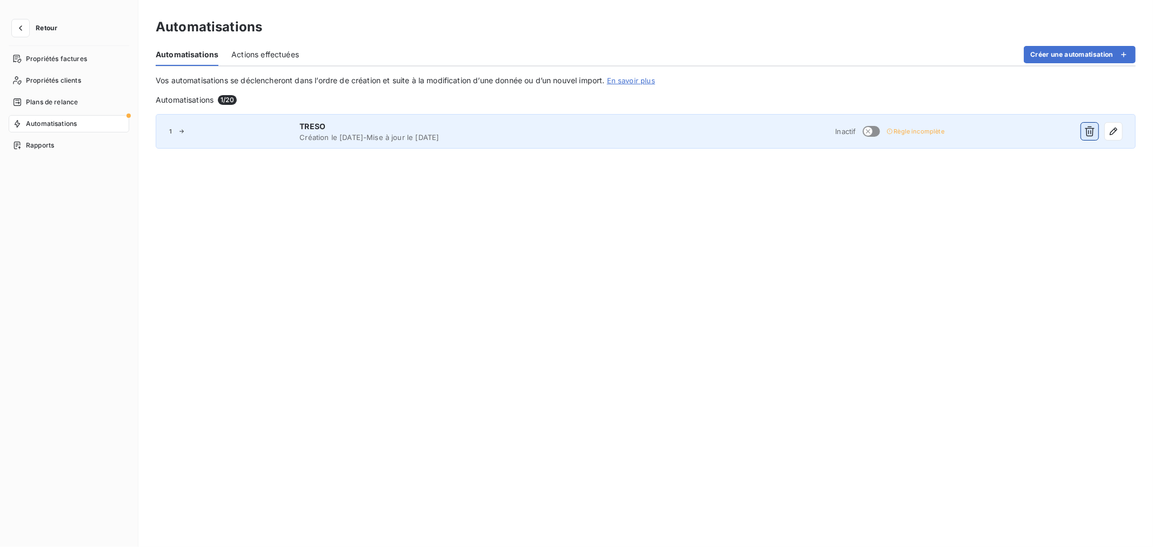
click at [1092, 136] on icon "button" at bounding box center [1090, 131] width 10 height 10
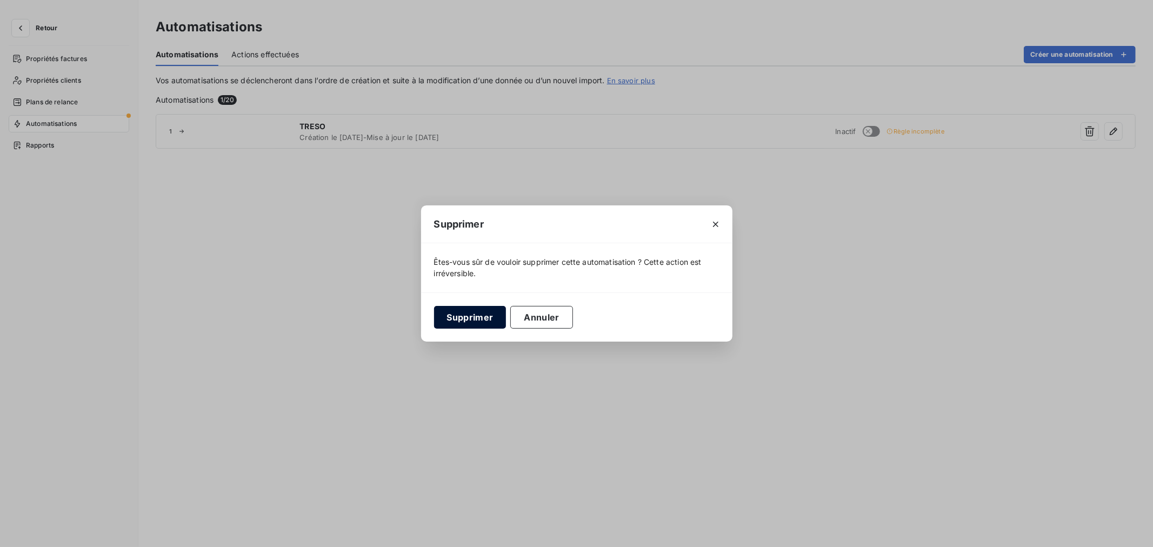
click at [483, 314] on button "Supprimer" at bounding box center [470, 317] width 72 height 23
